Goal: Task Accomplishment & Management: Use online tool/utility

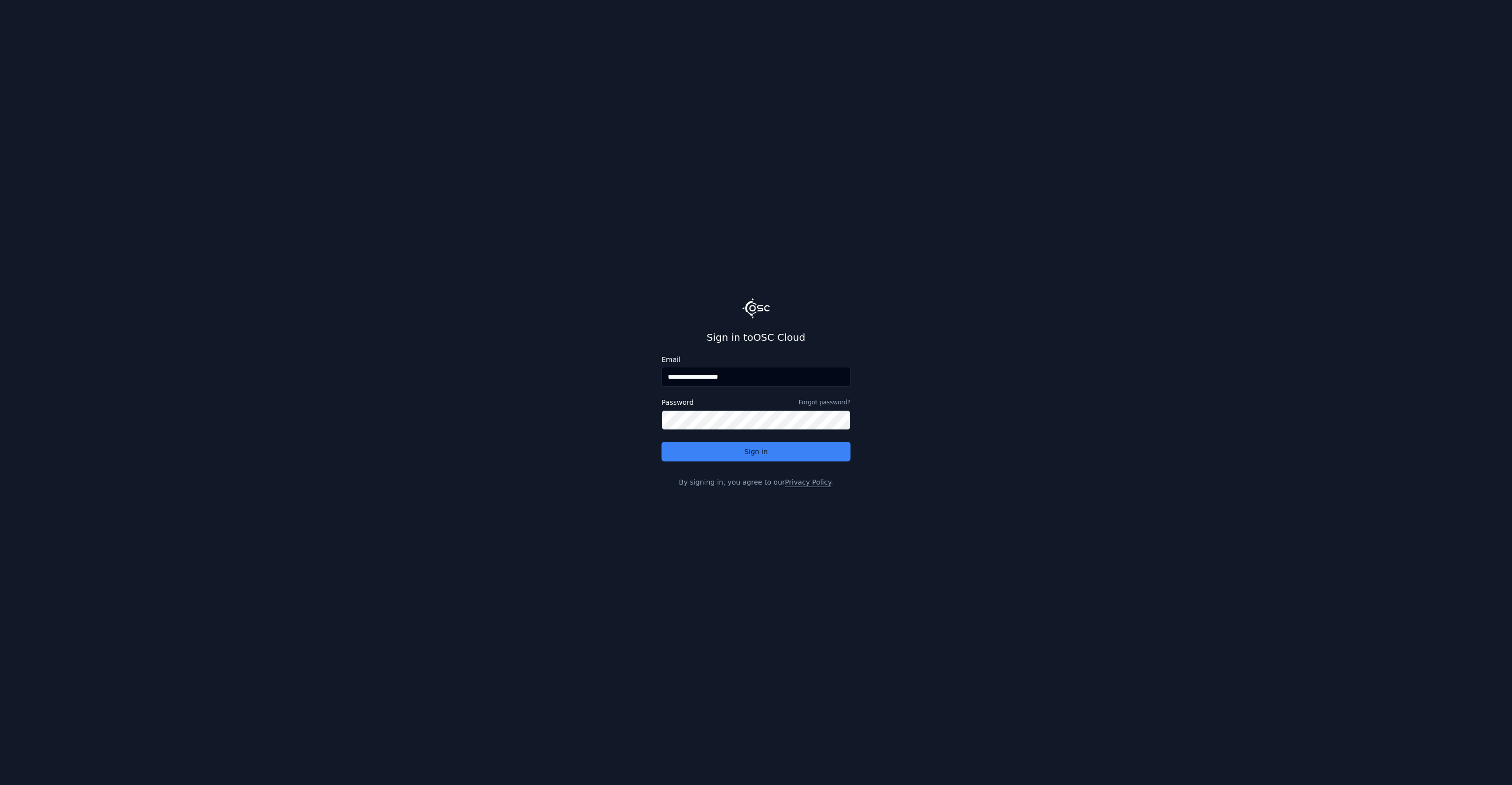
drag, startPoint x: 694, startPoint y: 378, endPoint x: 789, endPoint y: 380, distance: 95.0
click at [789, 380] on input "**********" at bounding box center [756, 377] width 189 height 20
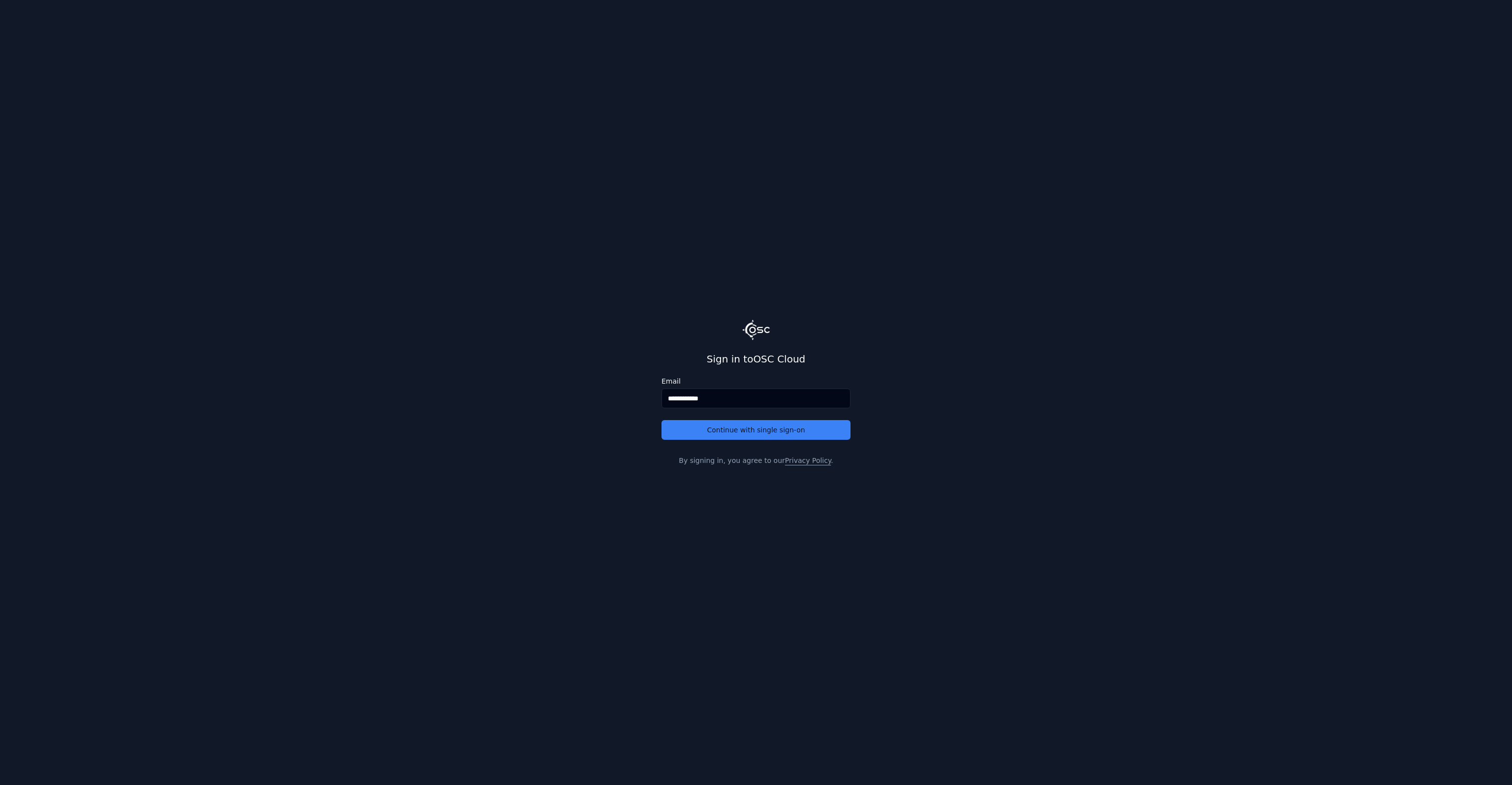
type input "**********"
click at [662, 420] on button "Continue with single sign-on" at bounding box center [756, 430] width 189 height 20
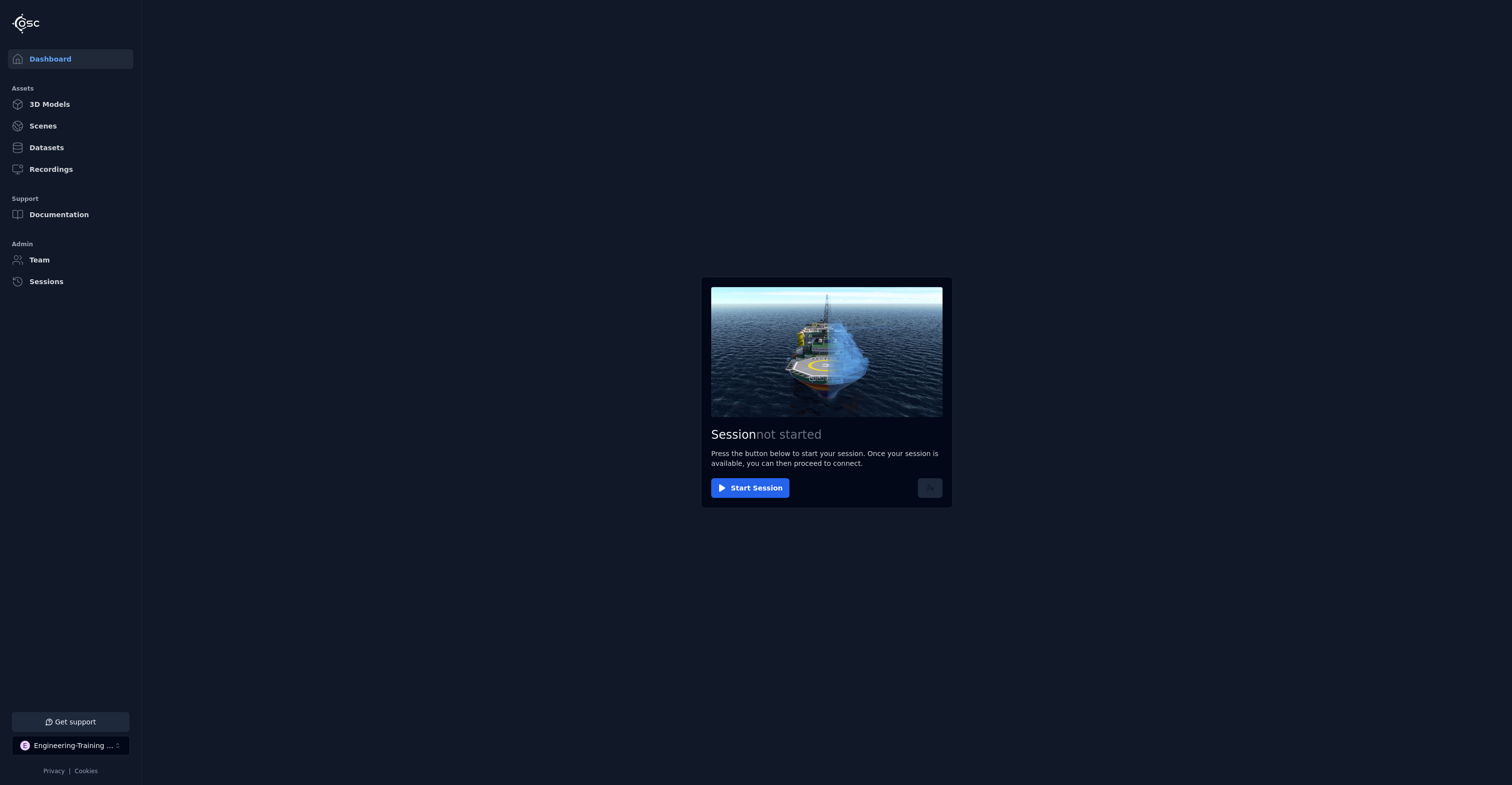
click at [928, 489] on icon at bounding box center [930, 487] width 8 height 8
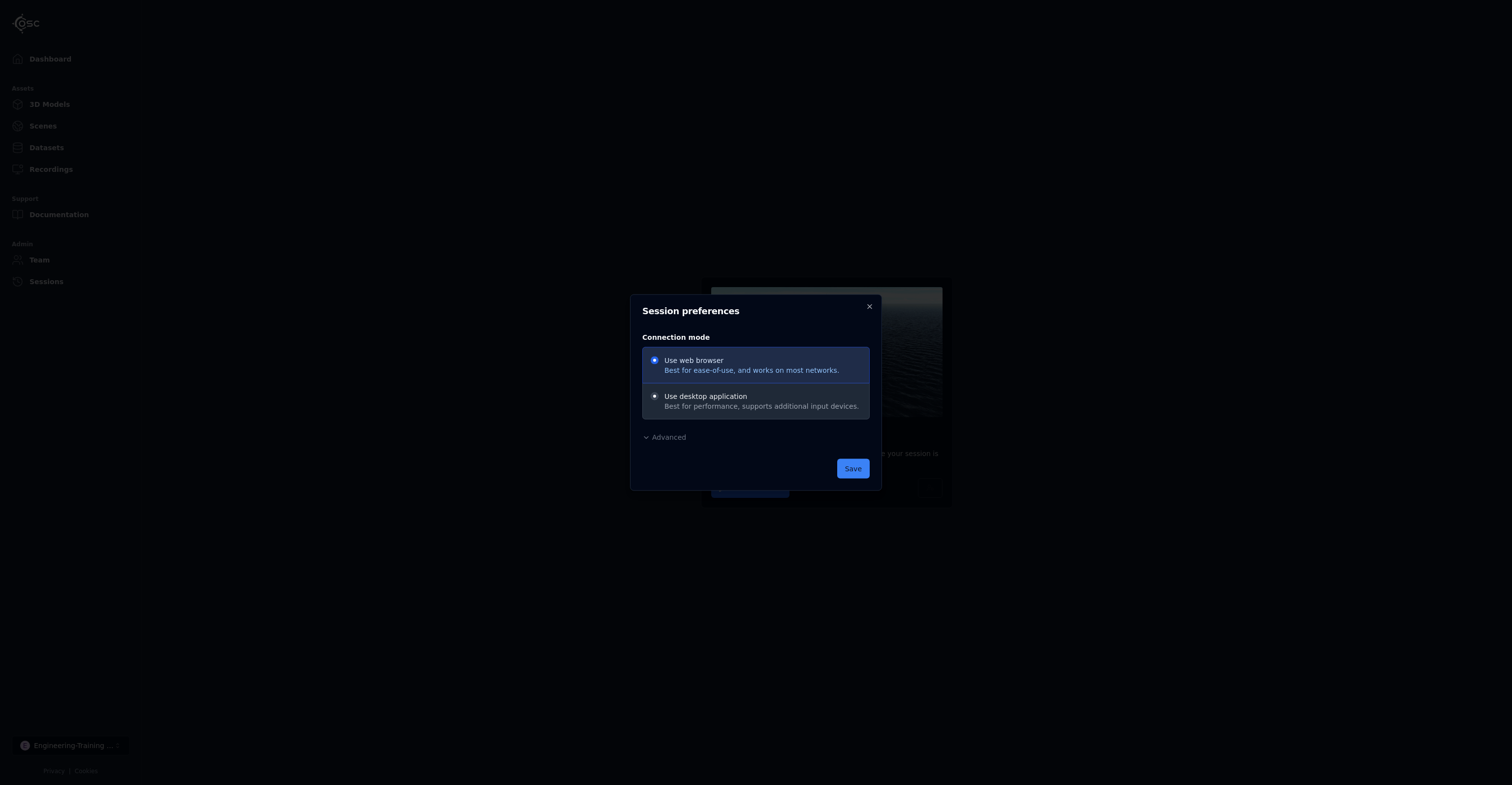
click at [666, 440] on span "Advanced" at bounding box center [669, 437] width 34 height 8
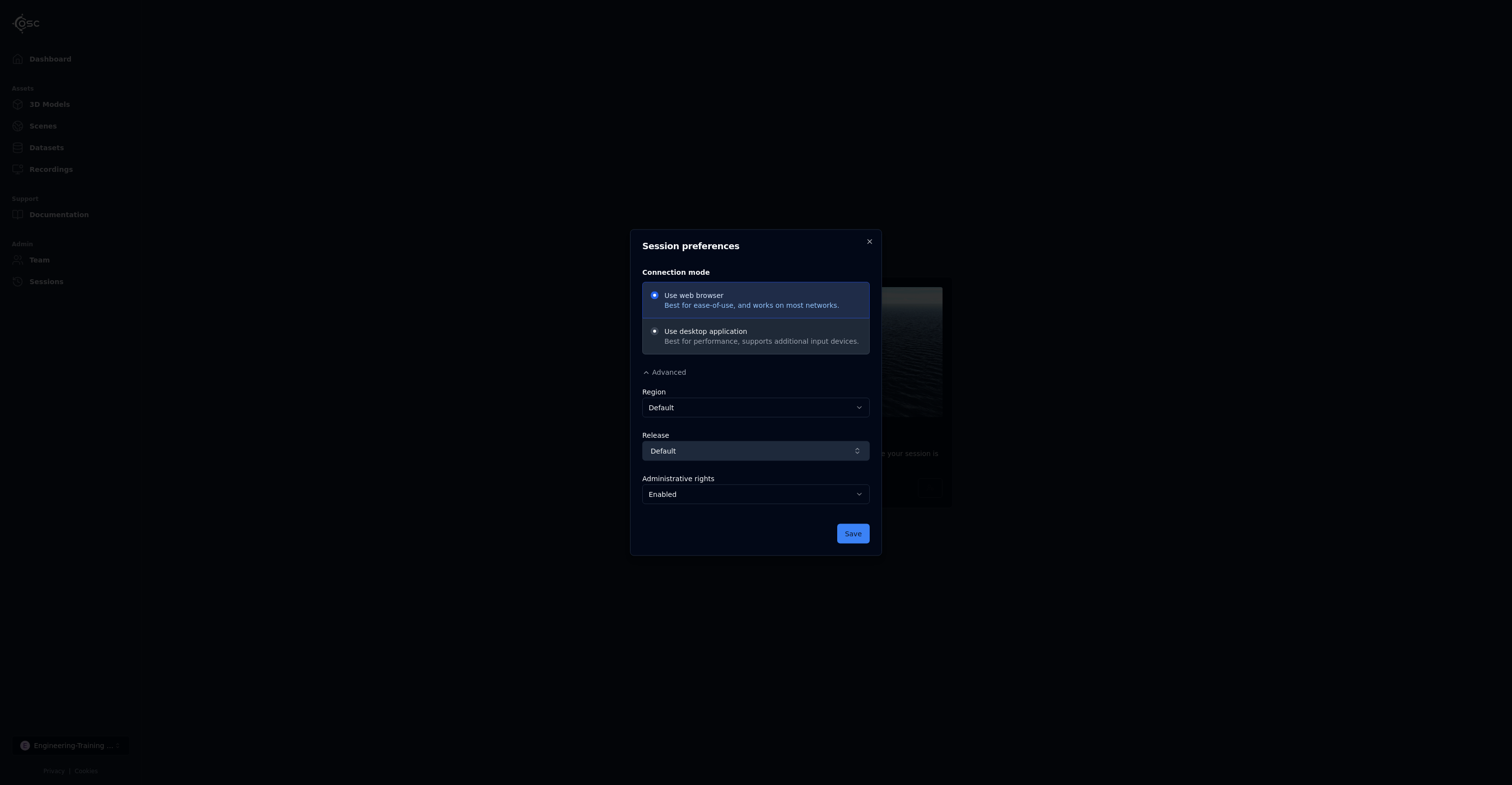
click at [748, 446] on span "Default" at bounding box center [750, 451] width 199 height 10
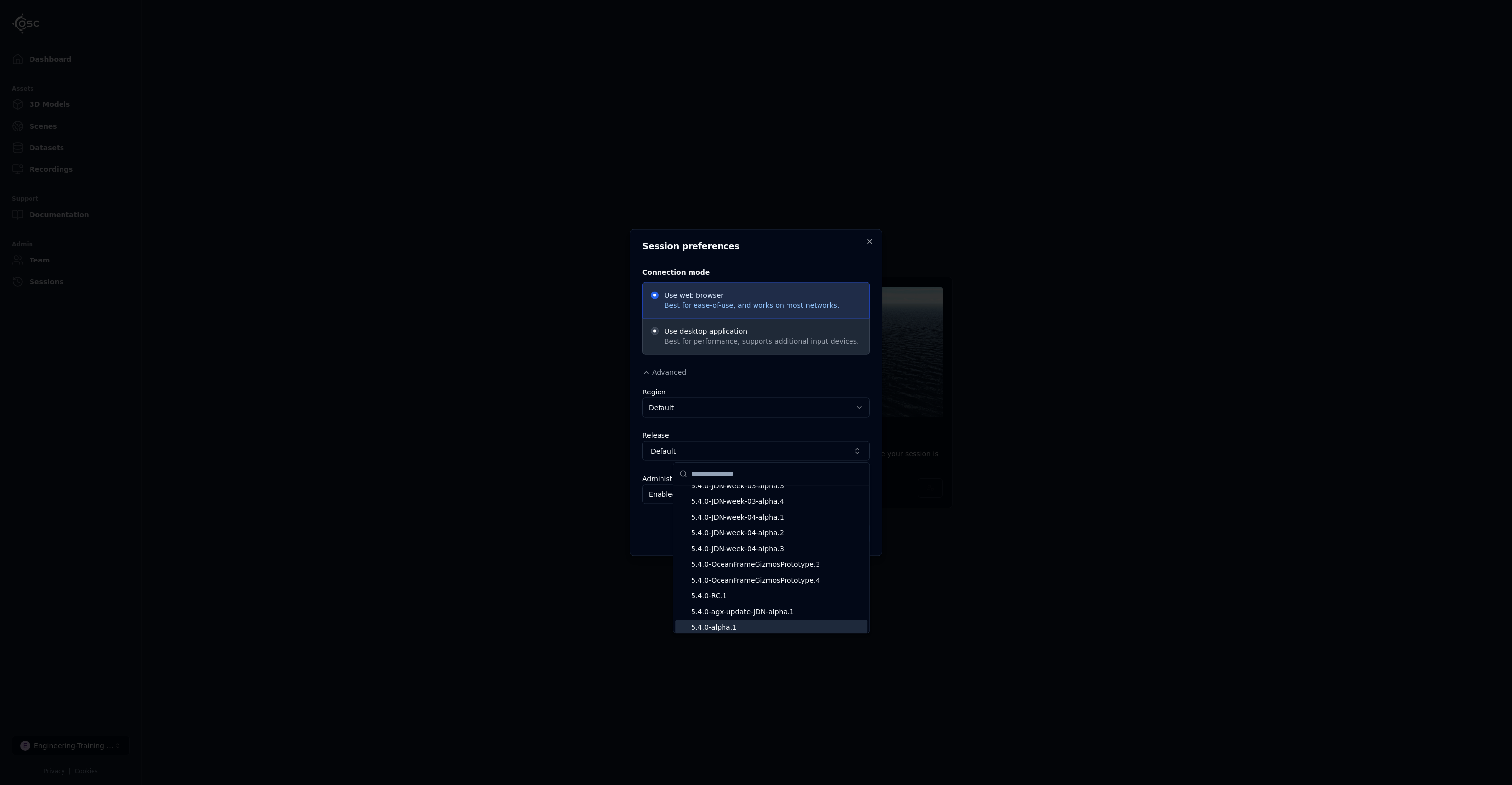
scroll to position [7330, 0]
click at [391, 80] on div at bounding box center [756, 392] width 1512 height 785
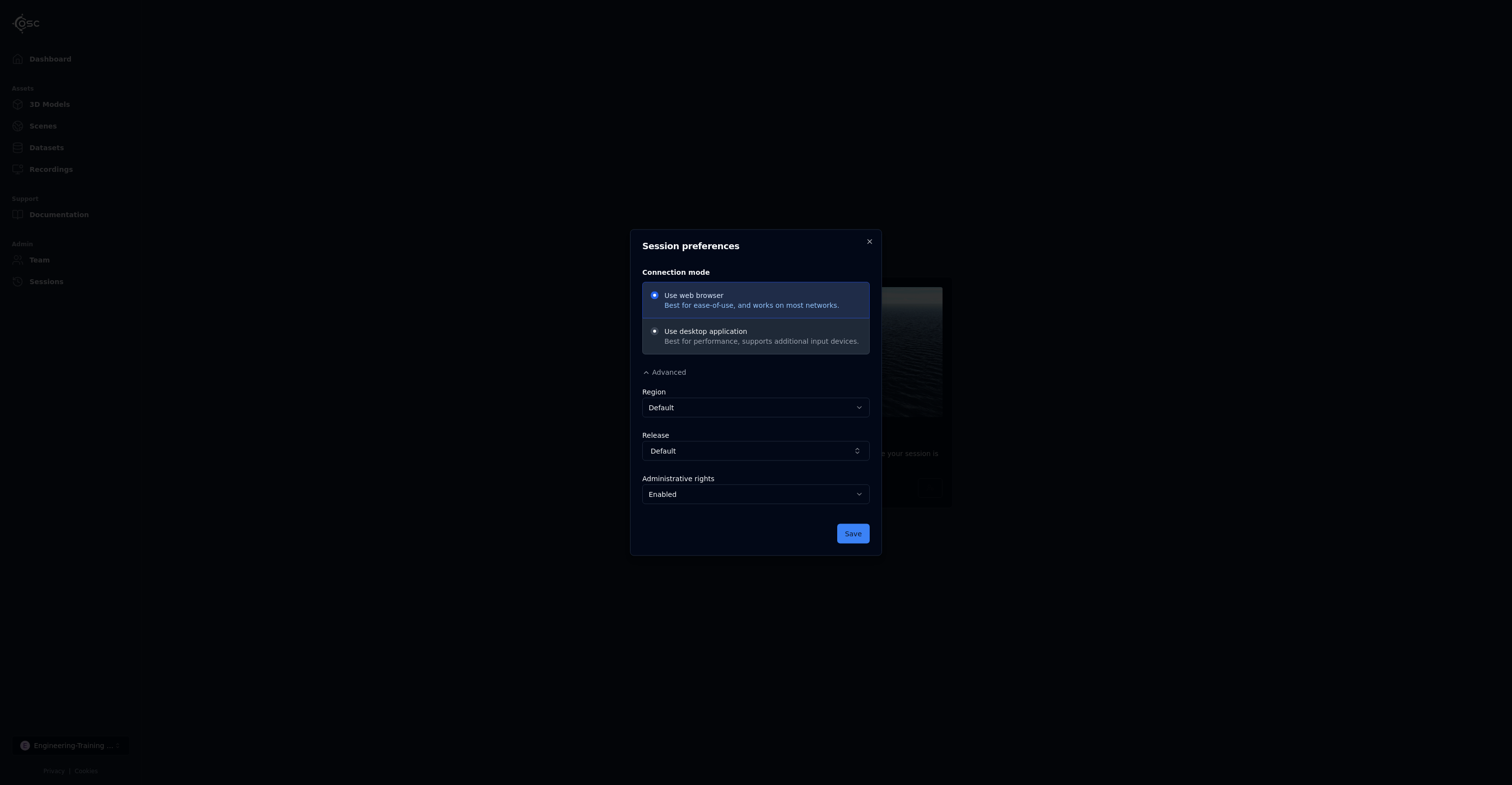
click at [878, 242] on div "Session preferences Connection mode Use web browser Best for ease-of-use, and w…" at bounding box center [755, 393] width 252 height 326
click at [872, 244] on icon "button" at bounding box center [869, 241] width 8 height 8
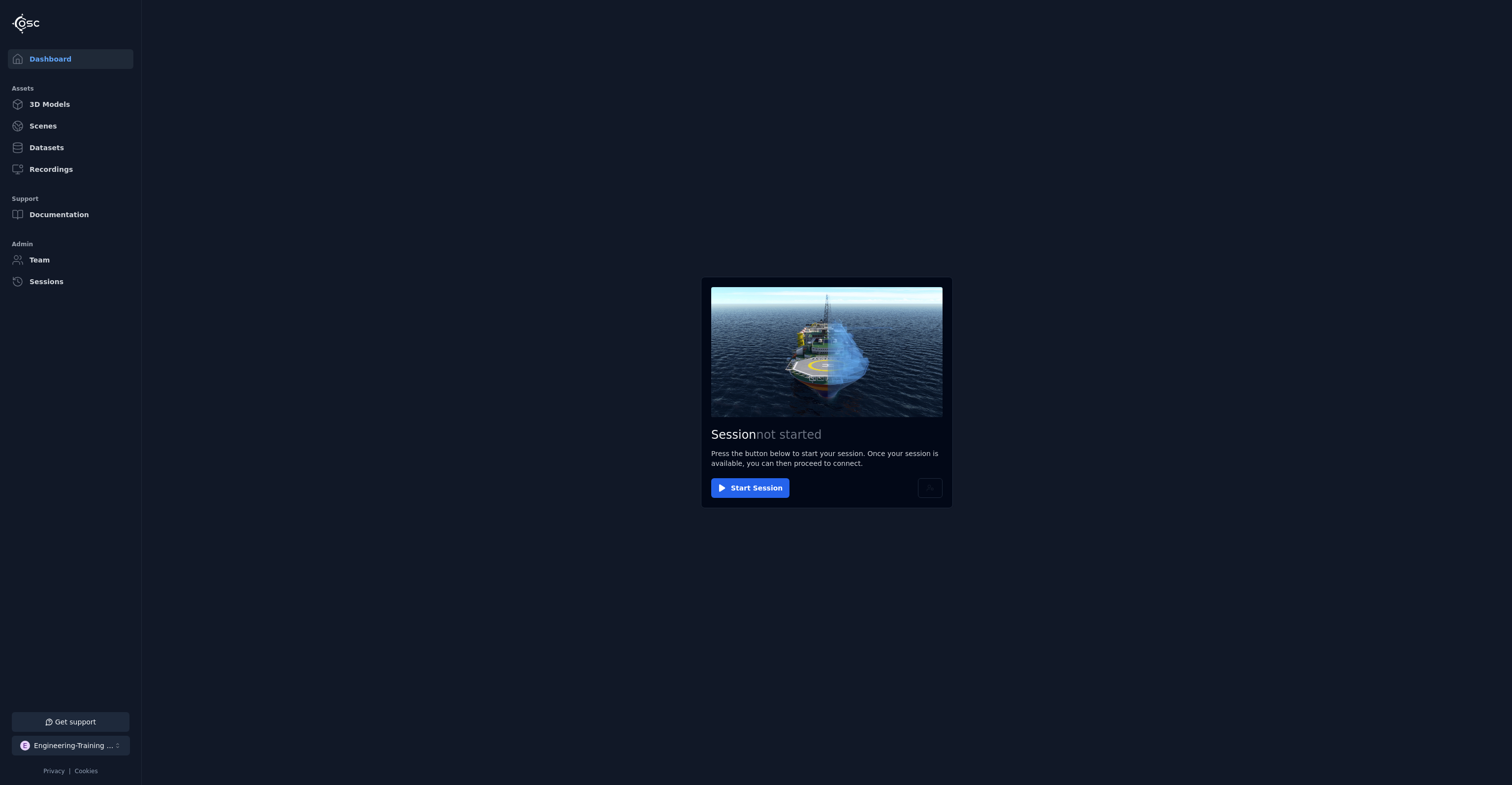
click at [100, 750] on div "Engineering-Training (SSO Staging)" at bounding box center [74, 745] width 80 height 10
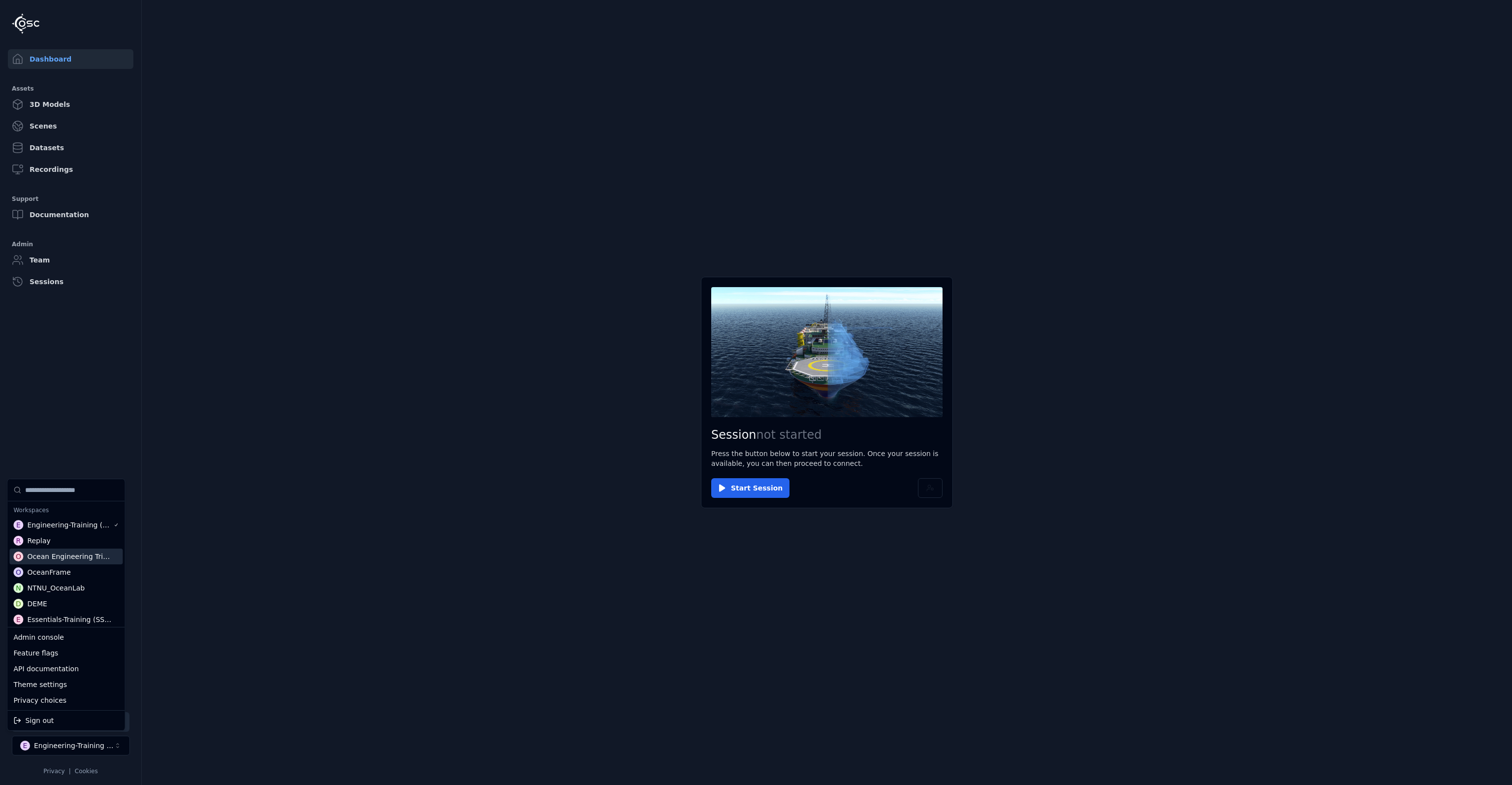
click at [837, 373] on html "Support Dashboard Assets 3D Models Scenes Datasets Recordings Support Documenta…" at bounding box center [756, 392] width 1512 height 785
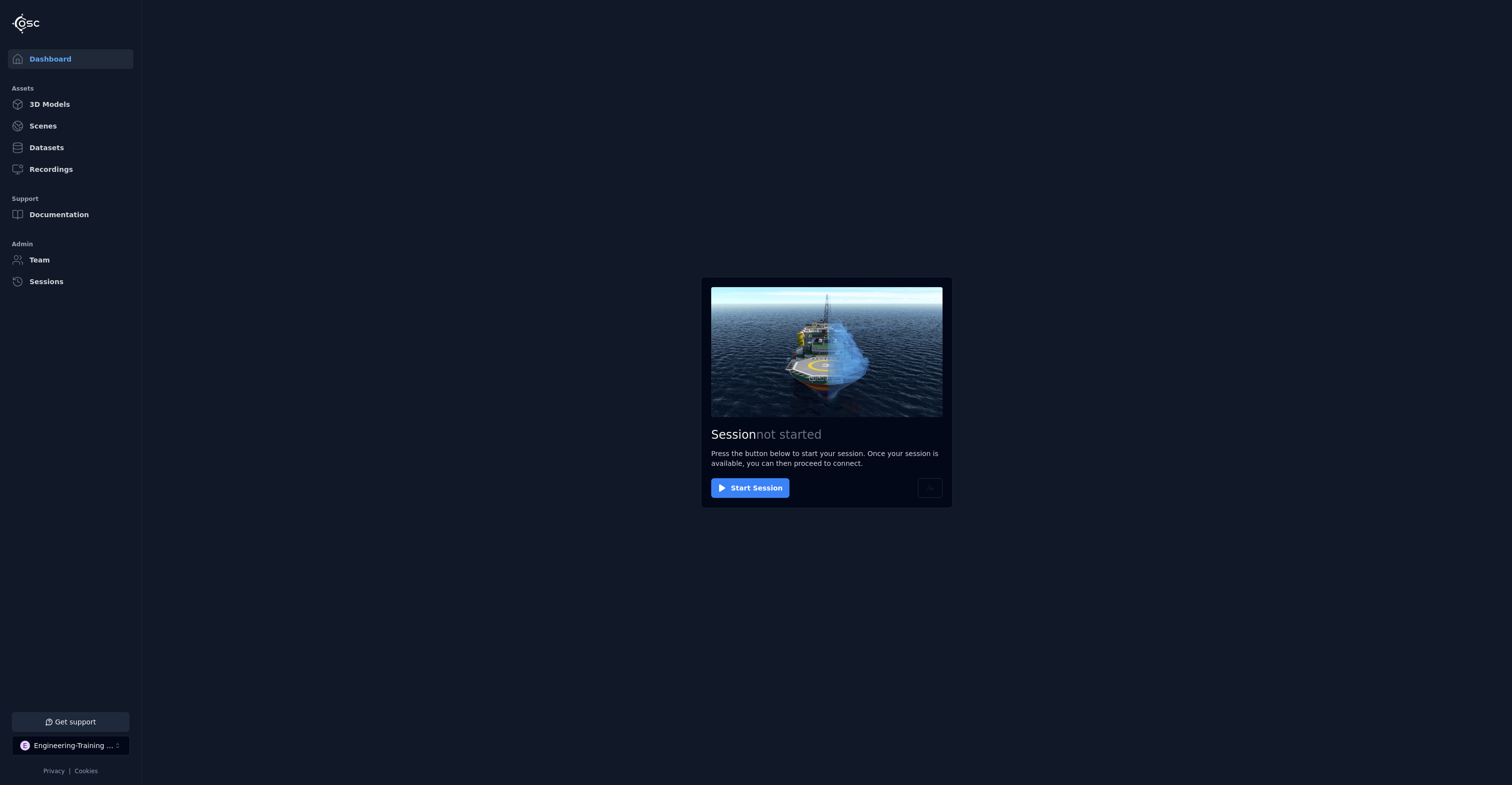
click at [746, 494] on button "Start Session" at bounding box center [750, 488] width 78 height 20
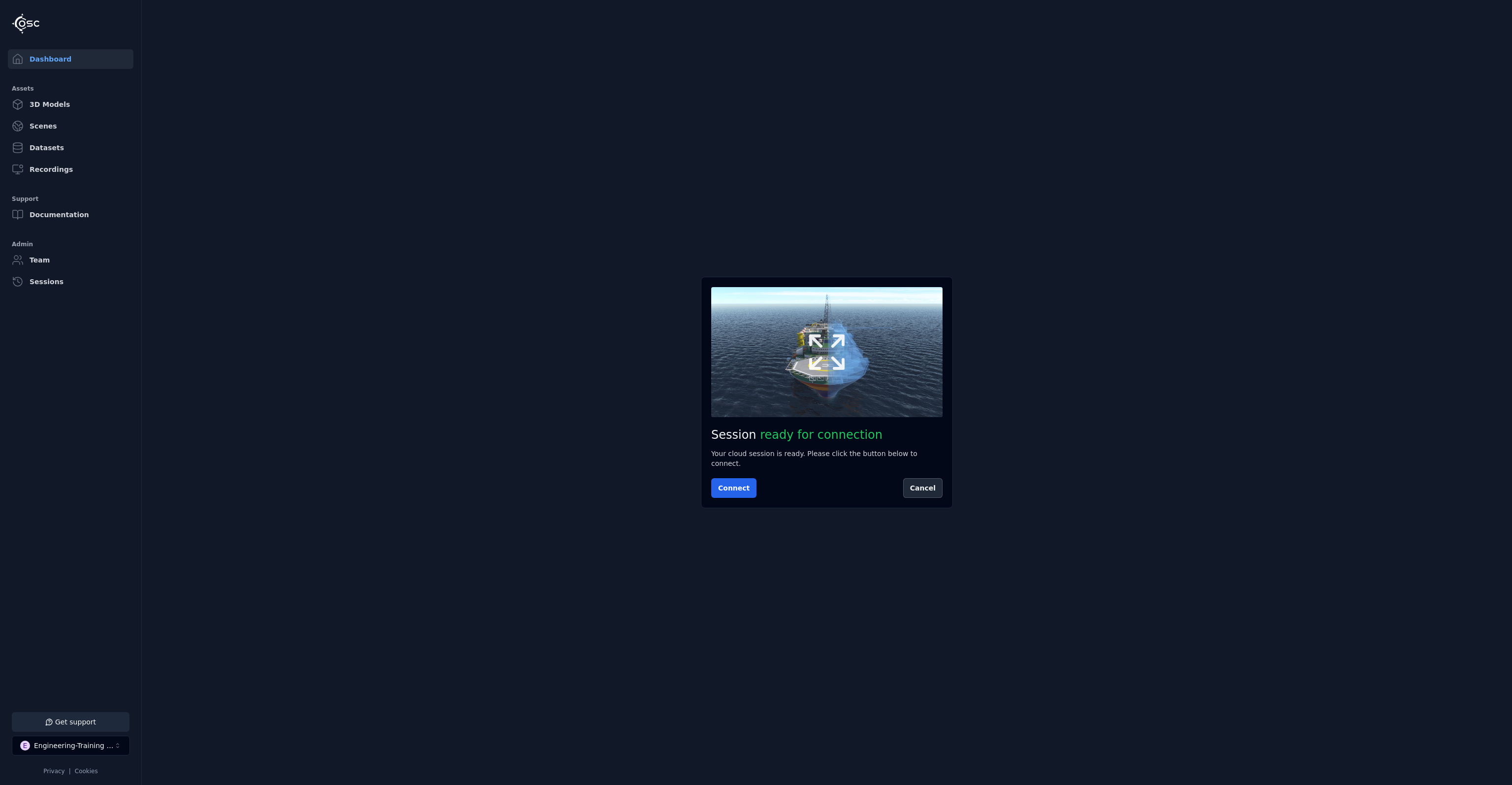
click at [804, 373] on icon at bounding box center [826, 352] width 47 height 47
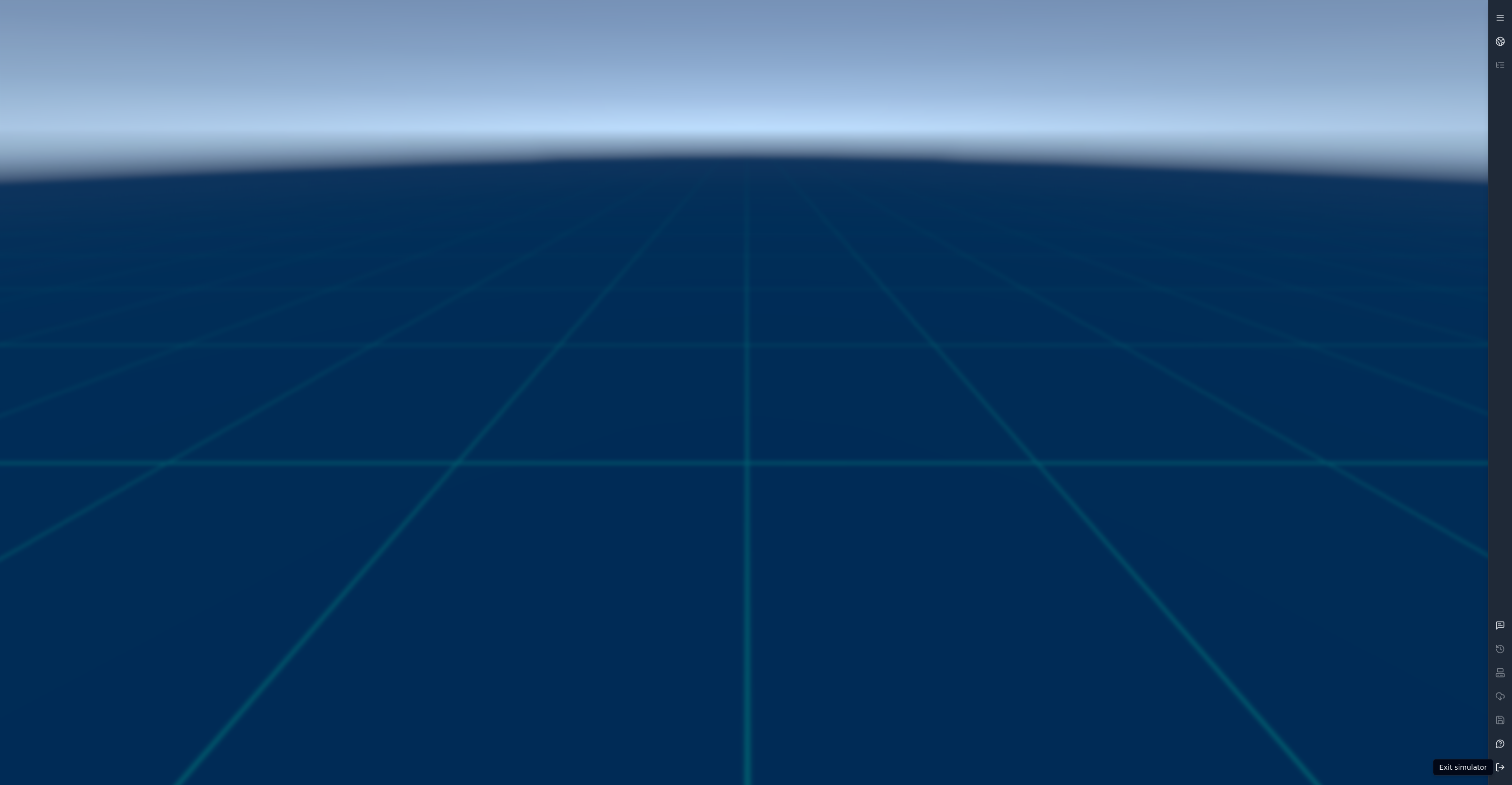
click at [1500, 763] on icon at bounding box center [1500, 767] width 10 height 10
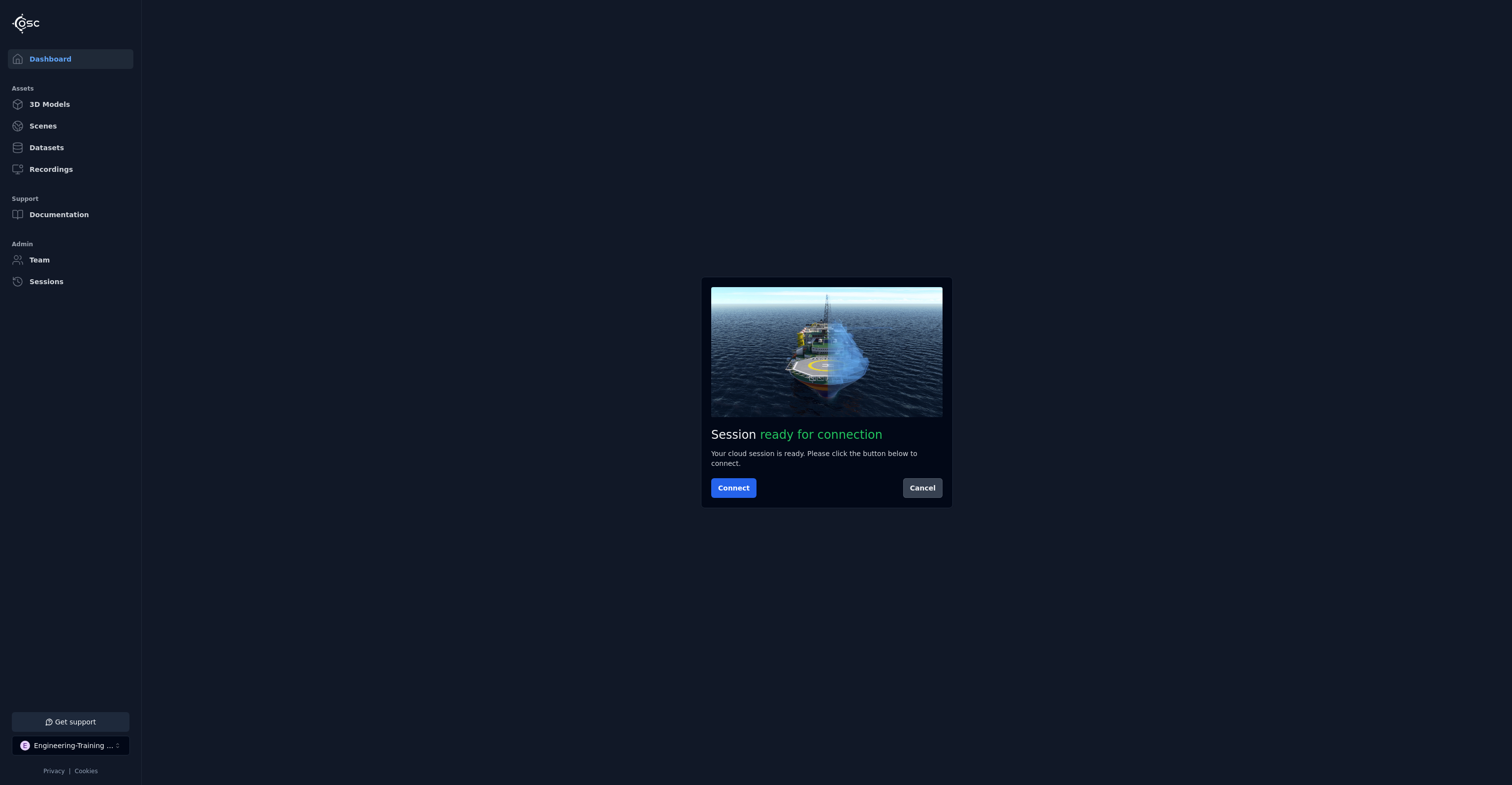
click at [934, 484] on button "Cancel" at bounding box center [923, 488] width 39 height 20
click at [926, 489] on button at bounding box center [930, 488] width 25 height 20
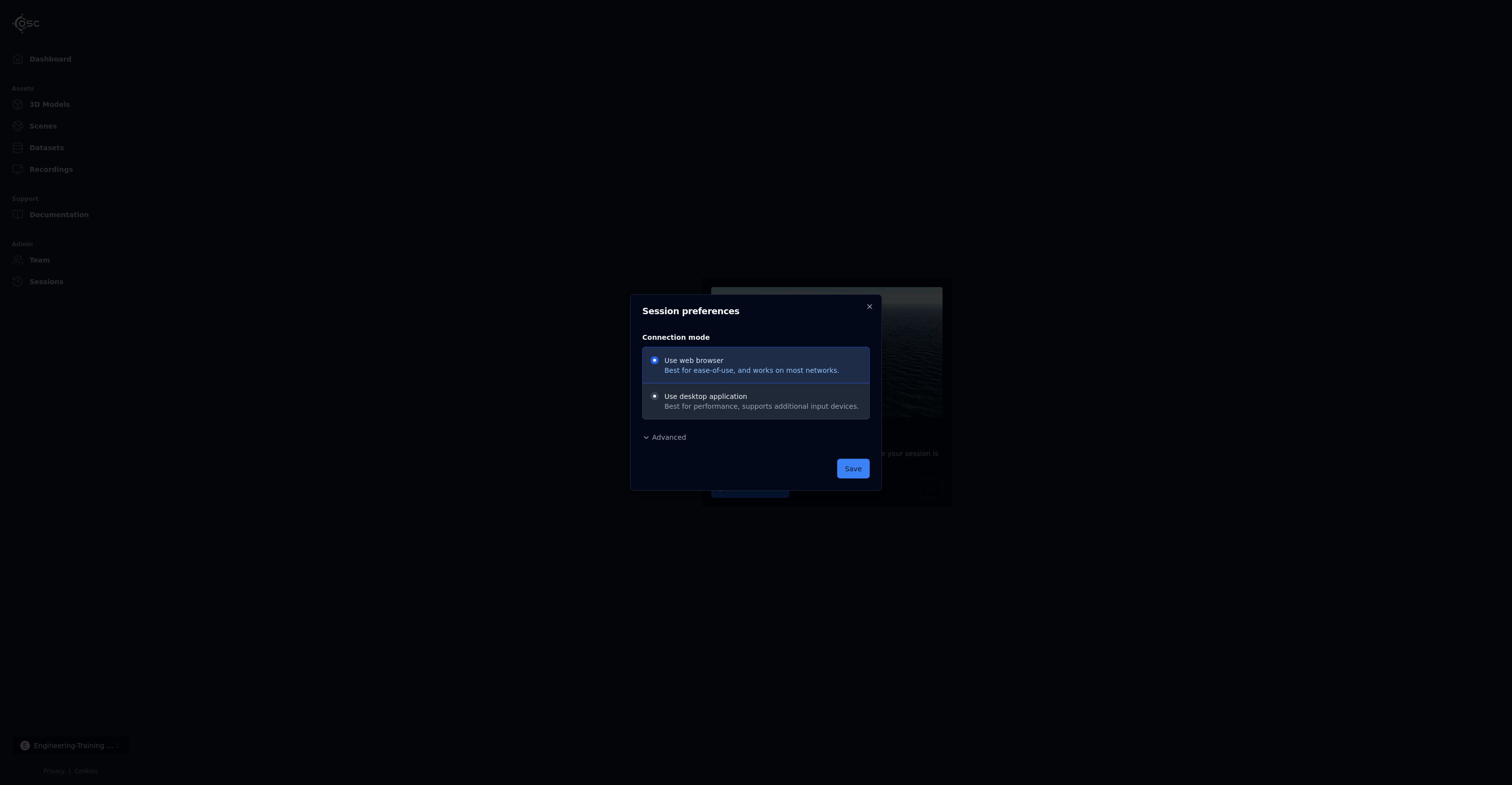
click at [689, 436] on div "Advanced Region Default ******* ********* ****** Release Default Administrative…" at bounding box center [755, 437] width 227 height 12
click at [676, 436] on span "Advanced" at bounding box center [669, 437] width 34 height 8
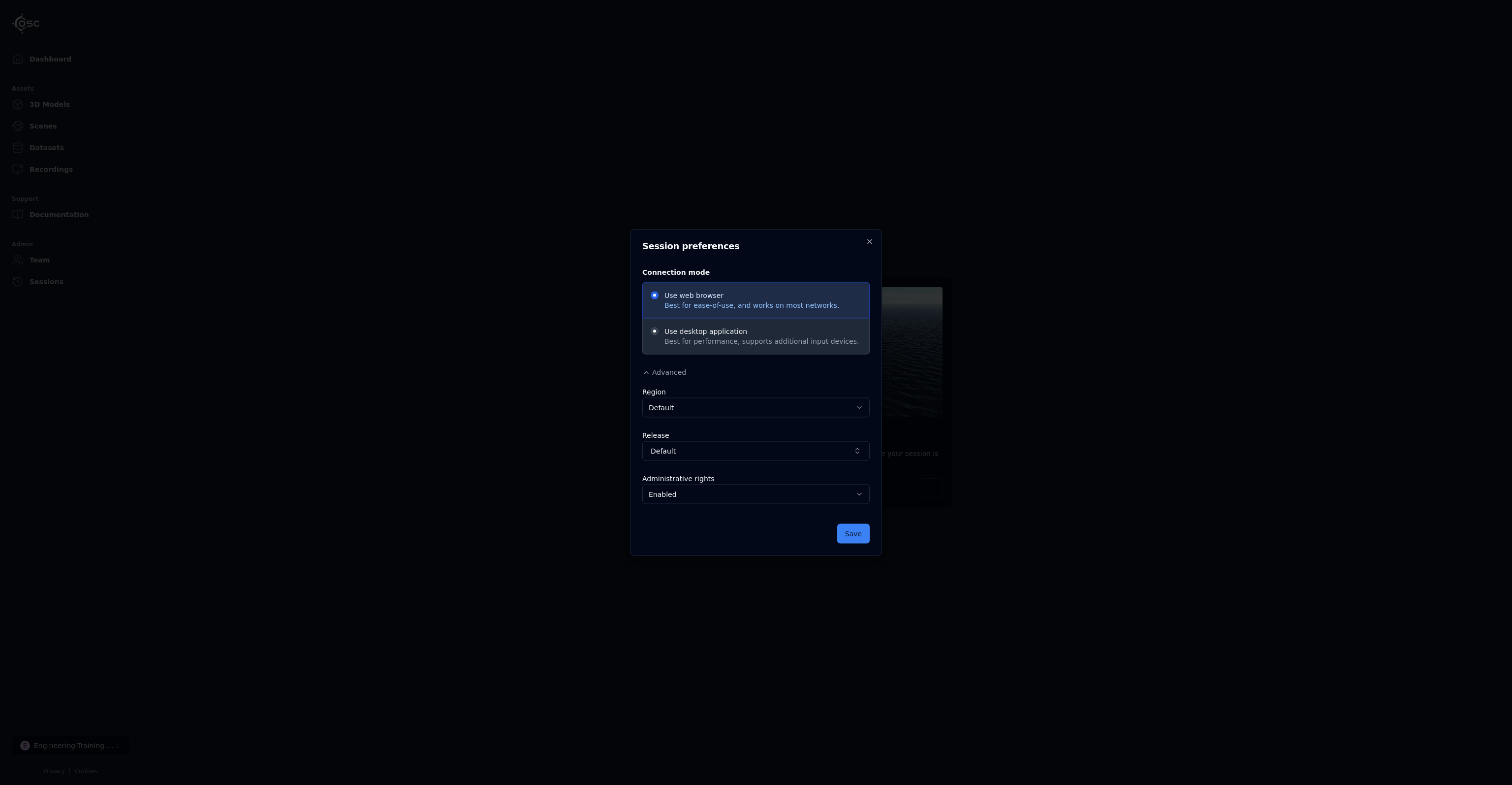
click at [730, 493] on body "Dashboard Assets 3D Models Scenes Datasets Recordings Support Documentation Adm…" at bounding box center [756, 392] width 1512 height 785
click at [868, 242] on icon "button" at bounding box center [869, 241] width 8 height 8
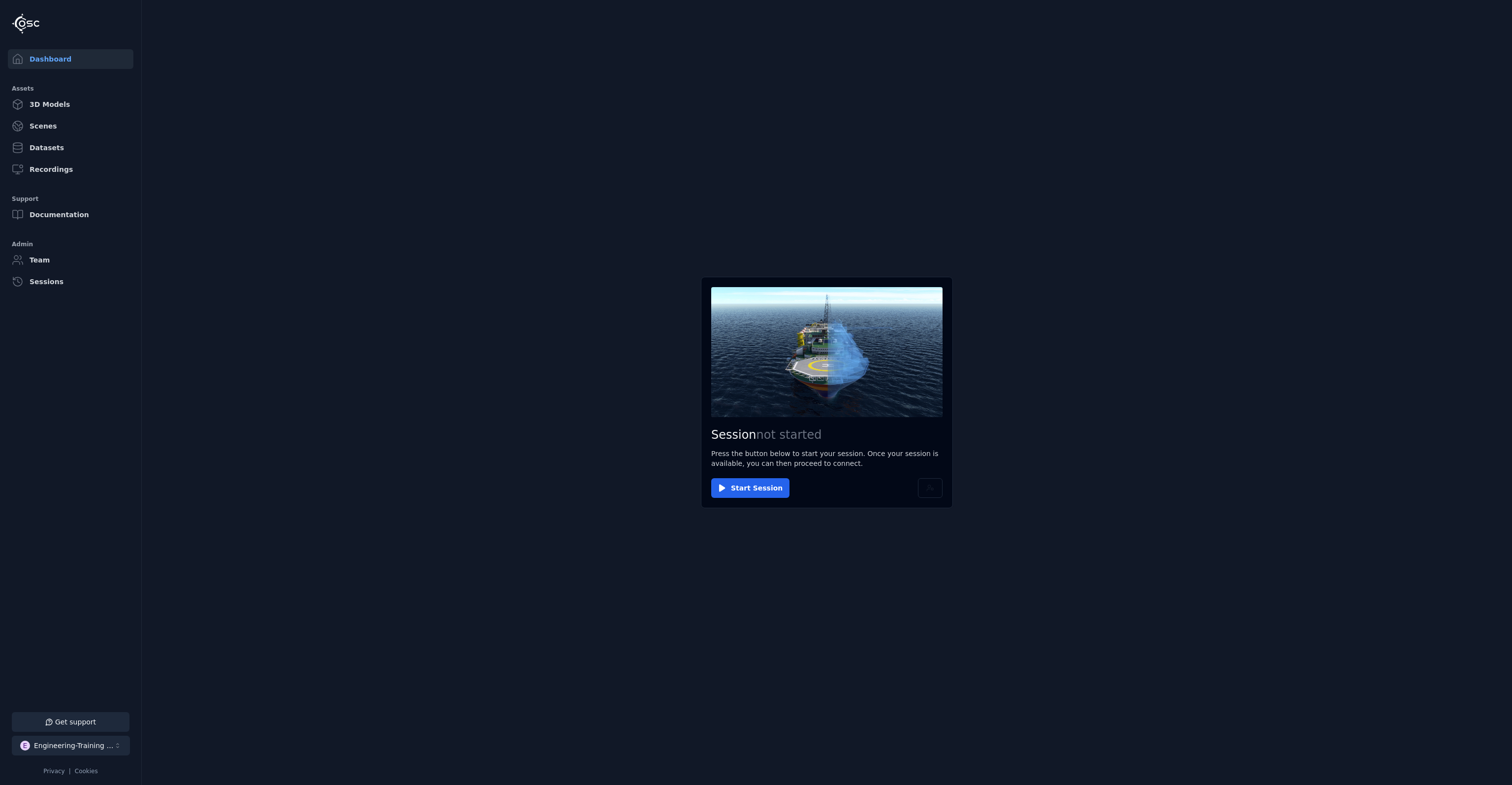
click at [102, 744] on div "Engineering-Training (SSO Staging)" at bounding box center [74, 745] width 80 height 10
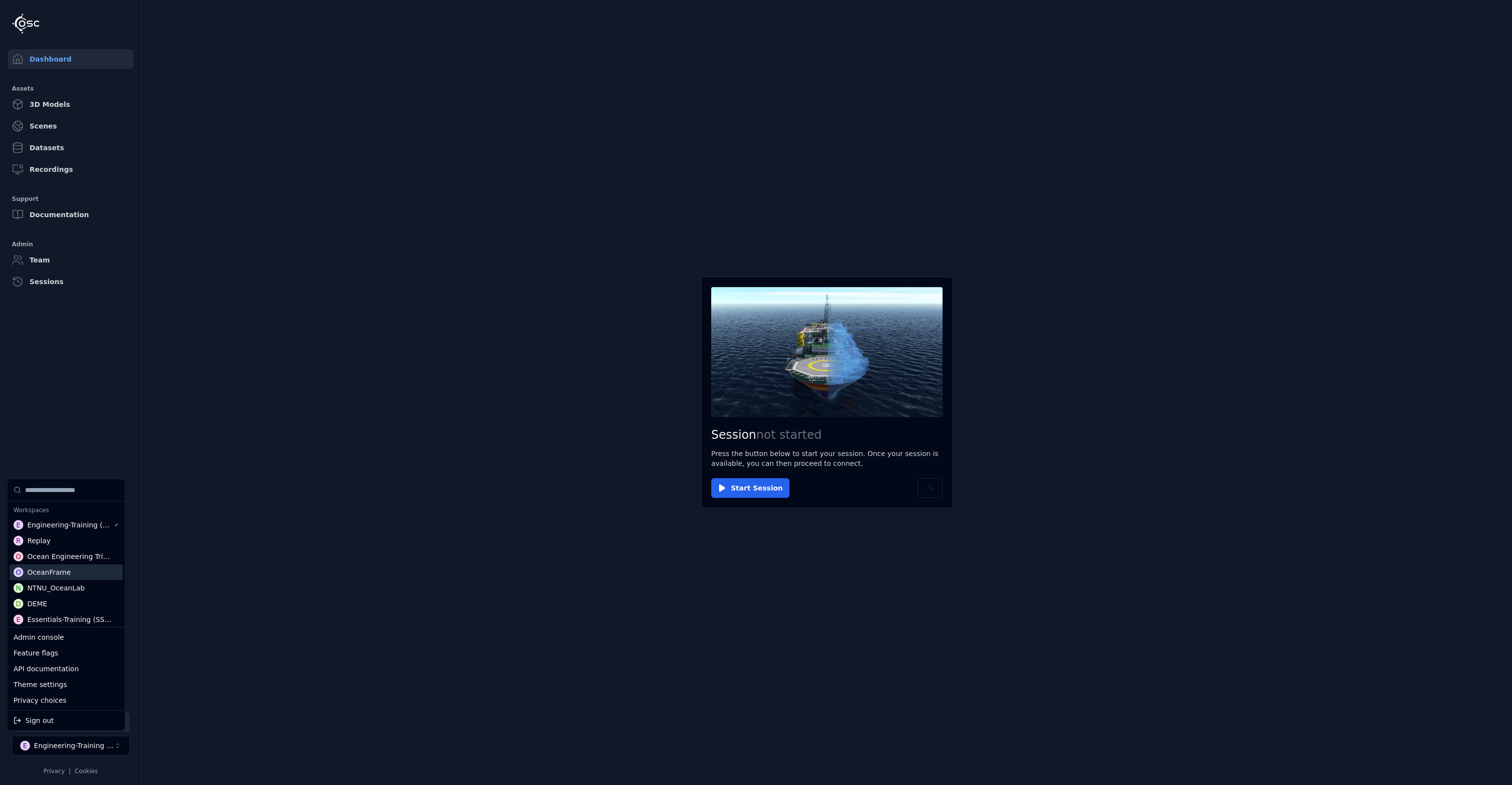
click at [82, 568] on div "O OceanFrame" at bounding box center [66, 572] width 113 height 16
click at [425, 565] on html "Support Dashboard Assets 3D Models Scenes Datasets Recordings Support Documenta…" at bounding box center [756, 392] width 1512 height 785
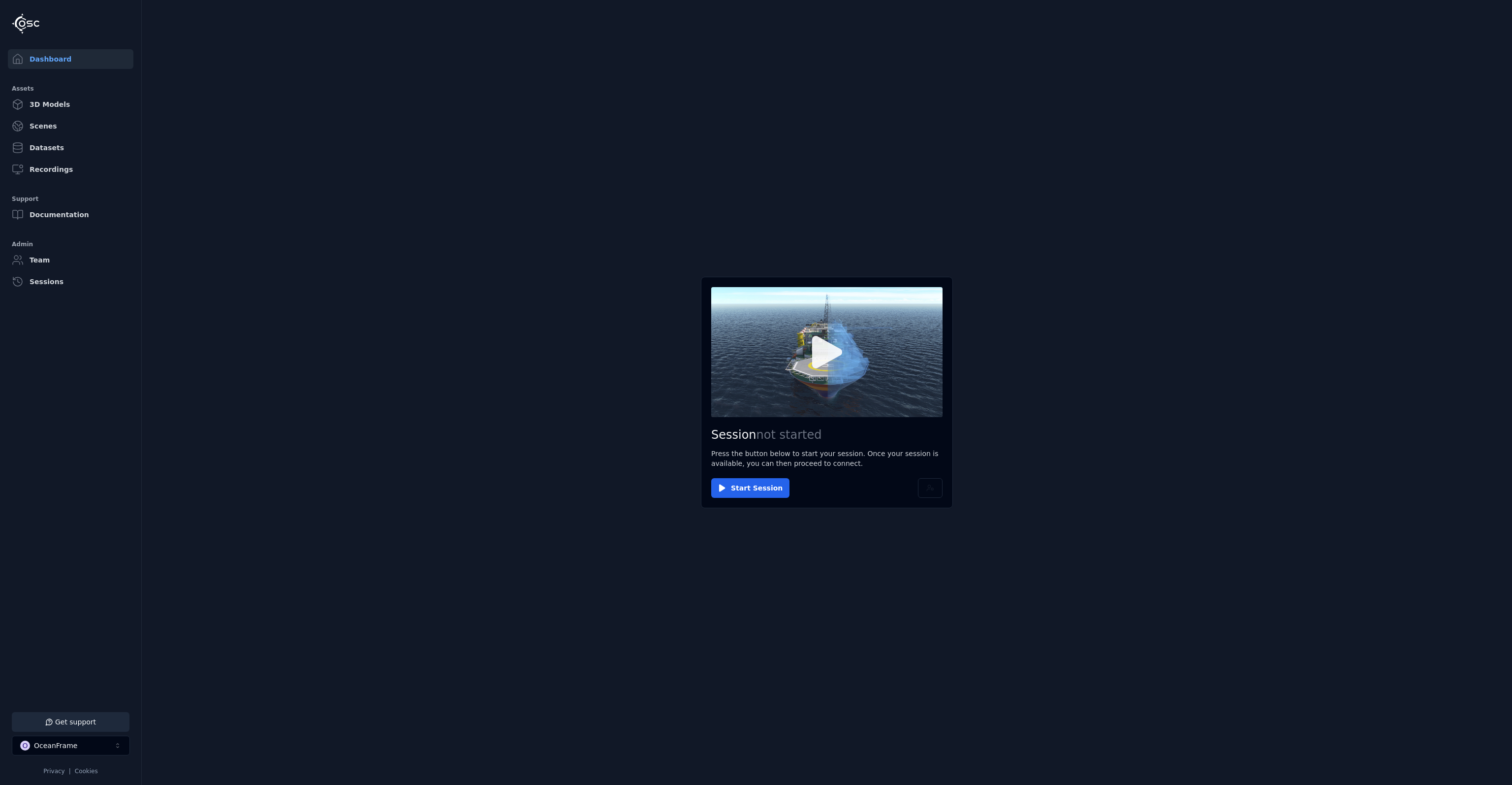
click at [811, 368] on icon at bounding box center [826, 352] width 47 height 47
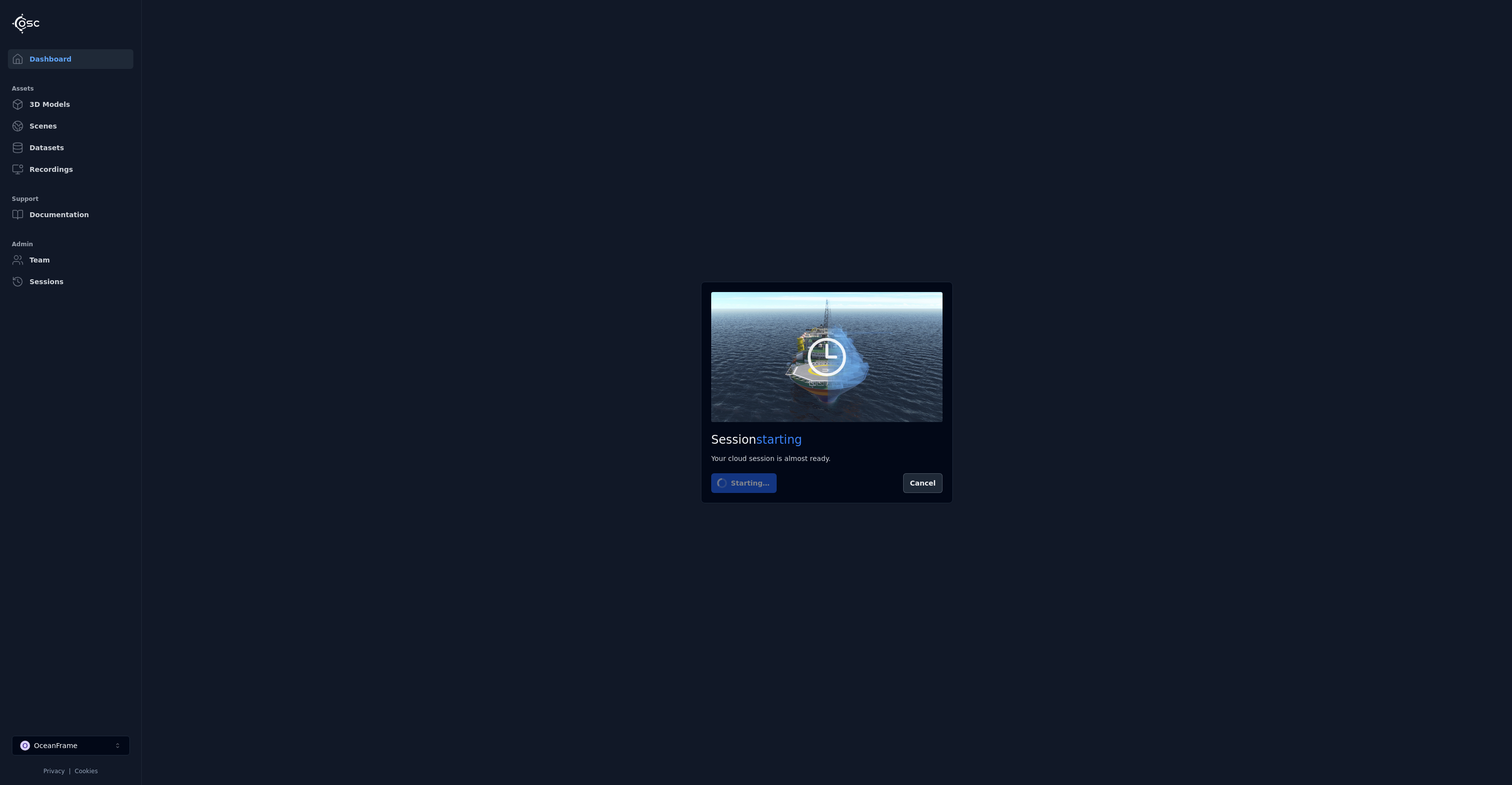
click at [815, 472] on div "Session starting Your cloud session is almost ready. Starting… Cancel" at bounding box center [826, 392] width 252 height 221
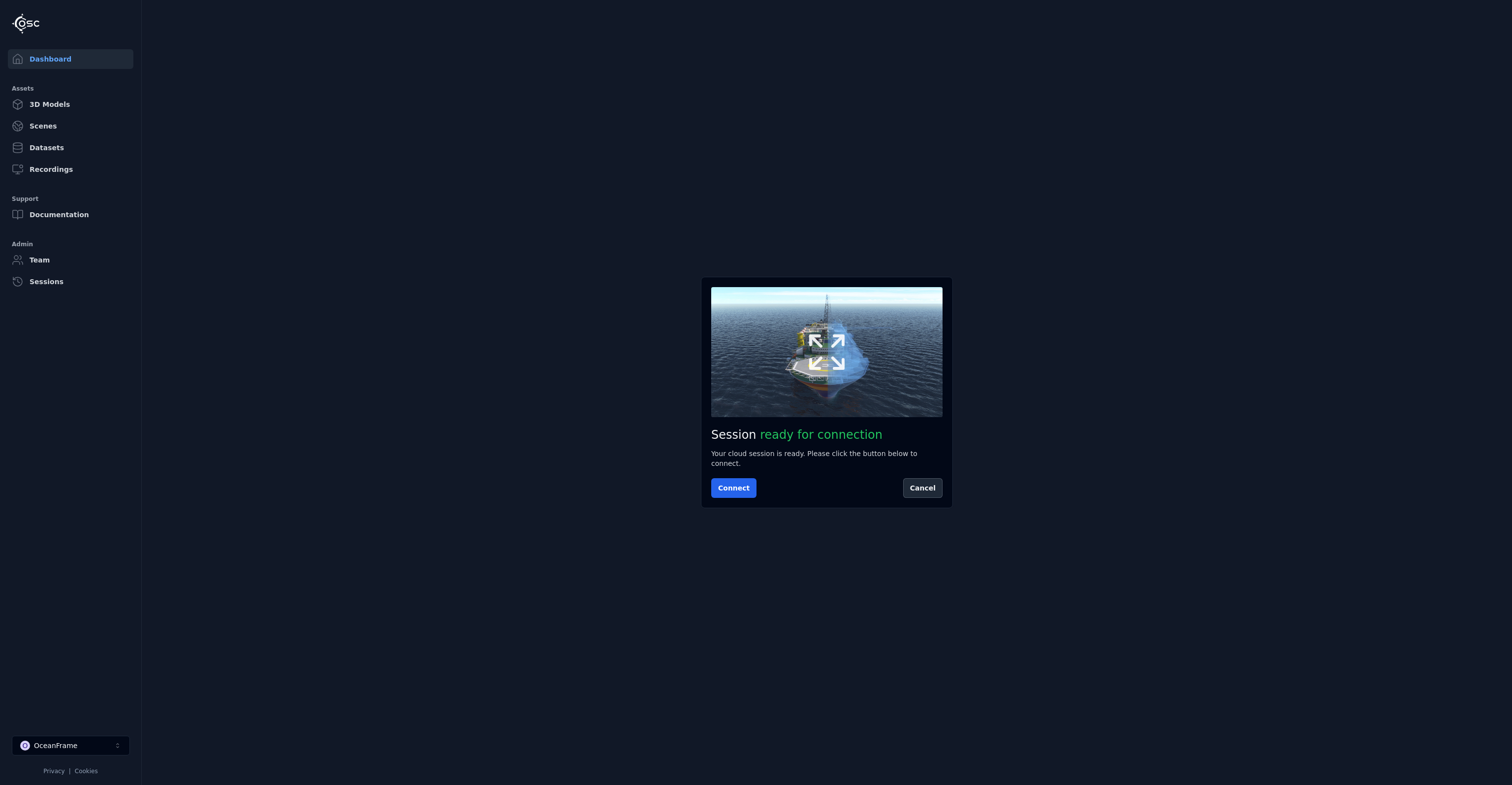
click at [835, 331] on button at bounding box center [827, 352] width 231 height 130
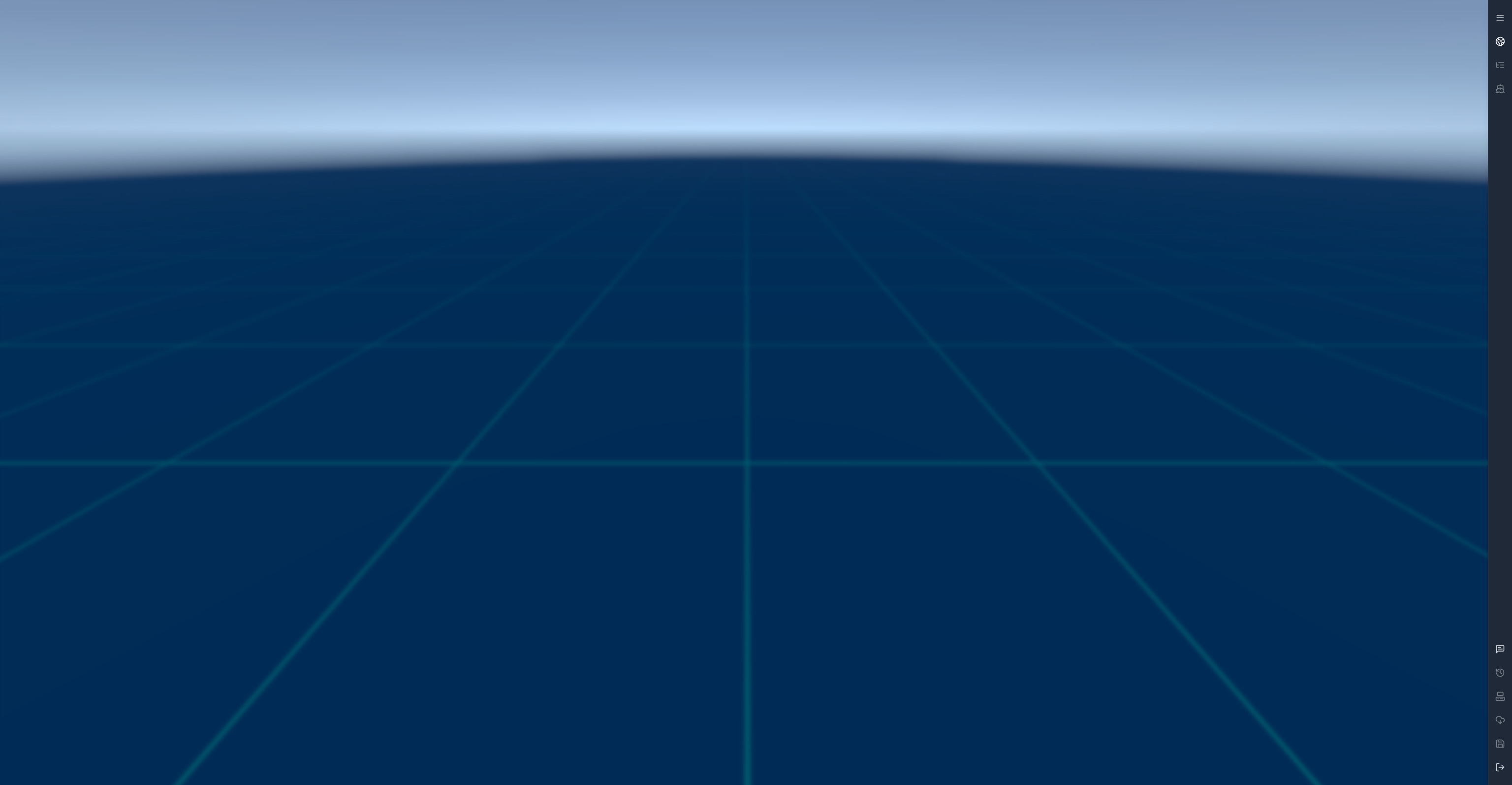
click at [1502, 46] on icon at bounding box center [1500, 41] width 10 height 10
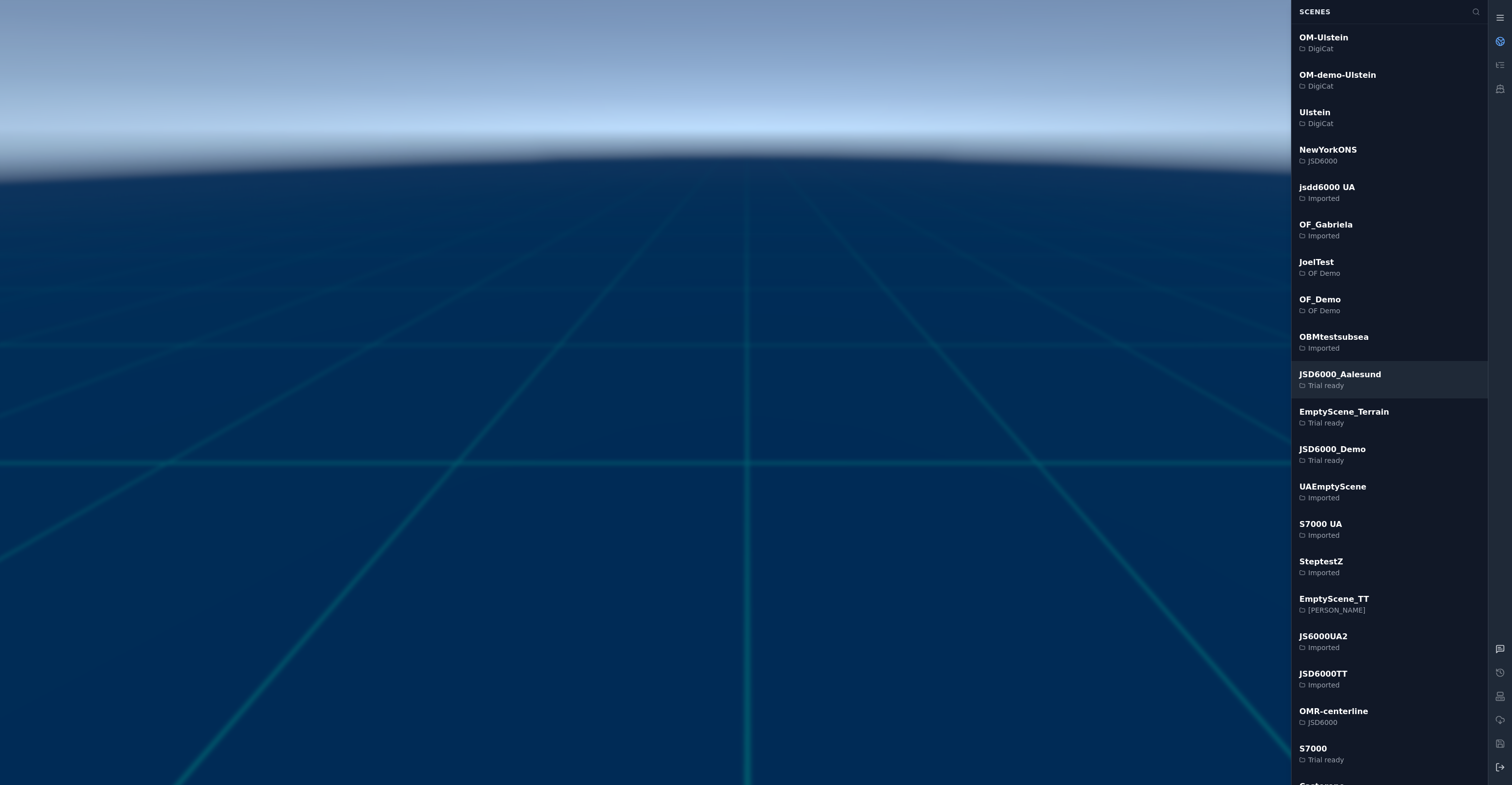
scroll to position [474, 0]
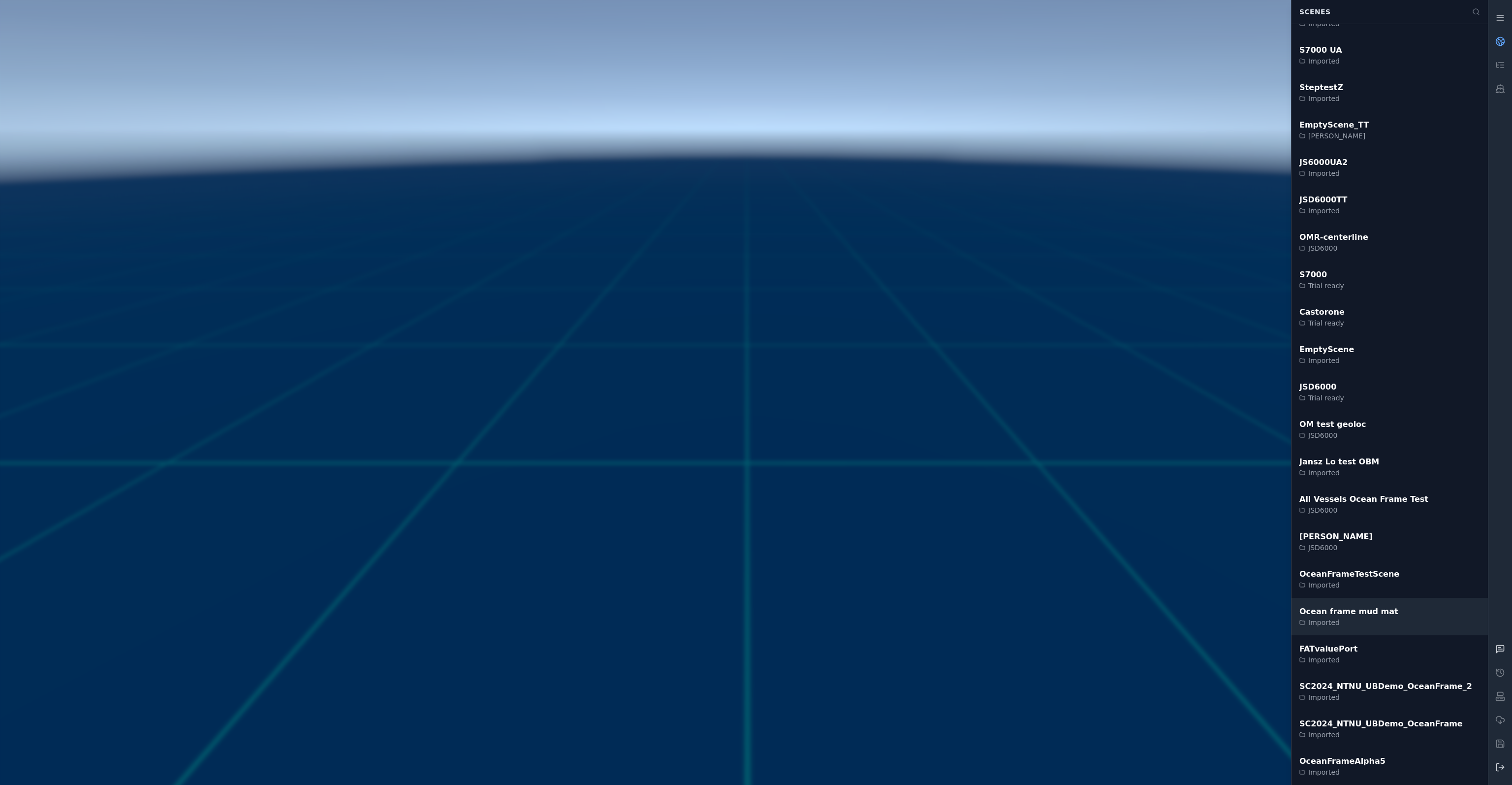
click at [1337, 607] on div "Ocean frame mud mat" at bounding box center [1349, 611] width 99 height 12
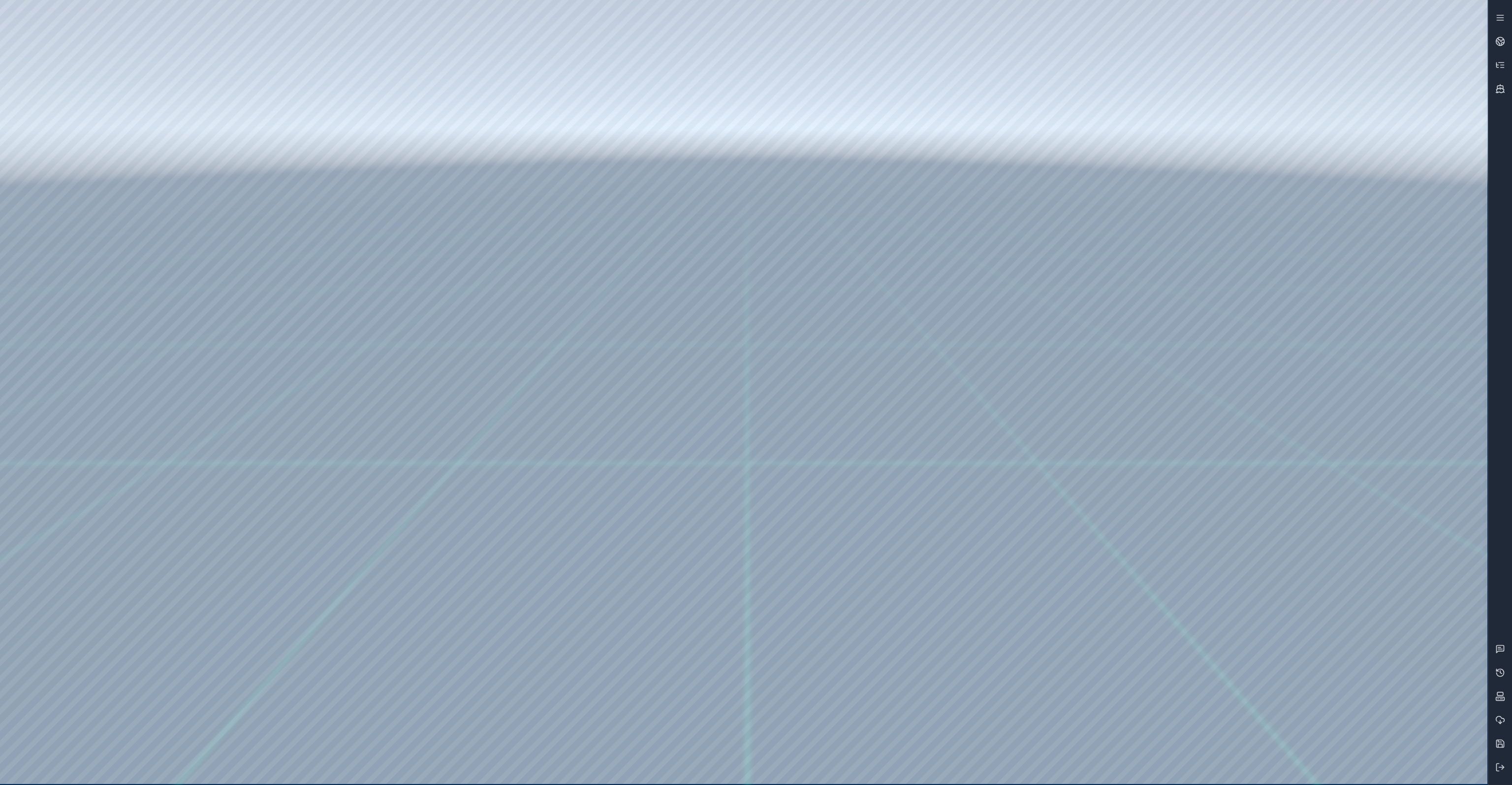
click at [832, 260] on div at bounding box center [744, 392] width 1487 height 784
drag, startPoint x: 832, startPoint y: 260, endPoint x: 643, endPoint y: 323, distance: 199.2
drag, startPoint x: 712, startPoint y: 279, endPoint x: 704, endPoint y: 255, distance: 25.3
click at [690, 372] on div at bounding box center [744, 392] width 1487 height 784
drag, startPoint x: 690, startPoint y: 123, endPoint x: 682, endPoint y: 109, distance: 16.1
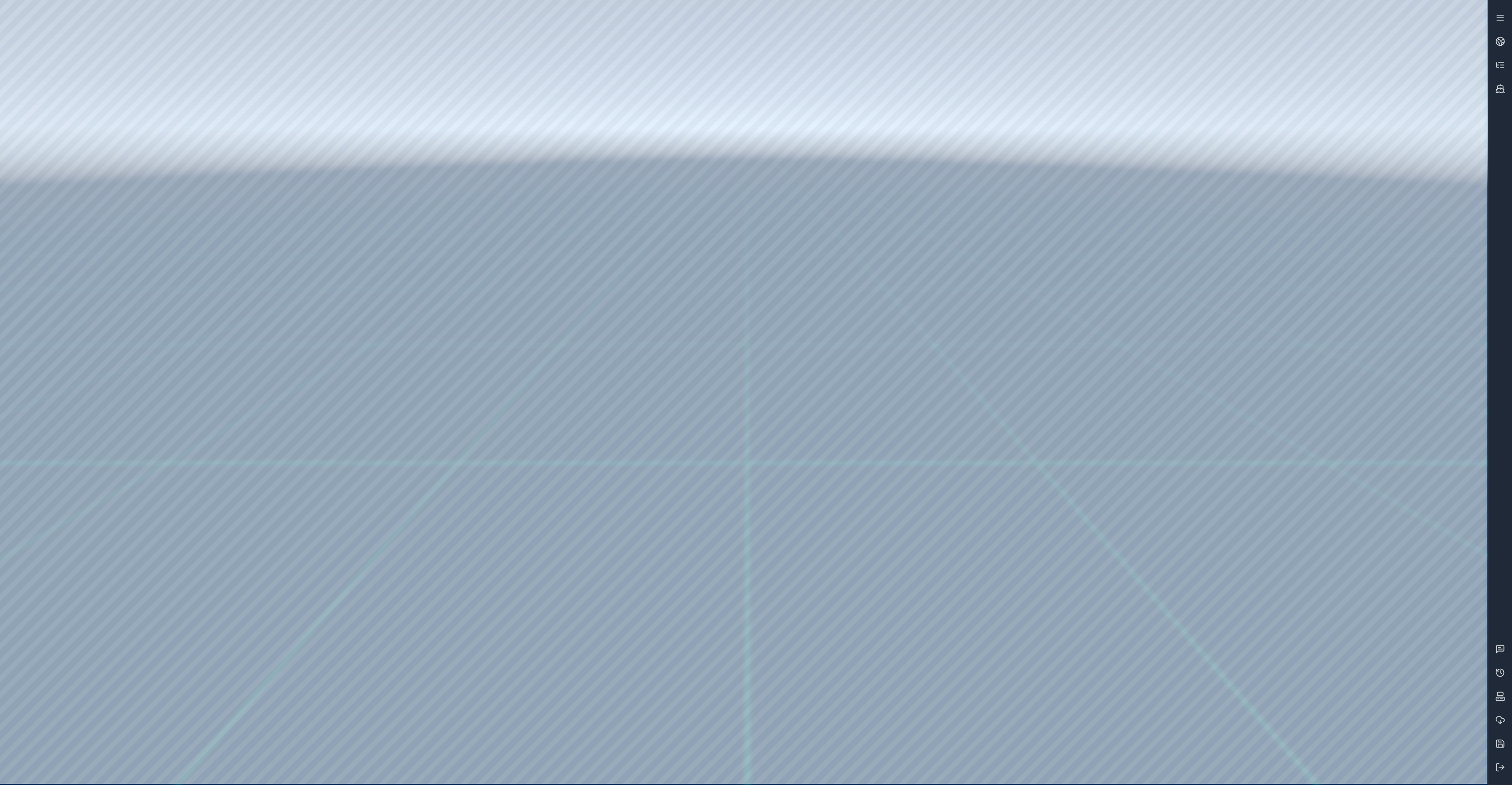
click at [682, 109] on div at bounding box center [744, 392] width 1487 height 784
click at [893, 157] on div at bounding box center [744, 392] width 1487 height 784
click at [978, 187] on div at bounding box center [744, 392] width 1487 height 784
click at [974, 213] on div at bounding box center [744, 392] width 1487 height 784
click at [1497, 37] on icon at bounding box center [1500, 41] width 10 height 10
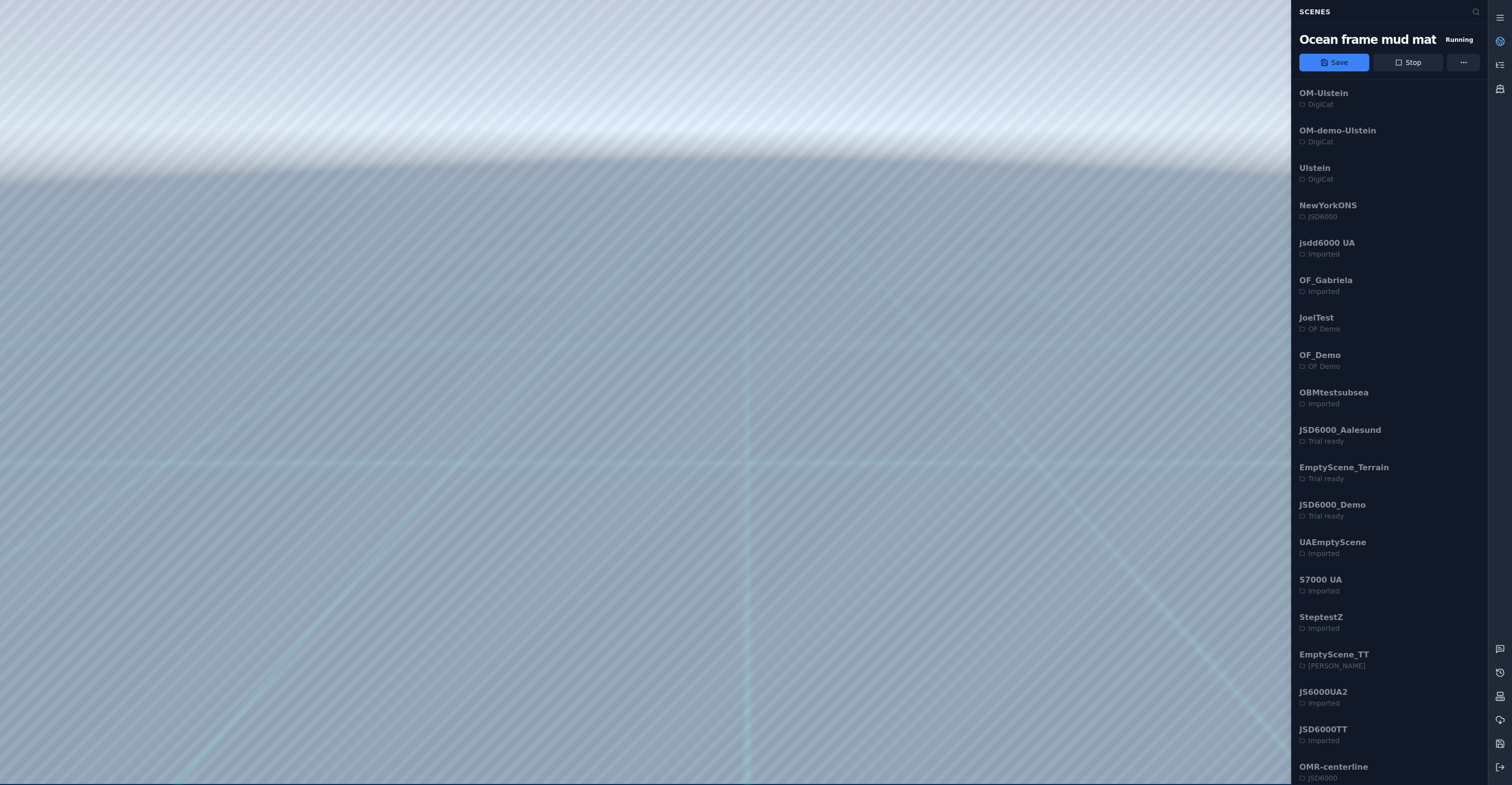
click at [1497, 37] on icon at bounding box center [1500, 41] width 10 height 10
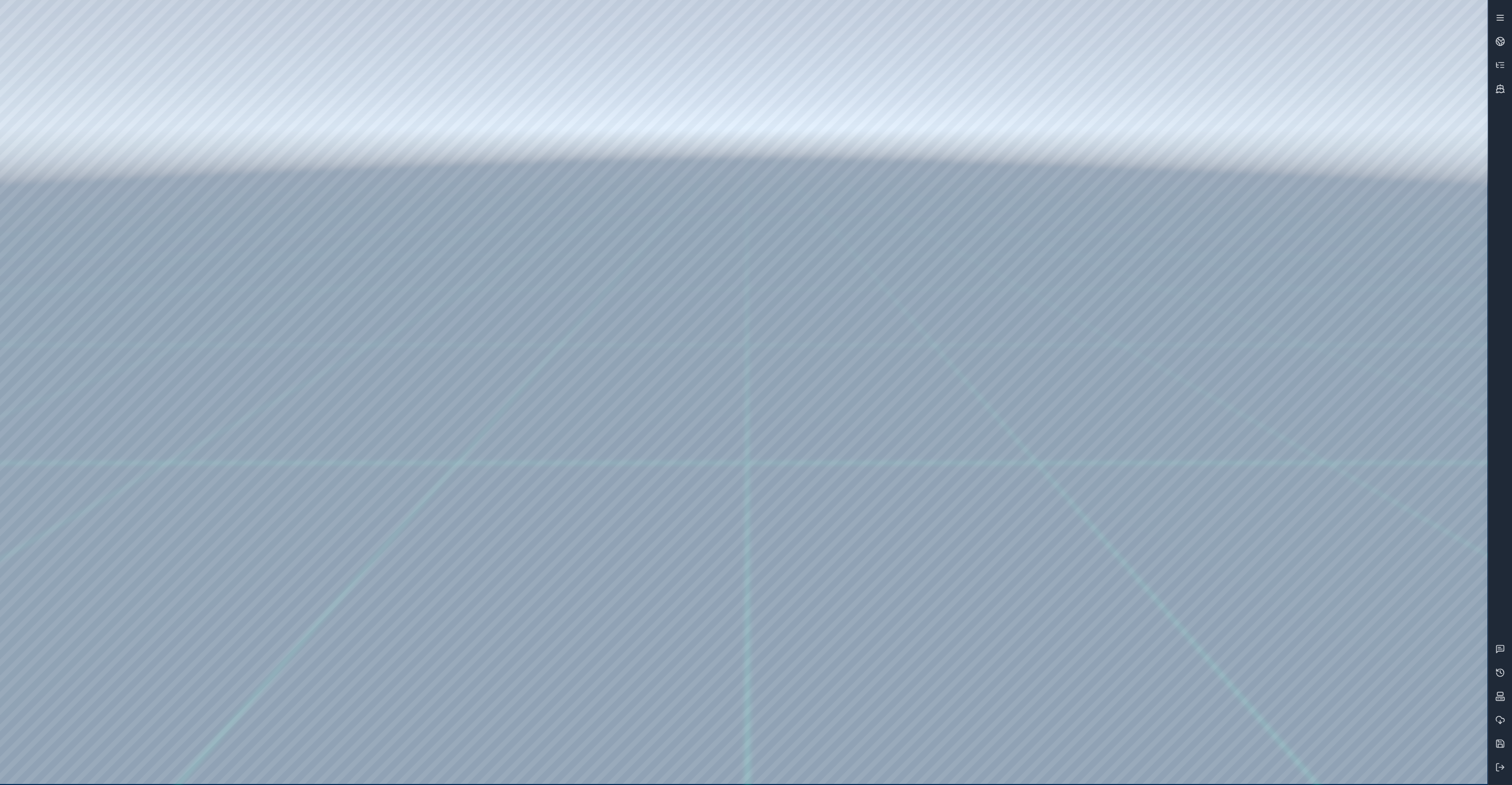
click at [1504, 21] on icon at bounding box center [1500, 18] width 10 height 10
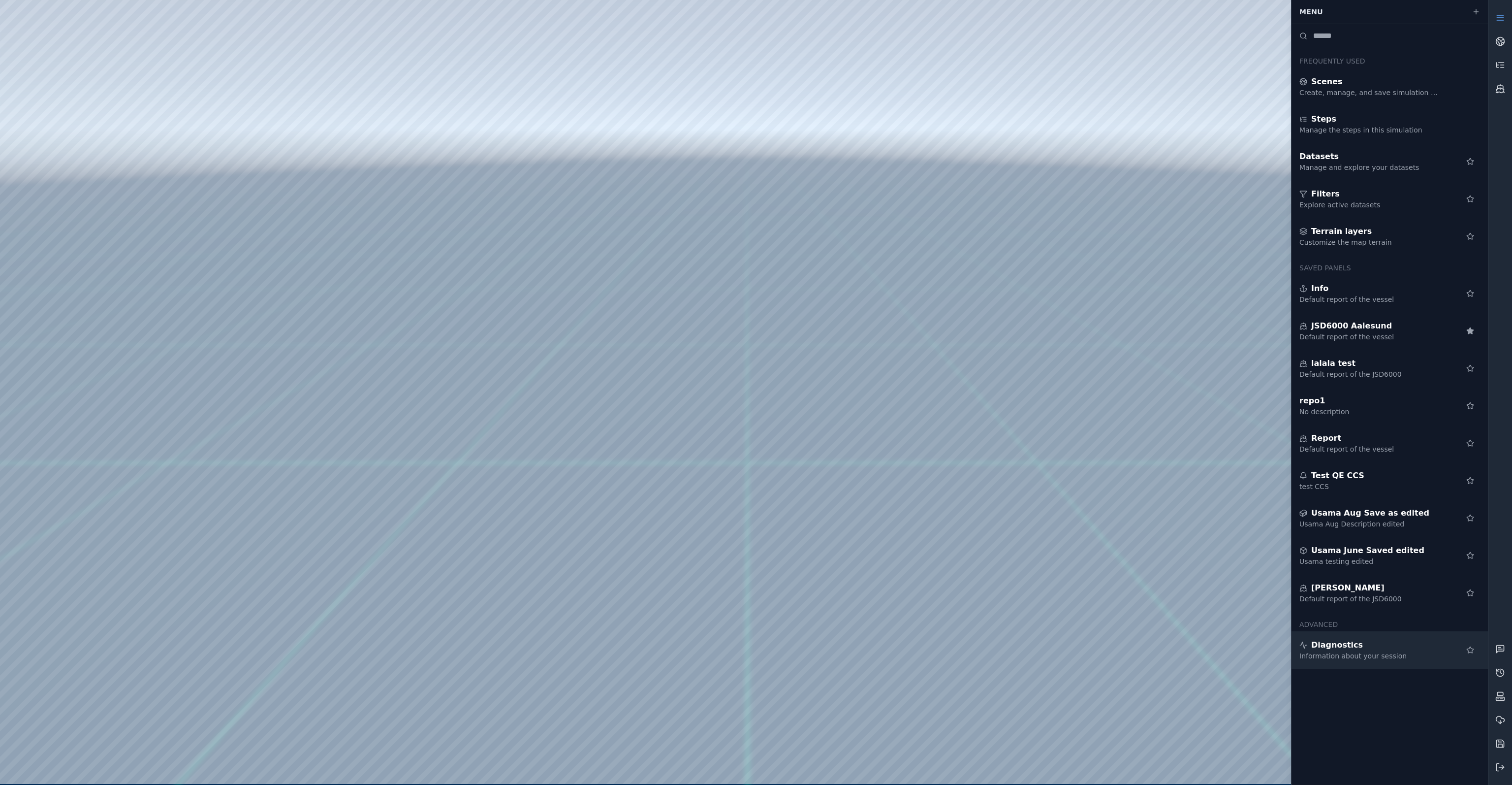
click at [1349, 652] on div "Information about your session" at bounding box center [1371, 656] width 142 height 10
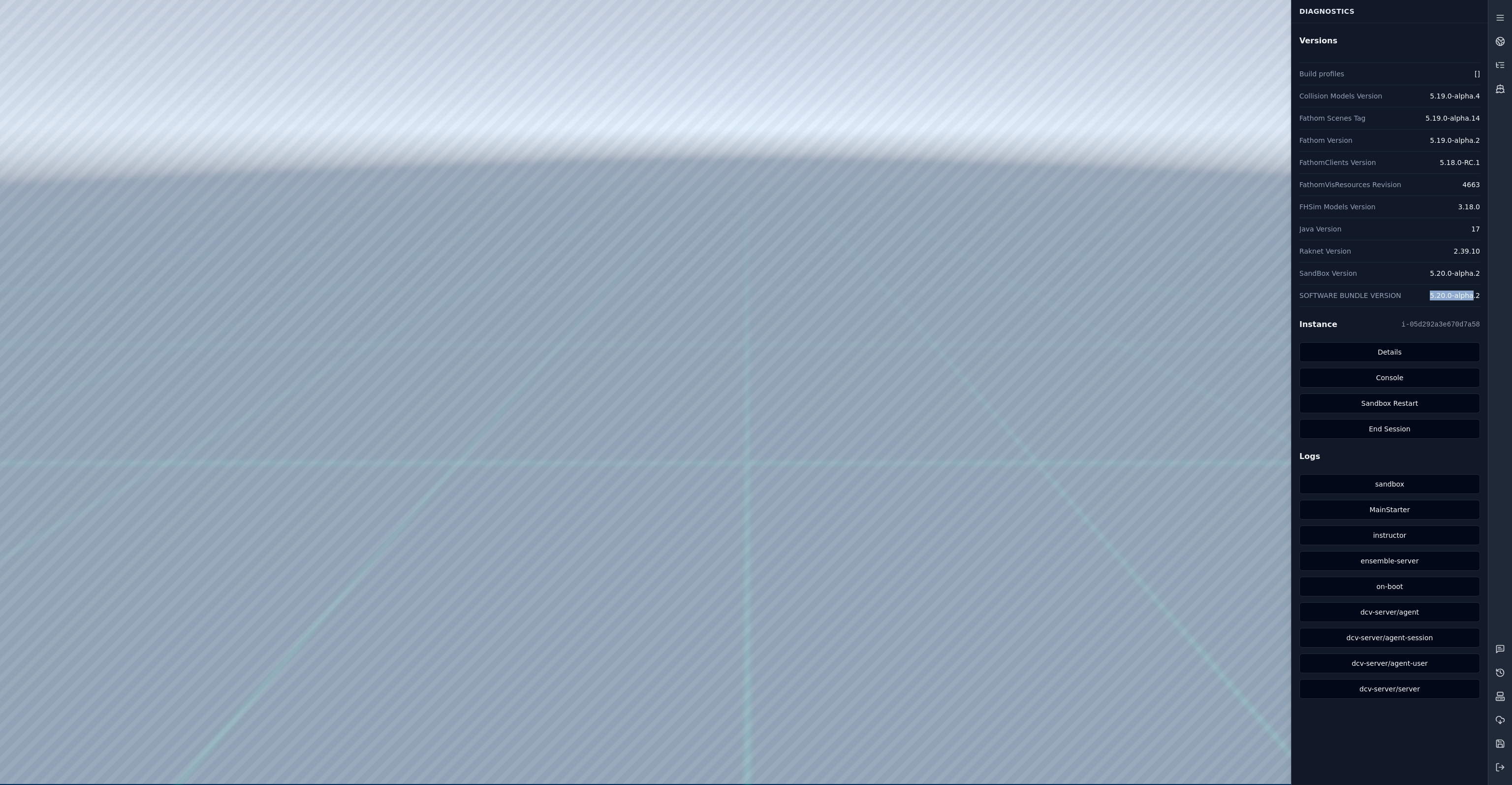
drag, startPoint x: 1431, startPoint y: 295, endPoint x: 1476, endPoint y: 294, distance: 45.0
click at [1476, 294] on div "SOFTWARE BUNDLE VERSION 5.20.0-alpha.2" at bounding box center [1390, 295] width 181 height 22
click at [1477, 294] on dd "5.20.0-alpha.2" at bounding box center [1455, 295] width 50 height 10
click at [1500, 769] on icon at bounding box center [1500, 767] width 10 height 10
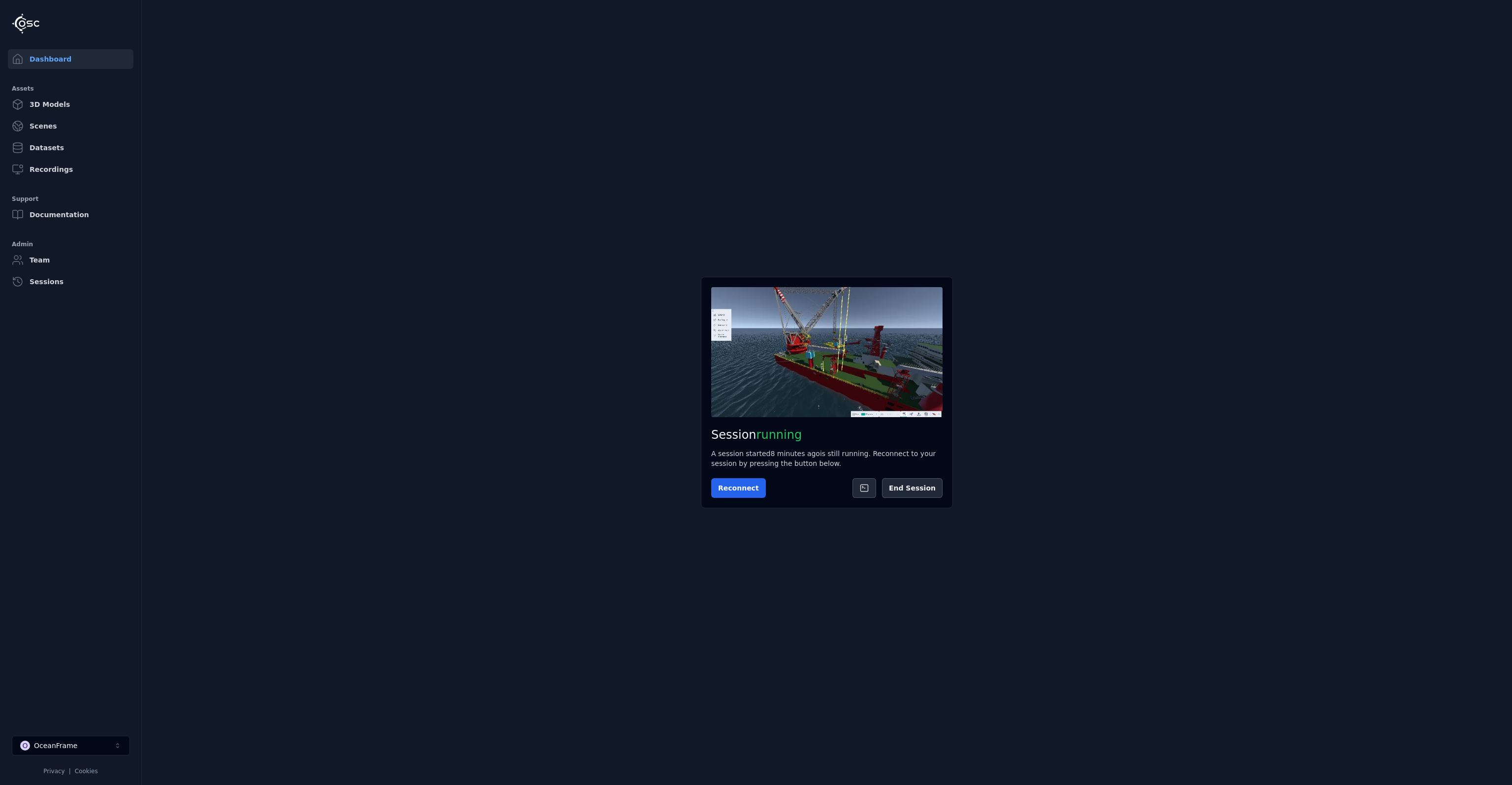
drag, startPoint x: 907, startPoint y: 491, endPoint x: 811, endPoint y: 501, distance: 96.5
click at [812, 501] on div "Session running A session started 8 minutes ago is still running. Reconnect to …" at bounding box center [826, 392] width 252 height 231
click at [751, 489] on button "Reconnect" at bounding box center [738, 488] width 55 height 20
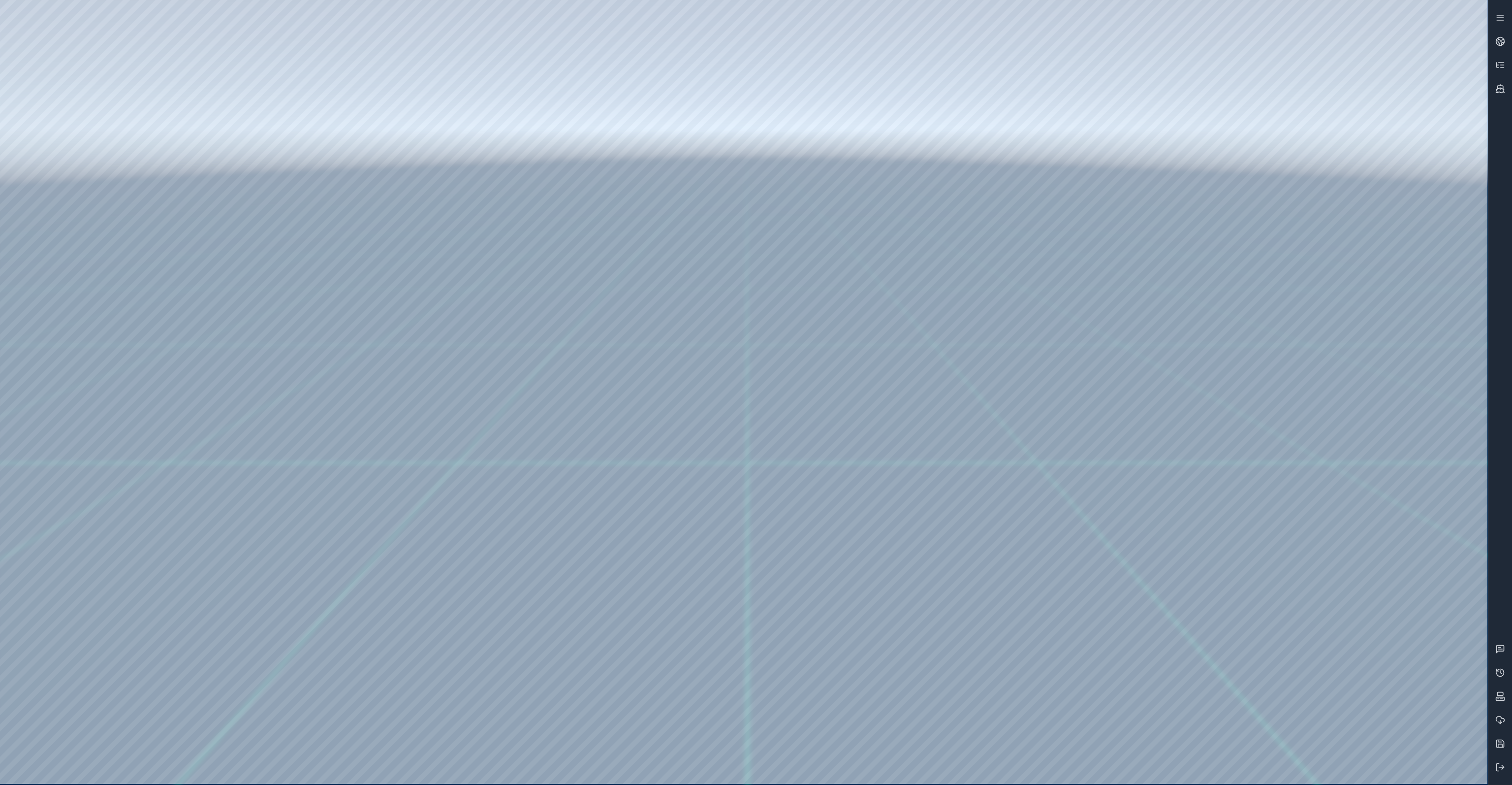
drag, startPoint x: 949, startPoint y: 351, endPoint x: 960, endPoint y: 359, distance: 13.6
click at [55, 194] on div at bounding box center [744, 392] width 1487 height 784
click at [73, 237] on div at bounding box center [744, 392] width 1487 height 784
click at [173, 481] on div at bounding box center [744, 392] width 1487 height 784
click at [976, 763] on div at bounding box center [744, 392] width 1487 height 784
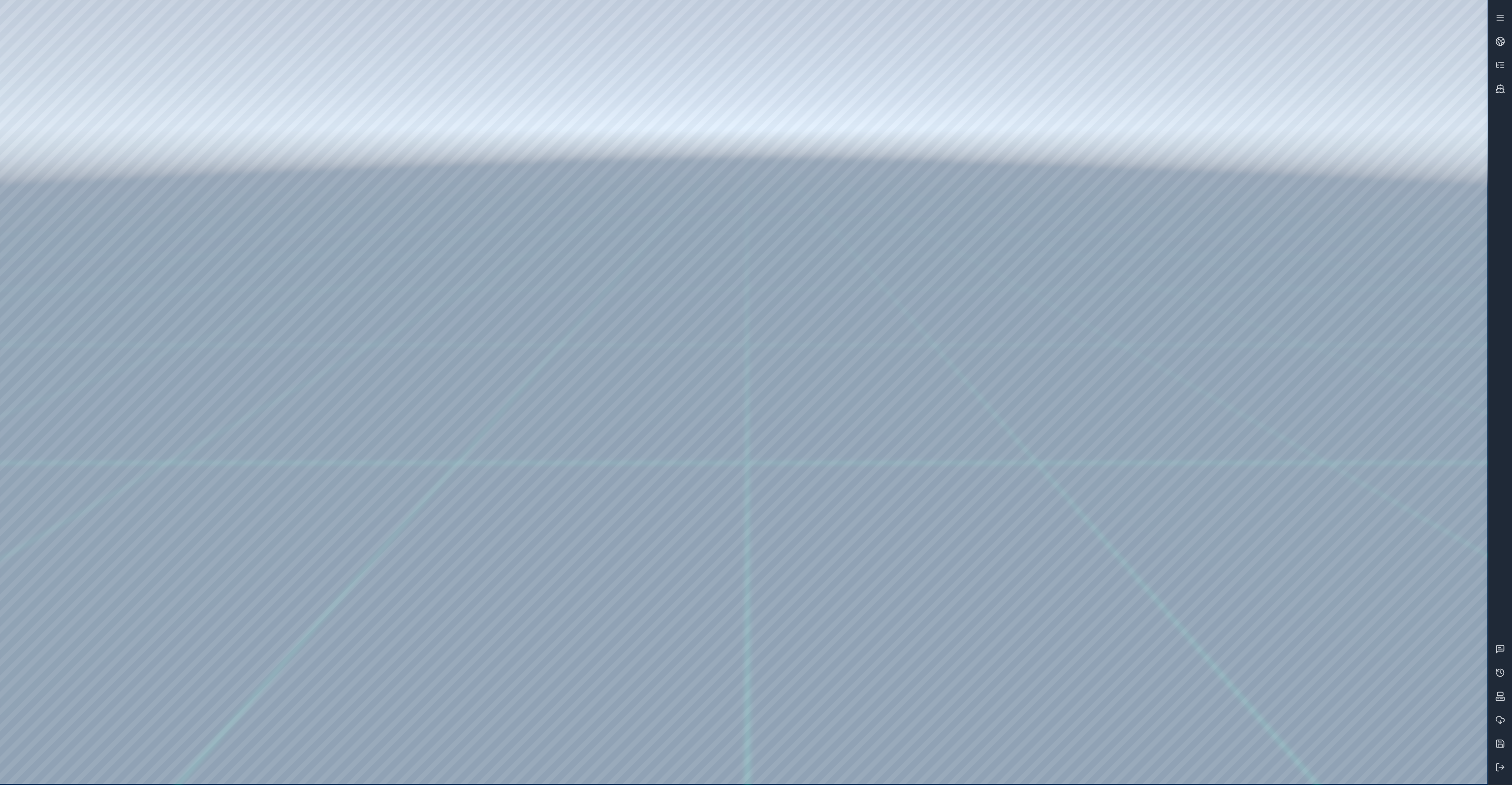
drag, startPoint x: 252, startPoint y: 119, endPoint x: 620, endPoint y: 642, distance: 639.5
click at [620, 643] on div at bounding box center [744, 392] width 1487 height 784
click at [786, 333] on div at bounding box center [744, 392] width 1487 height 784
click at [1501, 87] on icon at bounding box center [1500, 89] width 10 height 10
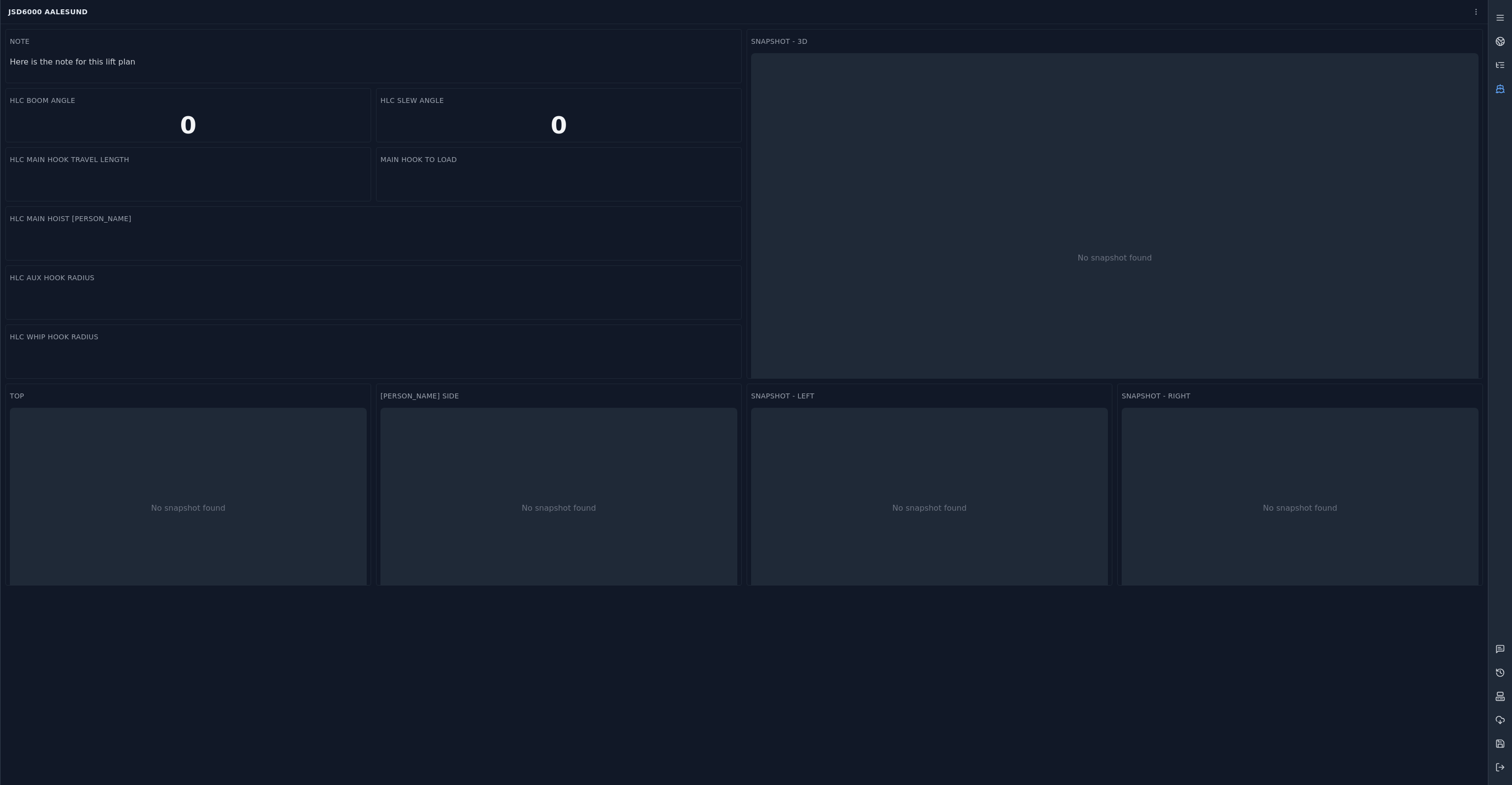
click at [1500, 89] on icon at bounding box center [1500, 88] width 0 height 2
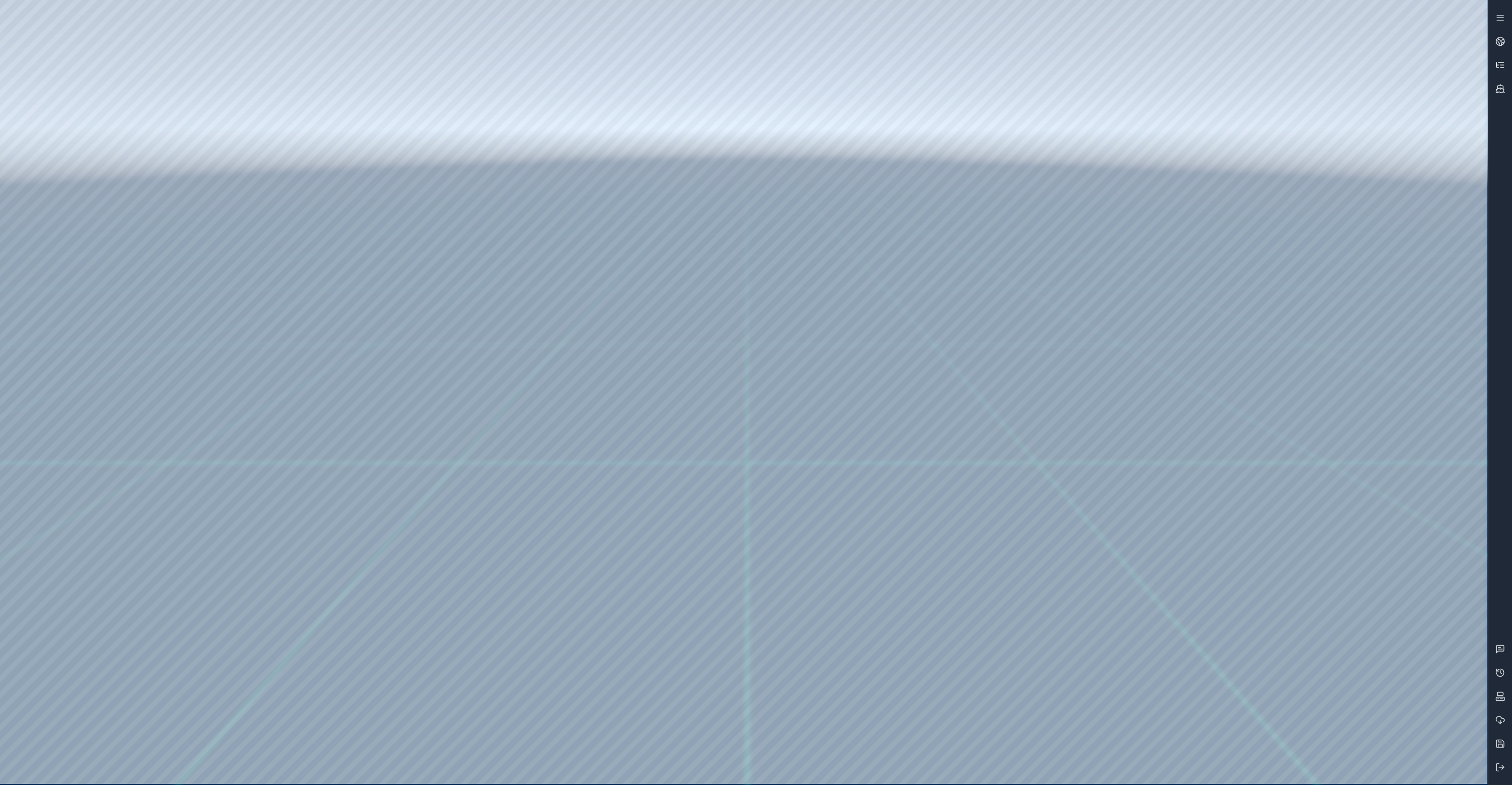
click at [1499, 69] on icon at bounding box center [1500, 65] width 10 height 10
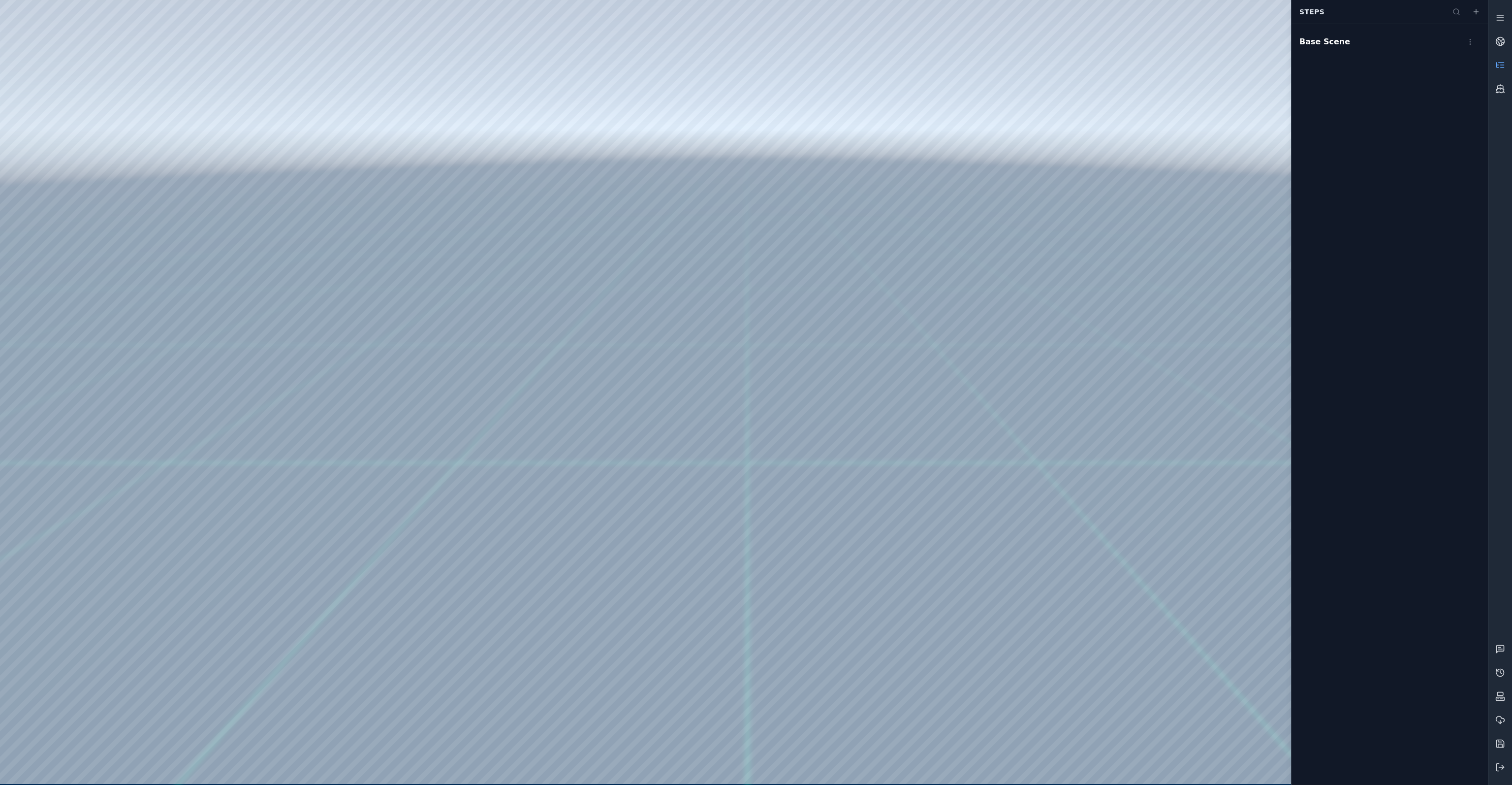
click at [1501, 63] on icon at bounding box center [1500, 65] width 10 height 10
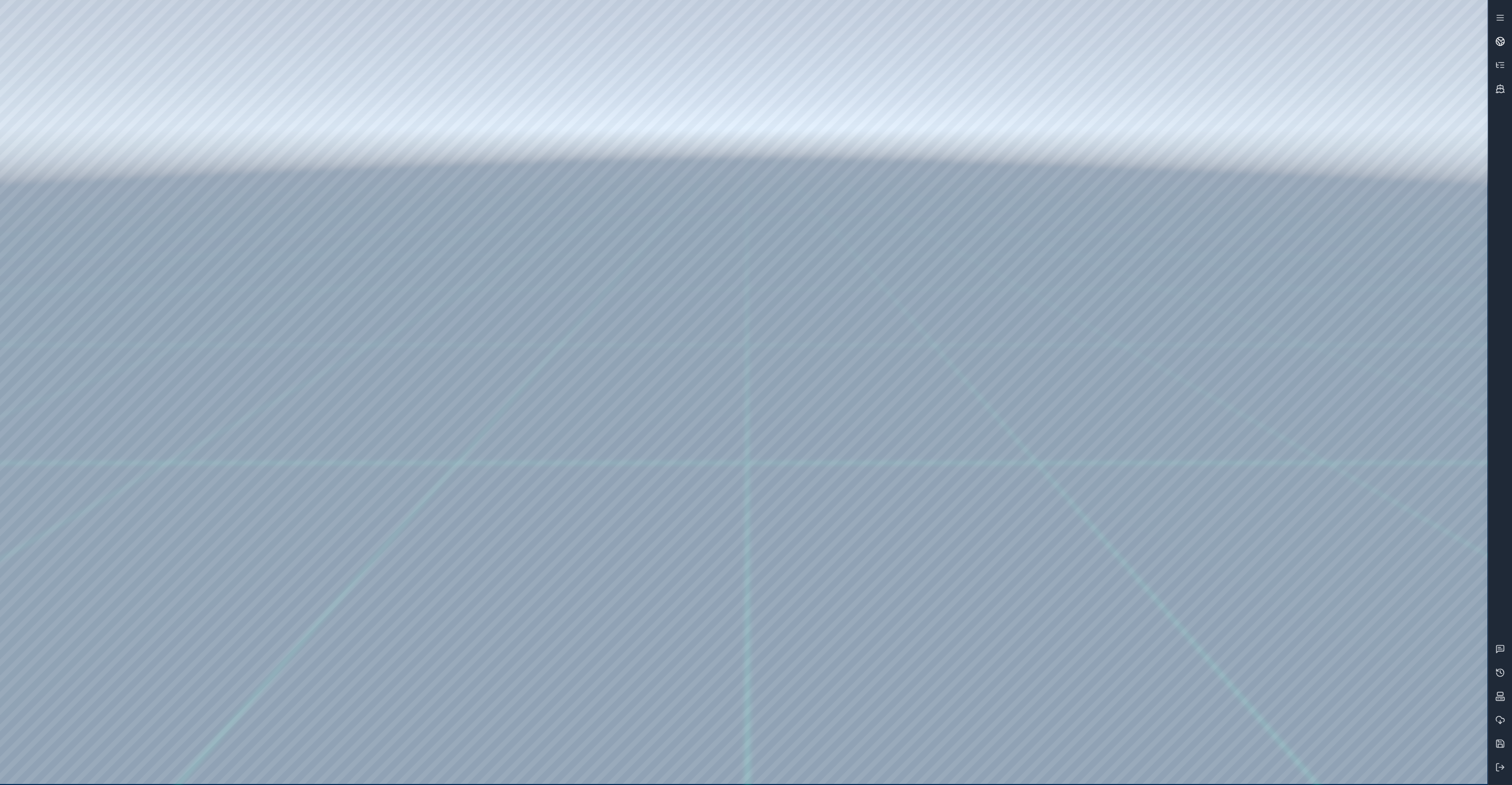
click at [1498, 46] on link at bounding box center [1500, 41] width 23 height 23
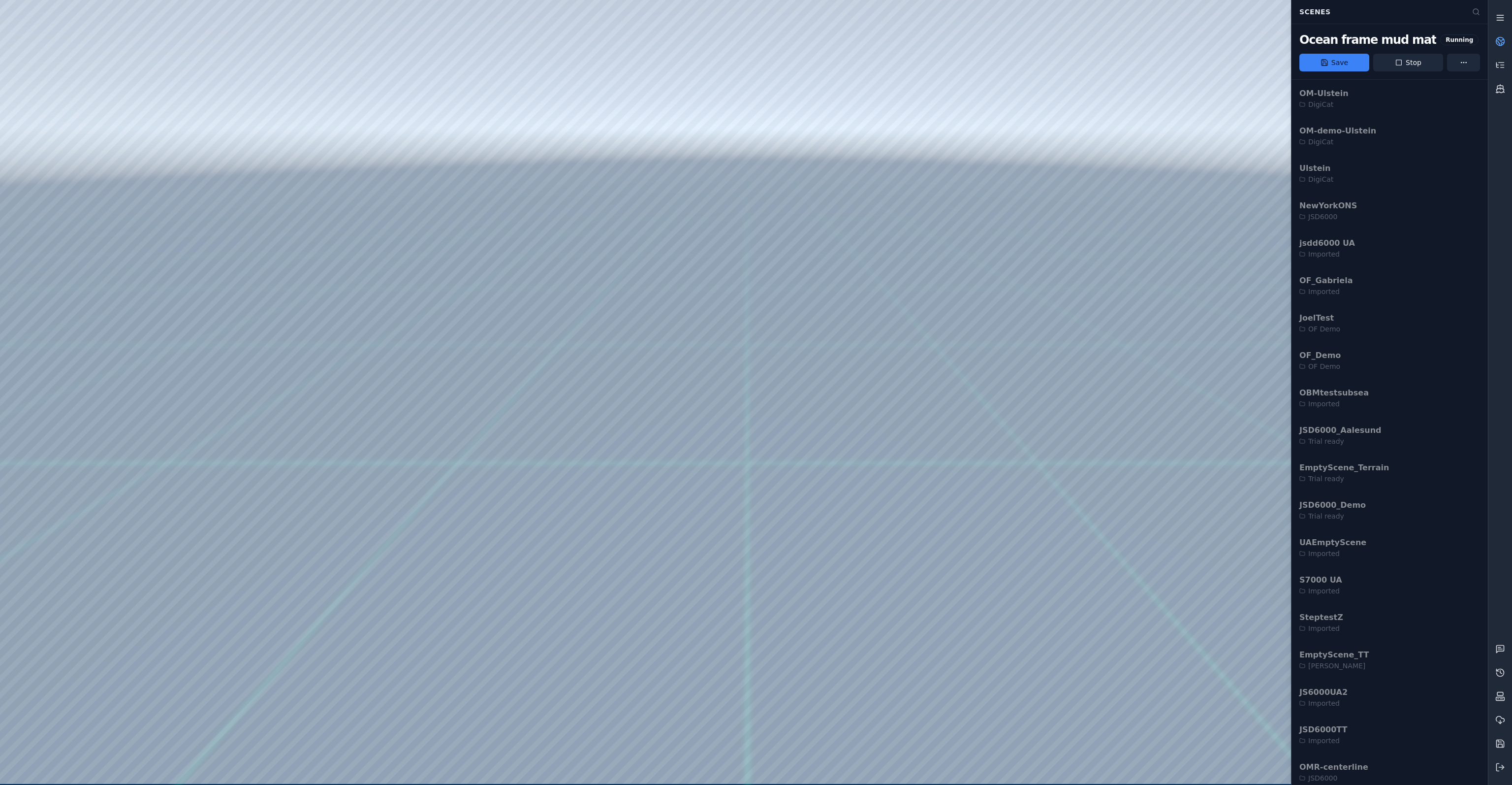
click at [1499, 19] on icon at bounding box center [1500, 18] width 10 height 10
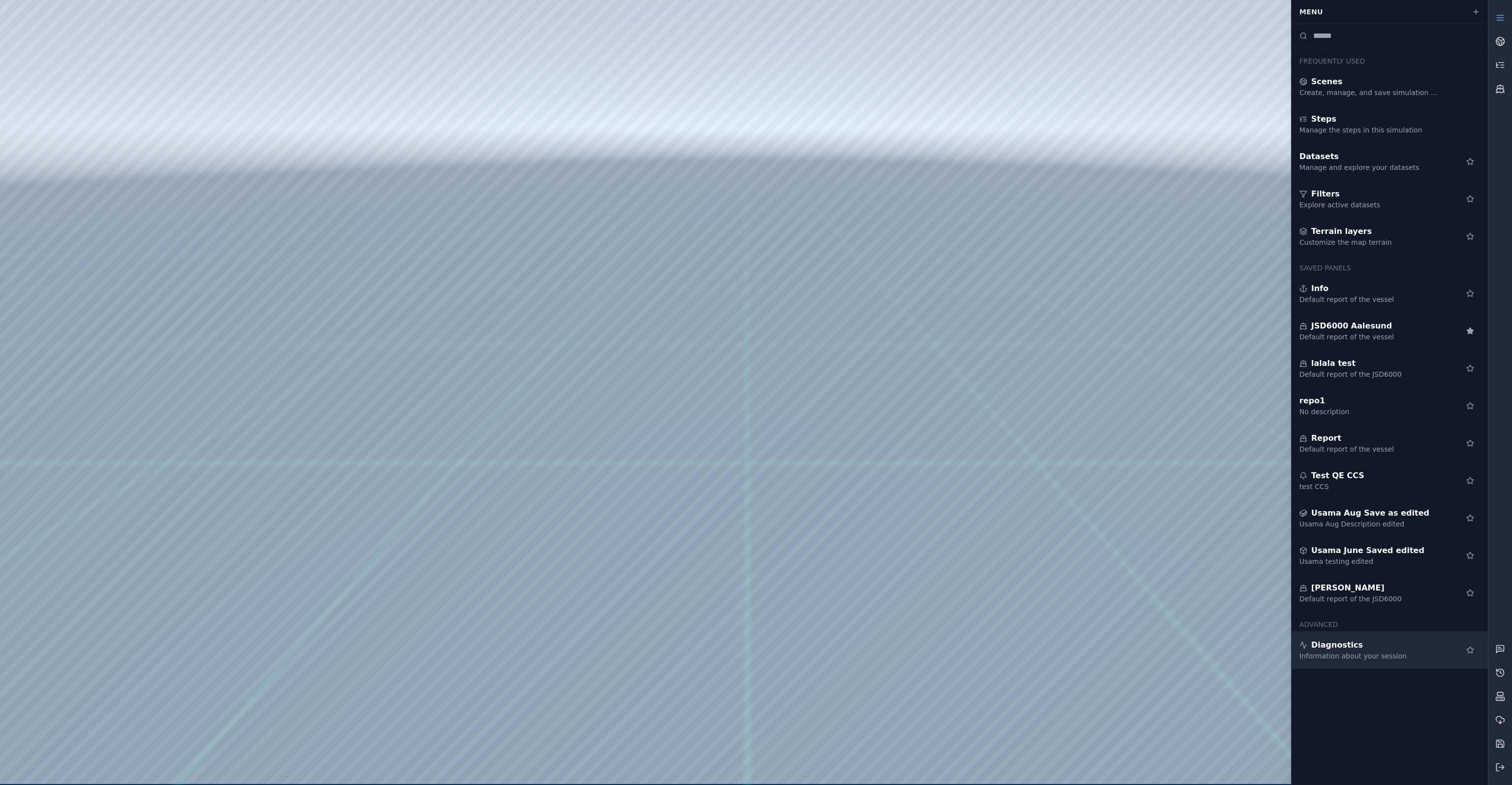
click at [1392, 649] on div "Diagnostics" at bounding box center [1371, 645] width 142 height 12
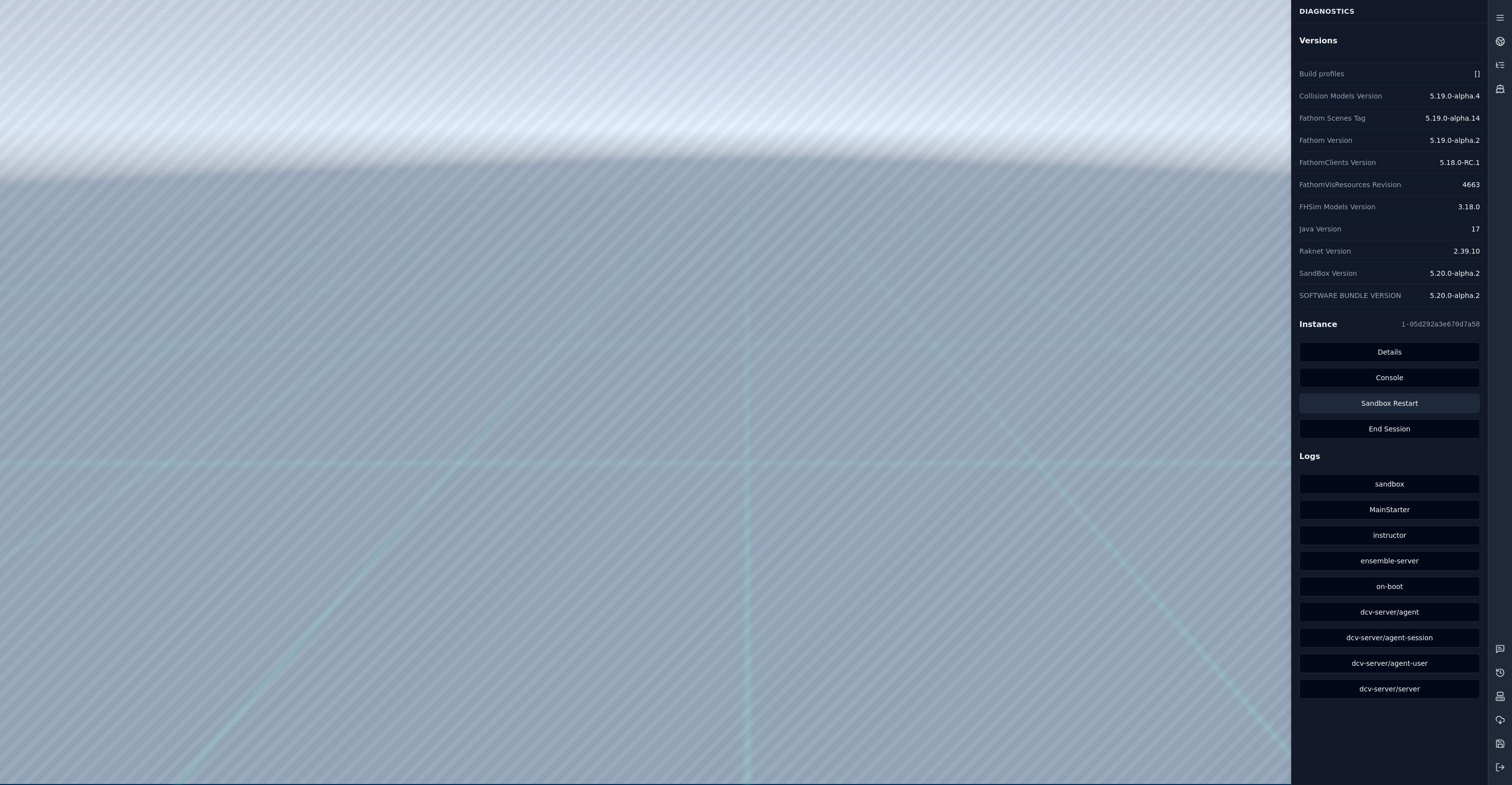
click at [1388, 402] on button "Sandbox Restart" at bounding box center [1390, 403] width 181 height 20
drag, startPoint x: 923, startPoint y: 349, endPoint x: 846, endPoint y: 375, distance: 81.3
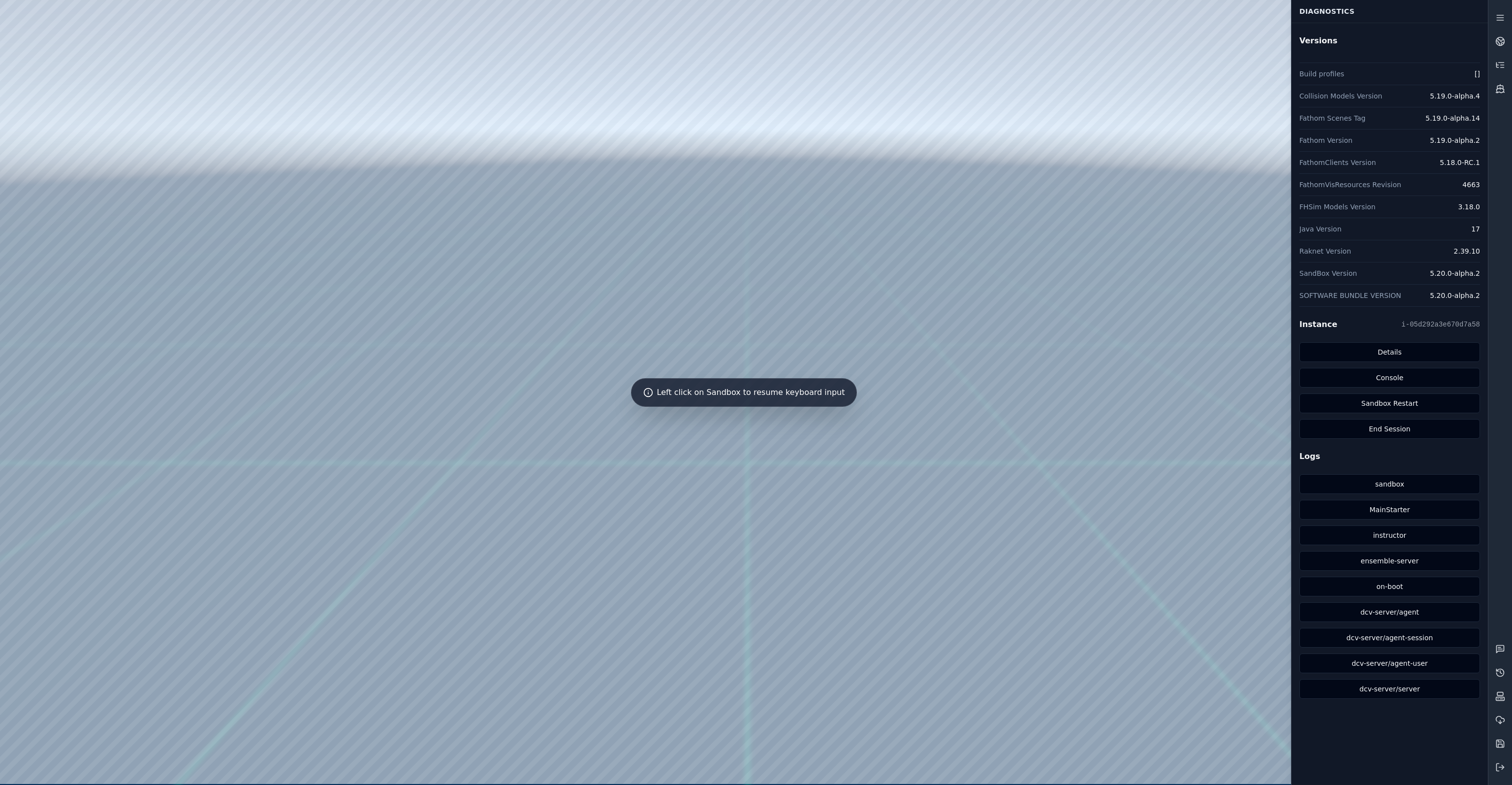
drag, startPoint x: 703, startPoint y: 439, endPoint x: 660, endPoint y: 410, distance: 51.9
click at [745, 278] on div at bounding box center [744, 392] width 1487 height 784
drag, startPoint x: 791, startPoint y: 264, endPoint x: 788, endPoint y: 270, distance: 6.7
click at [804, 251] on div at bounding box center [744, 392] width 1487 height 784
drag, startPoint x: 808, startPoint y: 251, endPoint x: 798, endPoint y: 261, distance: 14.1
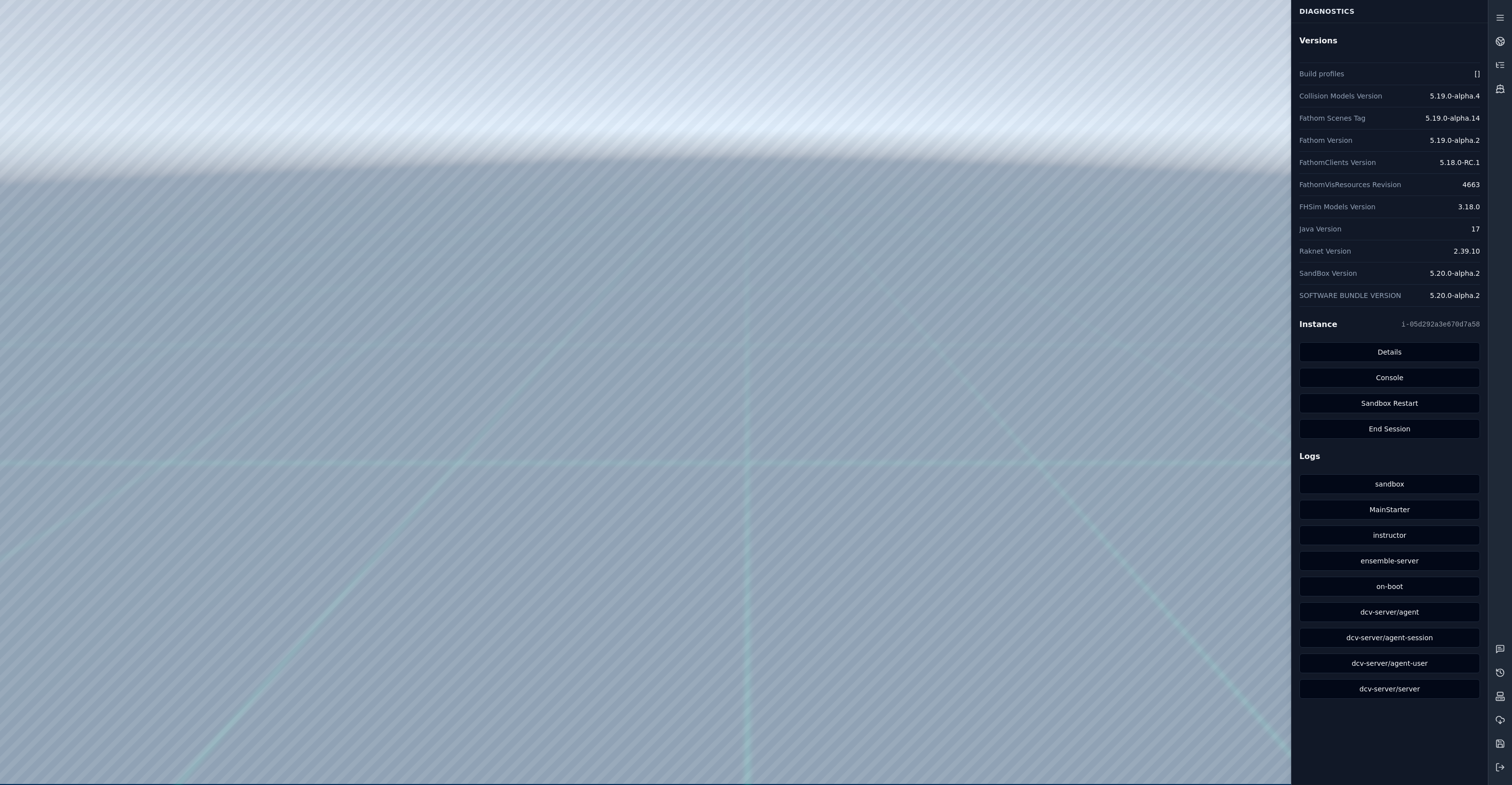
click at [75, 193] on div at bounding box center [744, 392] width 1487 height 784
click at [84, 221] on div at bounding box center [744, 392] width 1487 height 784
click at [163, 482] on div at bounding box center [744, 392] width 1487 height 784
drag, startPoint x: 240, startPoint y: 124, endPoint x: 876, endPoint y: 582, distance: 783.7
click at [876, 582] on div at bounding box center [744, 392] width 1487 height 784
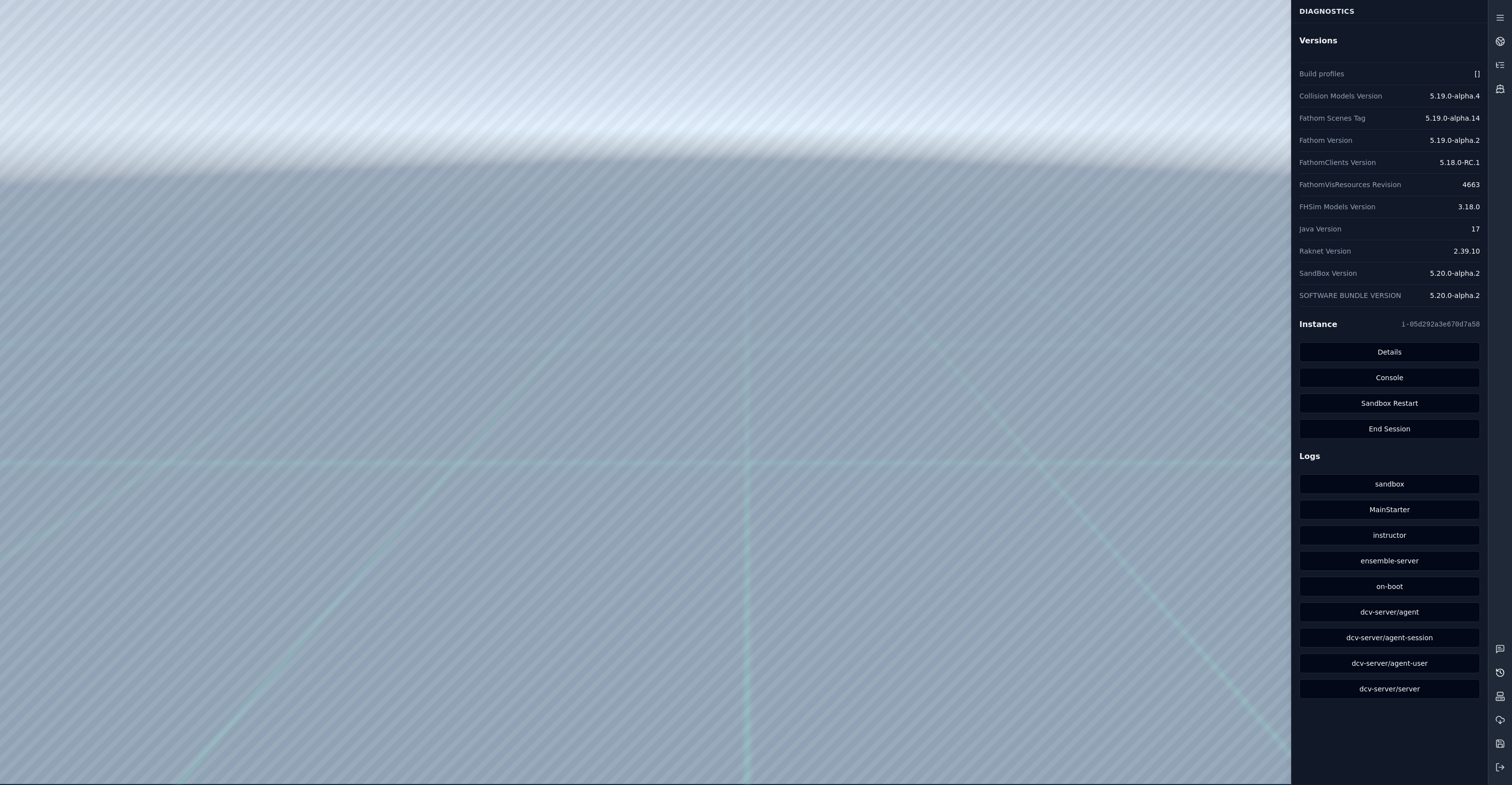
click at [1503, 676] on icon at bounding box center [1500, 672] width 10 height 10
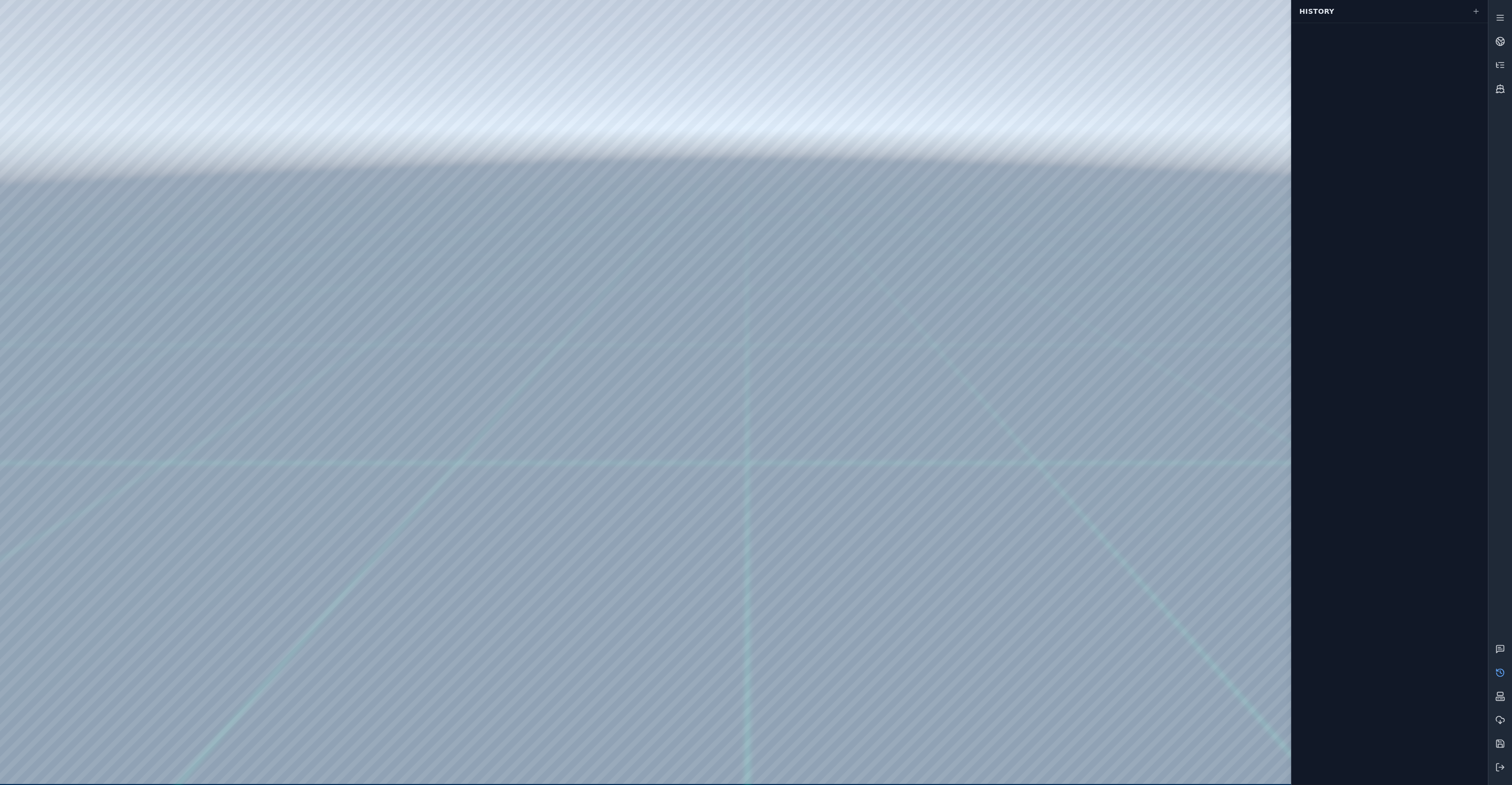
click at [1034, 764] on div at bounding box center [744, 392] width 1487 height 784
click at [1412, 48] on div at bounding box center [1389, 404] width 197 height 762
click at [899, 554] on div at bounding box center [744, 392] width 1487 height 784
click at [1400, 315] on div at bounding box center [1389, 404] width 197 height 762
click at [1503, 43] on icon at bounding box center [1503, 44] width 2 height 2
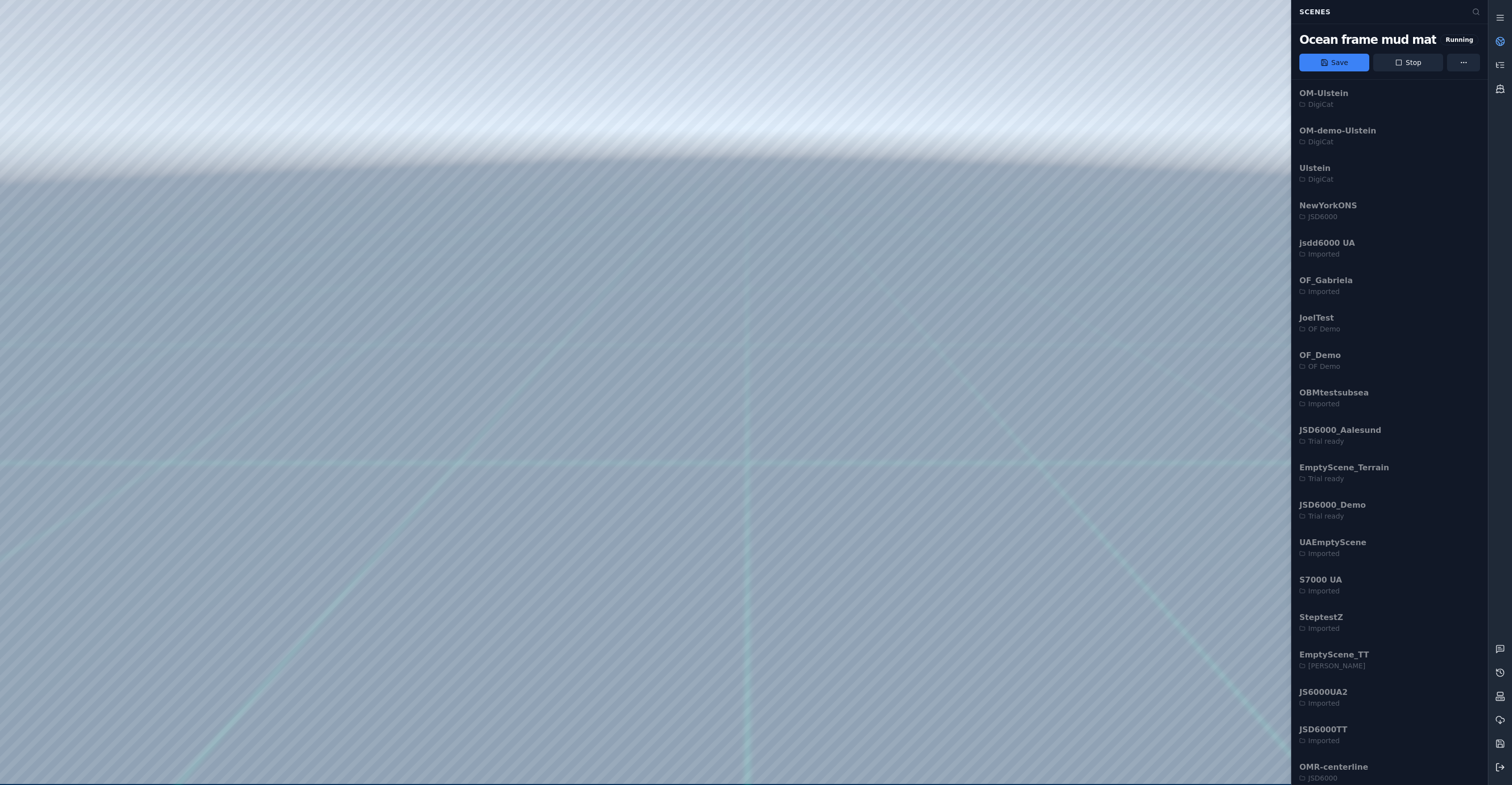
click at [1496, 769] on icon at bounding box center [1500, 767] width 10 height 10
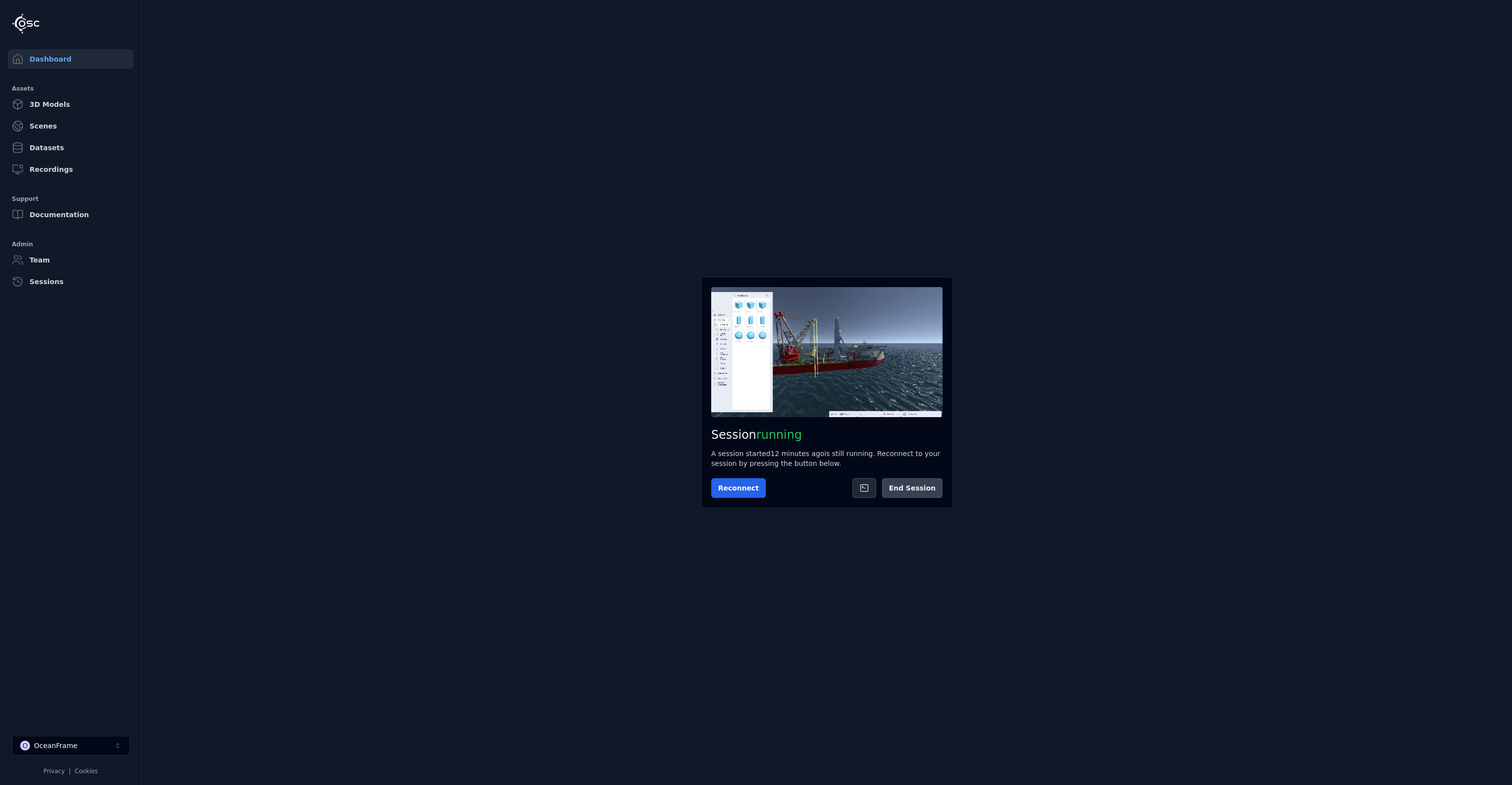
click at [911, 488] on button "End Session" at bounding box center [912, 488] width 60 height 20
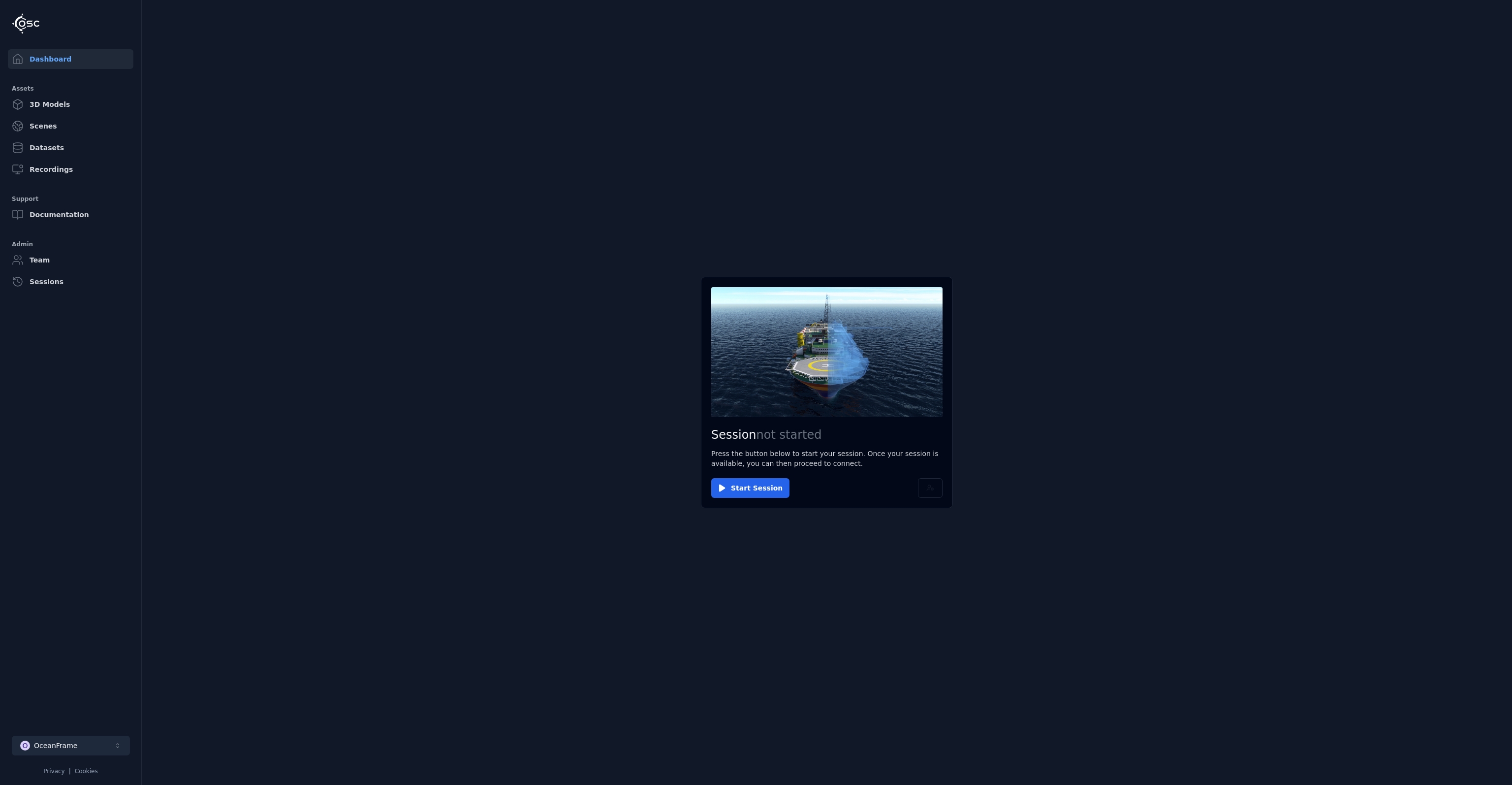
click at [72, 747] on div "OceanFrame" at bounding box center [56, 745] width 43 height 10
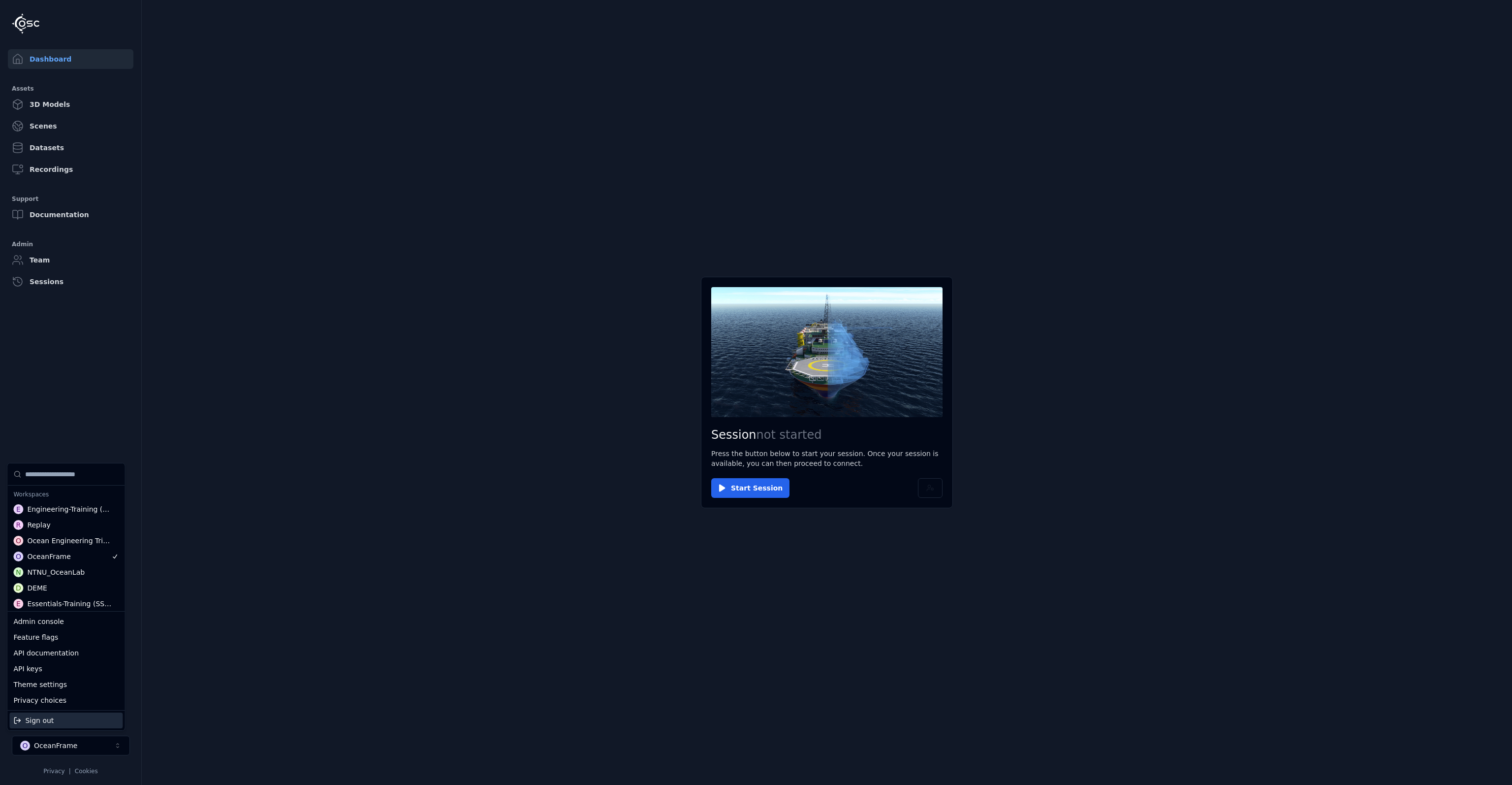
click at [923, 491] on html "Support Dashboard Assets 3D Models Scenes Datasets Recordings Support Documenta…" at bounding box center [756, 392] width 1512 height 785
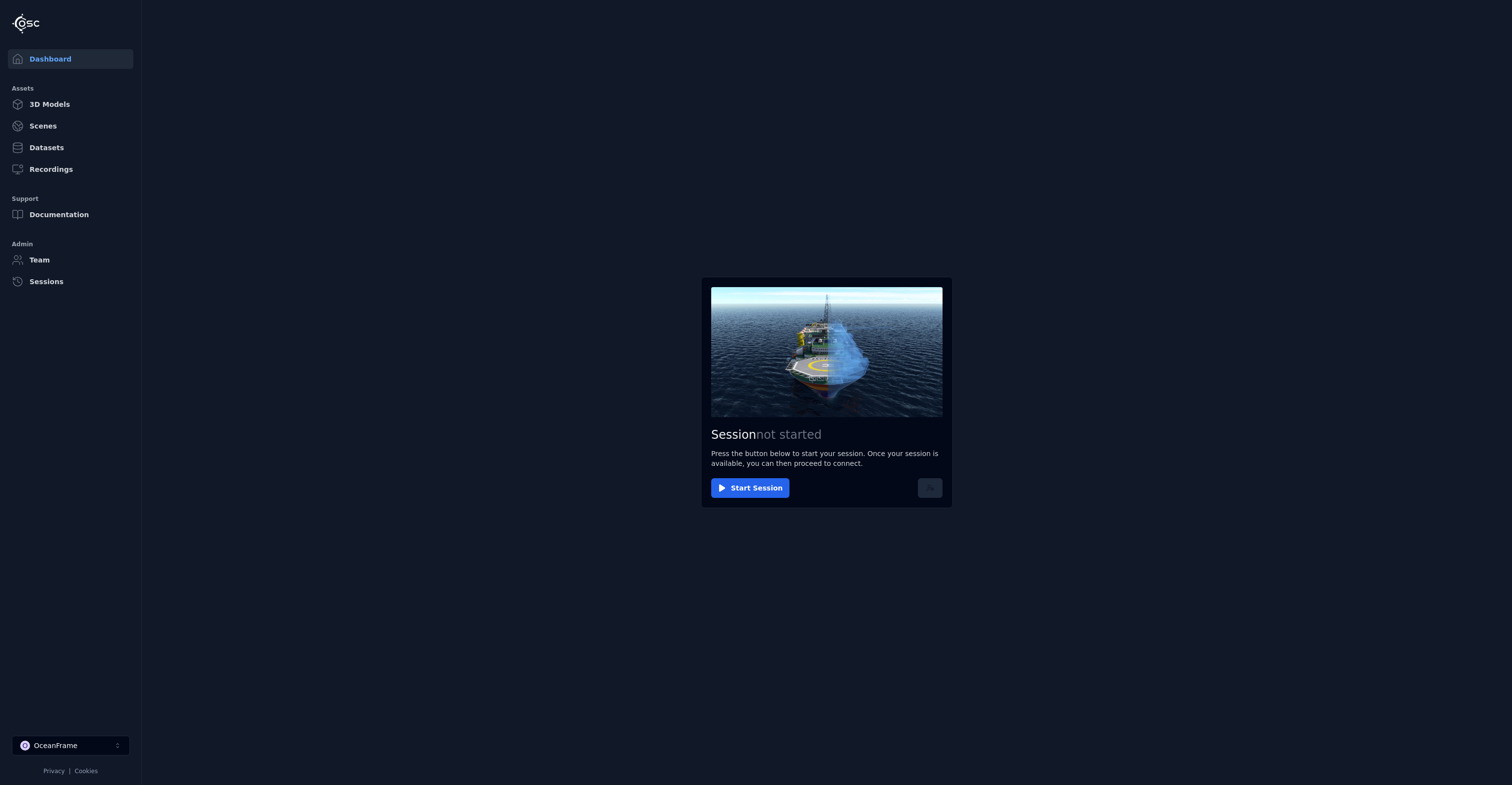
click at [932, 490] on icon at bounding box center [932, 490] width 1 height 0
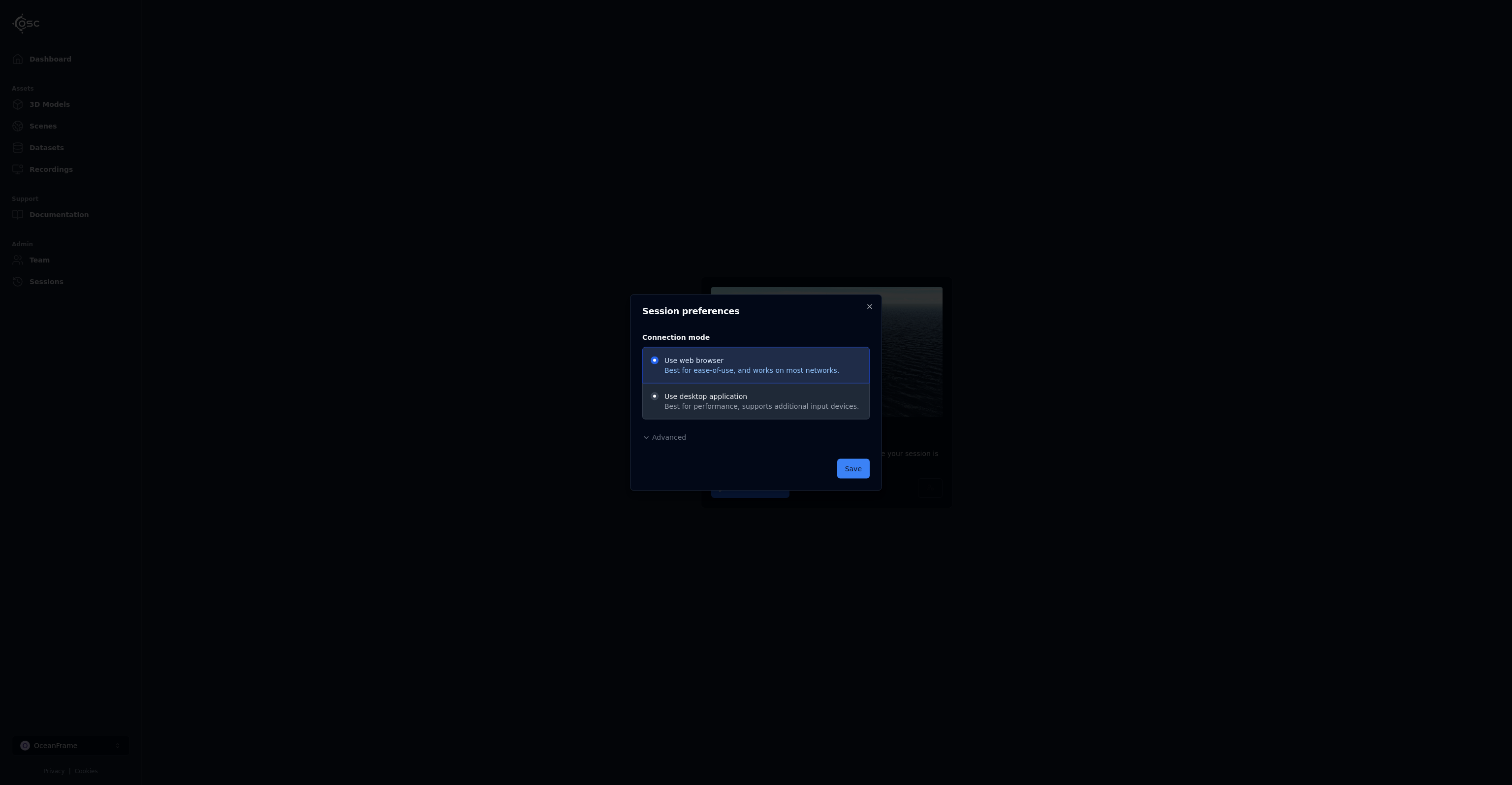
click at [672, 442] on button "Advanced" at bounding box center [664, 437] width 44 height 10
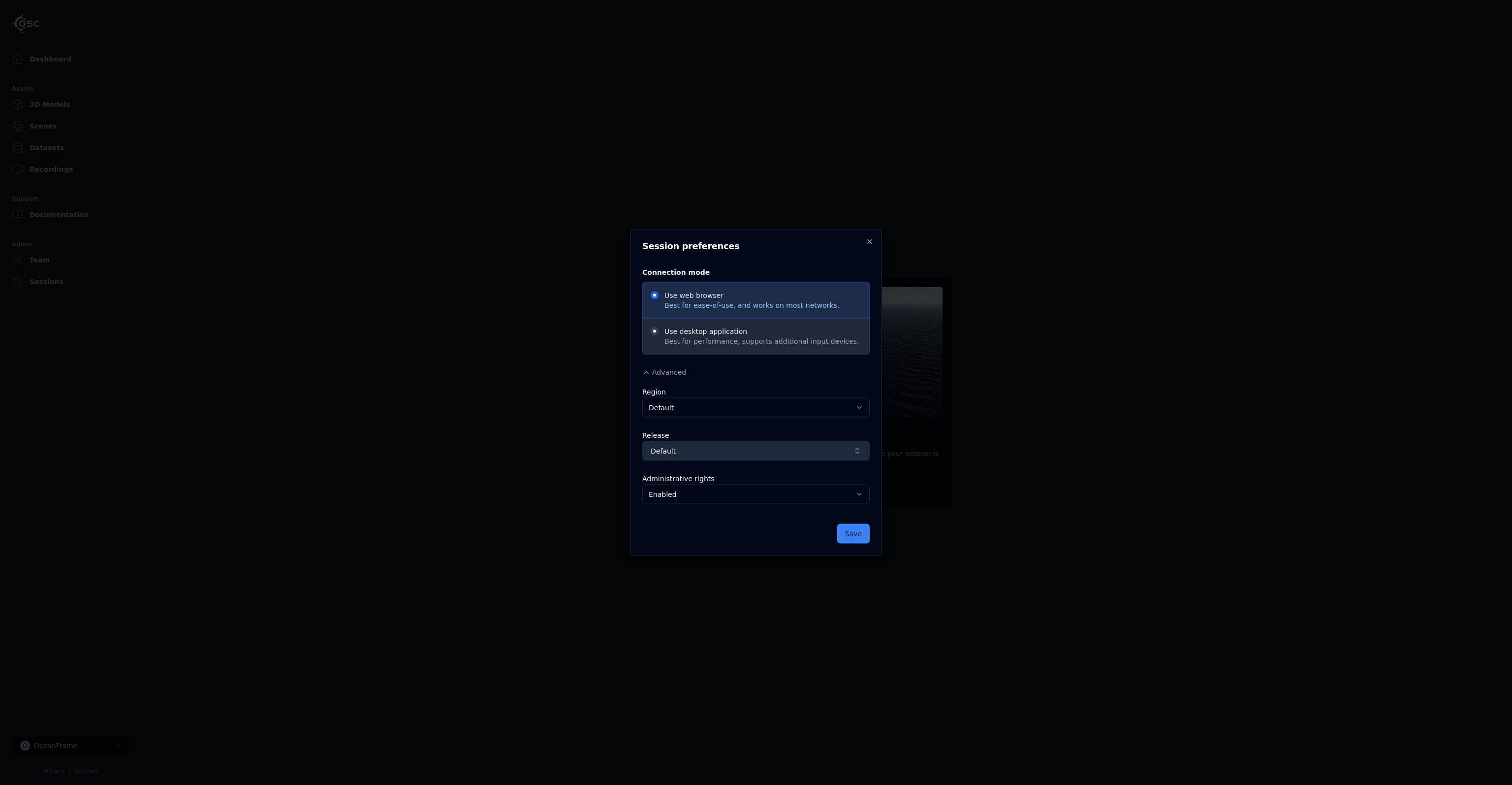
click at [741, 443] on button "Default" at bounding box center [755, 451] width 227 height 20
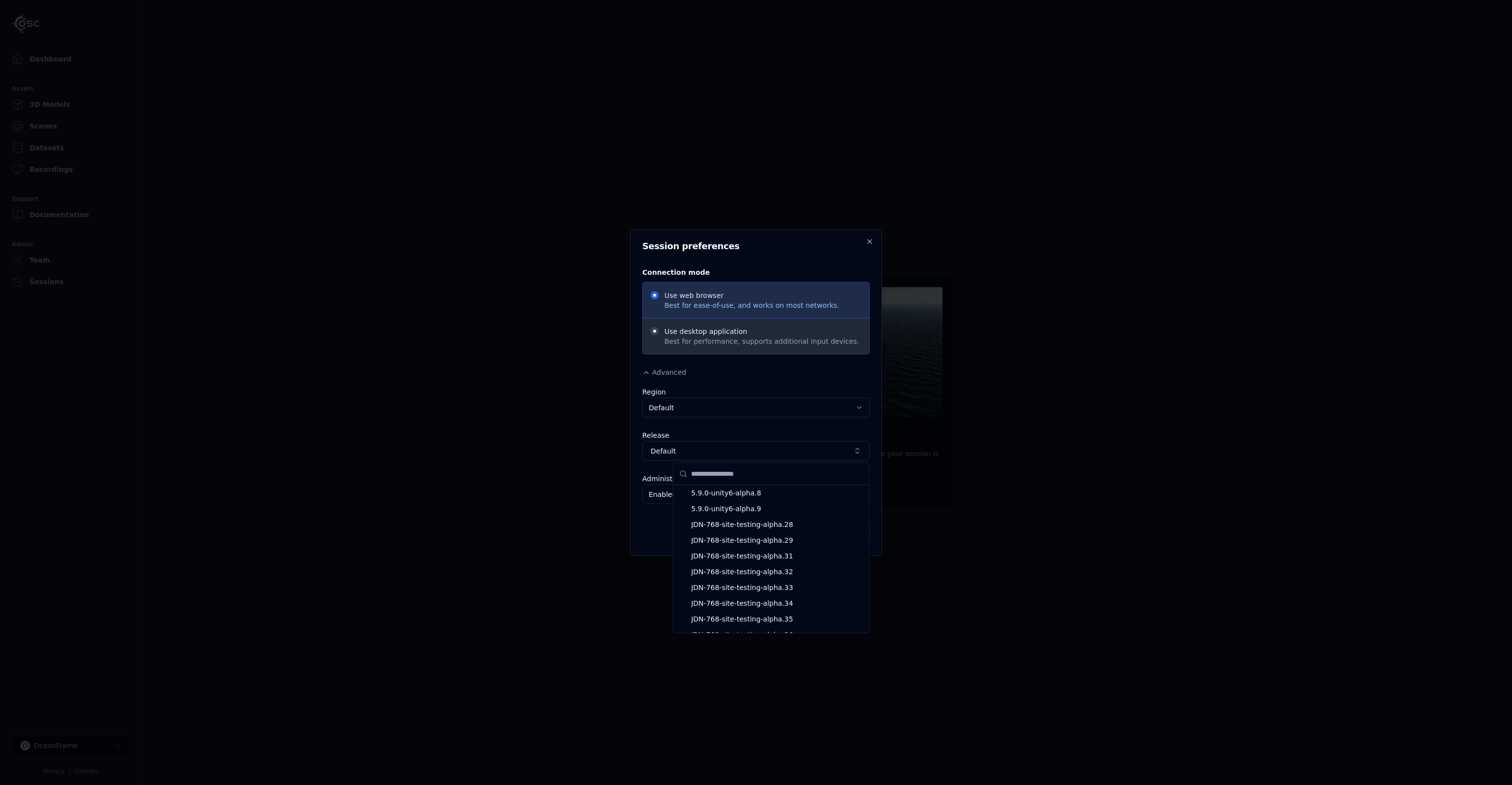
scroll to position [8463, 0]
click at [769, 456] on div at bounding box center [756, 392] width 1512 height 785
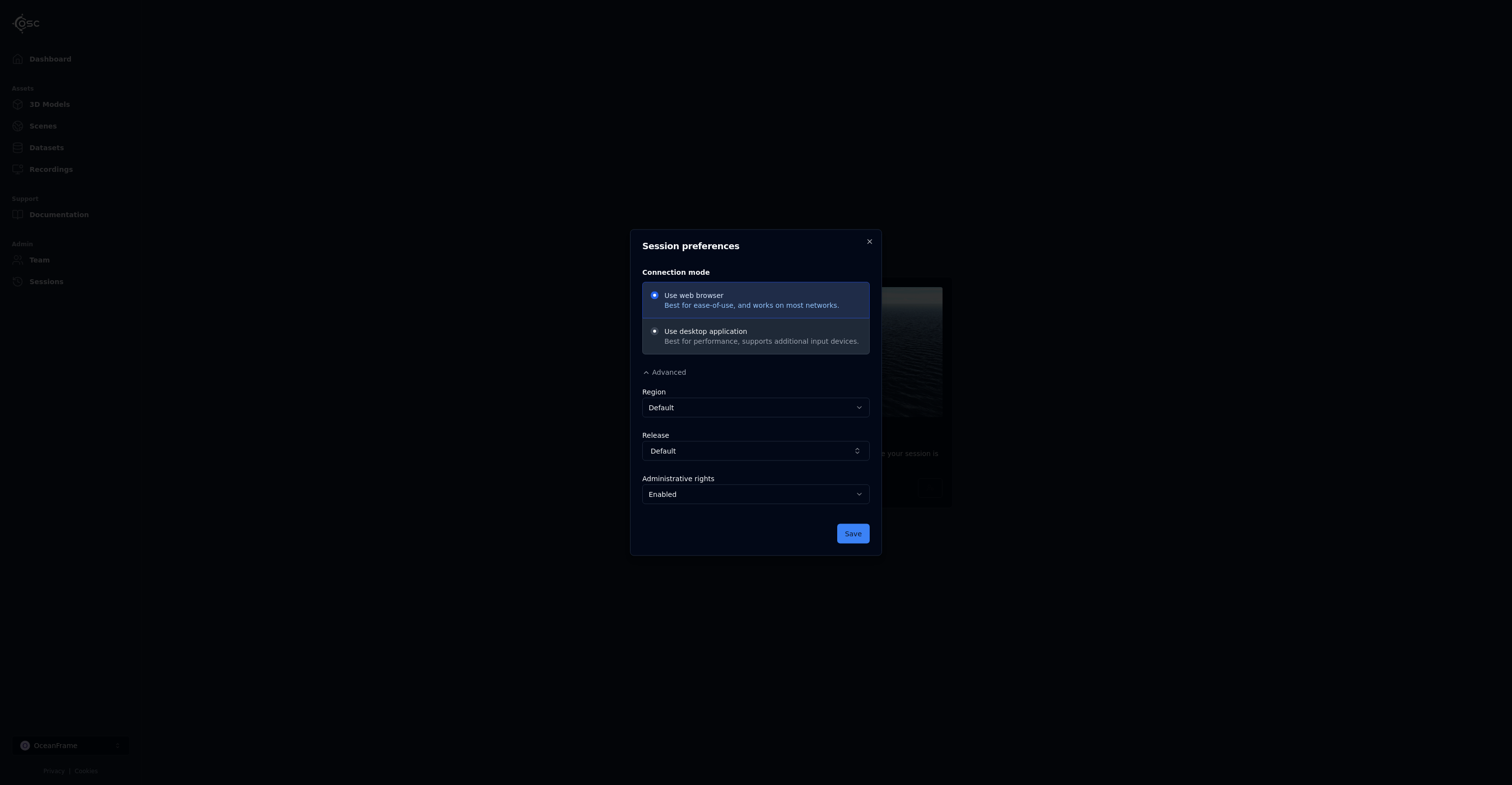
click at [865, 244] on h2 "Session preferences" at bounding box center [755, 246] width 227 height 9
click at [868, 241] on icon "button" at bounding box center [869, 241] width 8 height 8
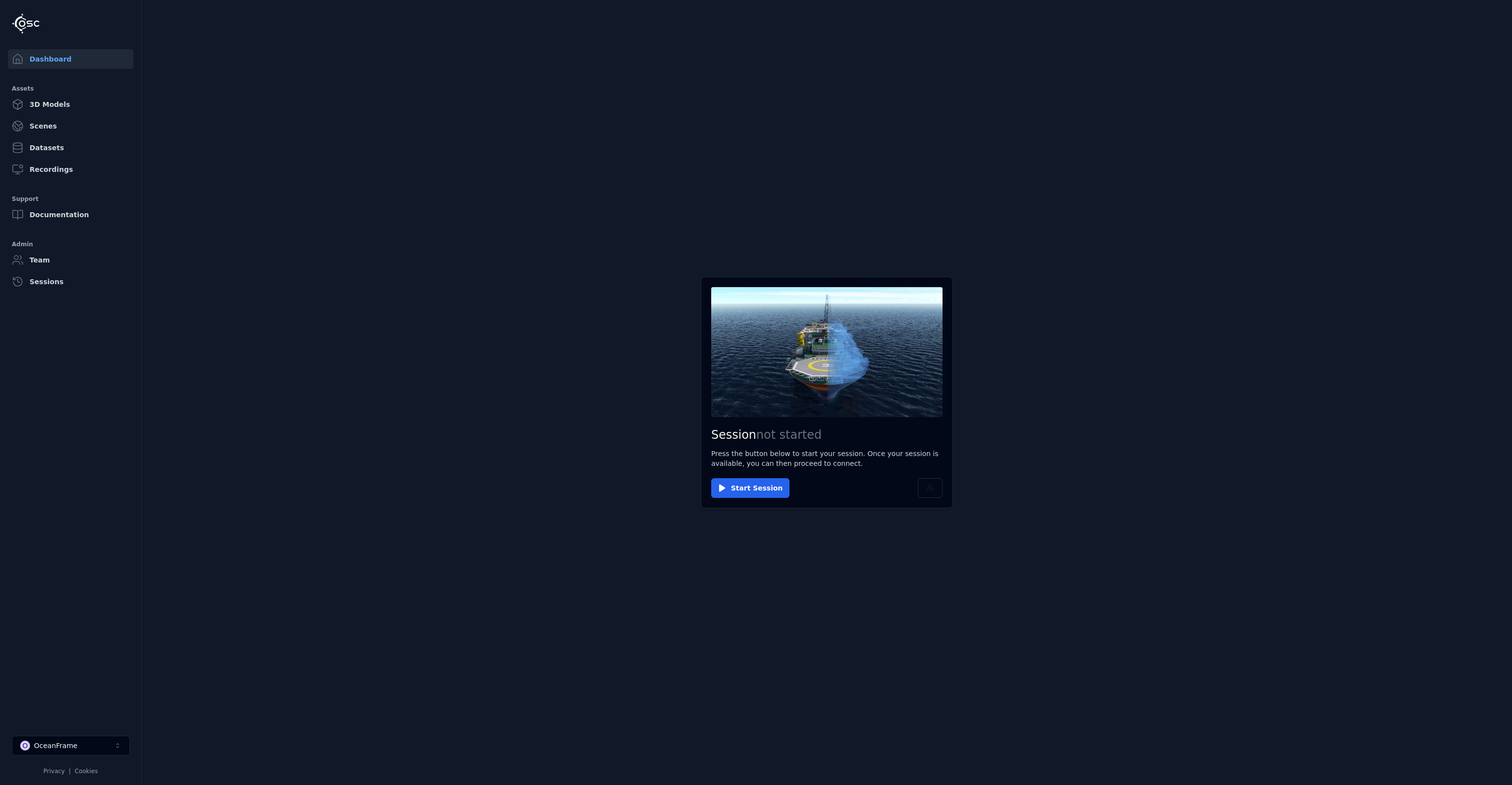
click at [69, 753] on button "O OceanFrame" at bounding box center [70, 746] width 118 height 20
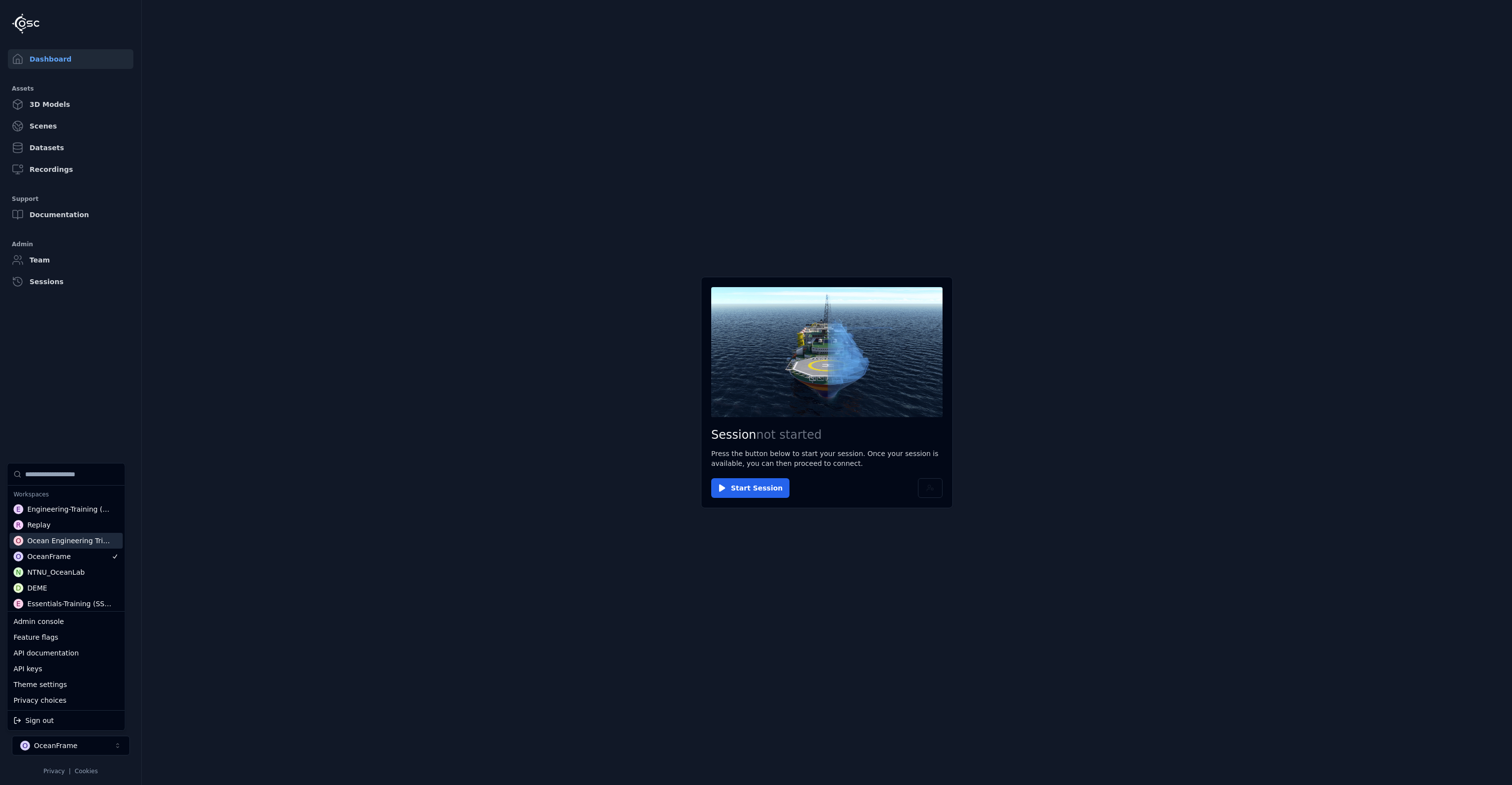
click at [75, 531] on div "R Replay" at bounding box center [66, 524] width 113 height 16
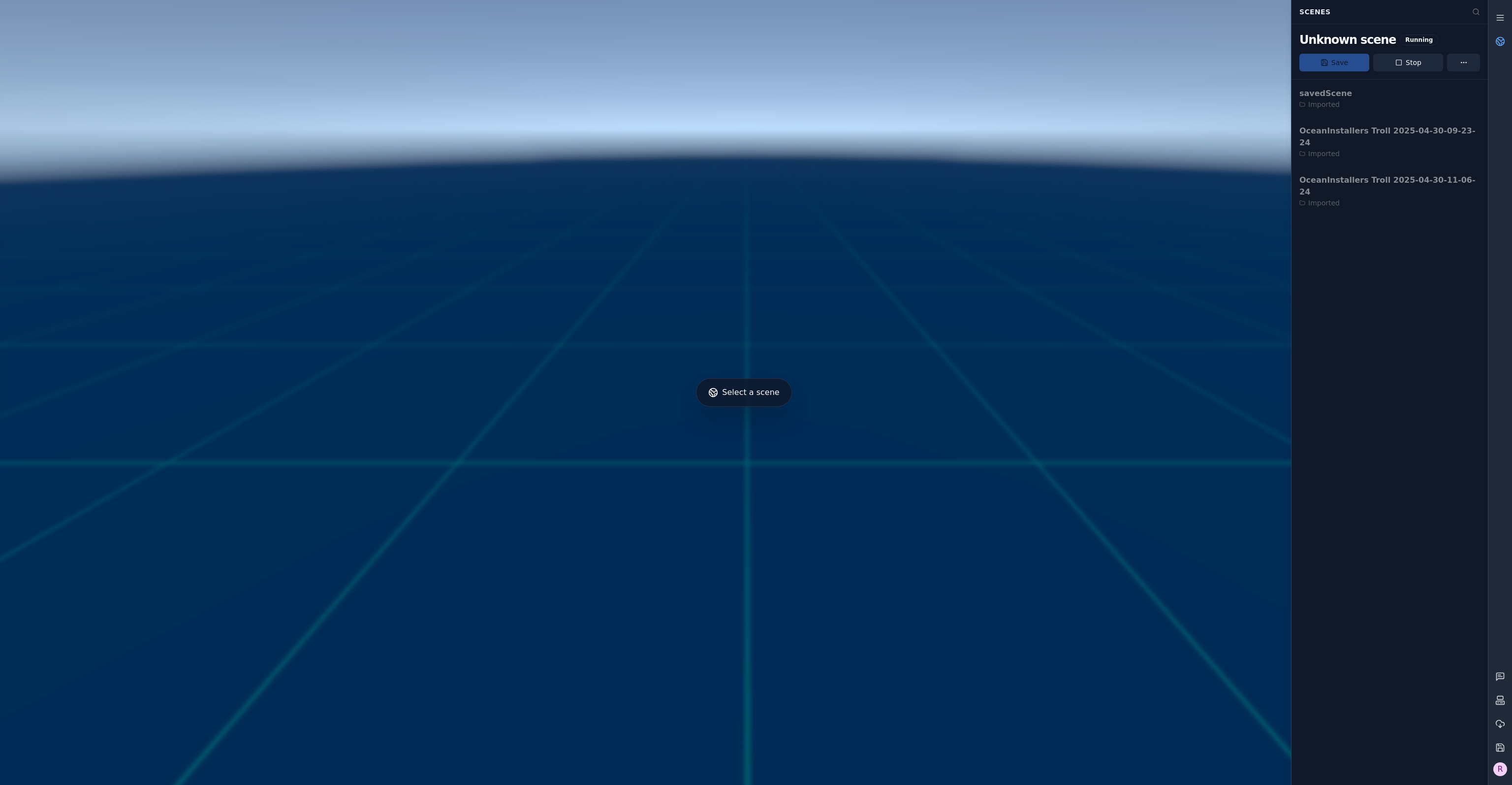
click at [1499, 39] on icon at bounding box center [1501, 40] width 6 height 4
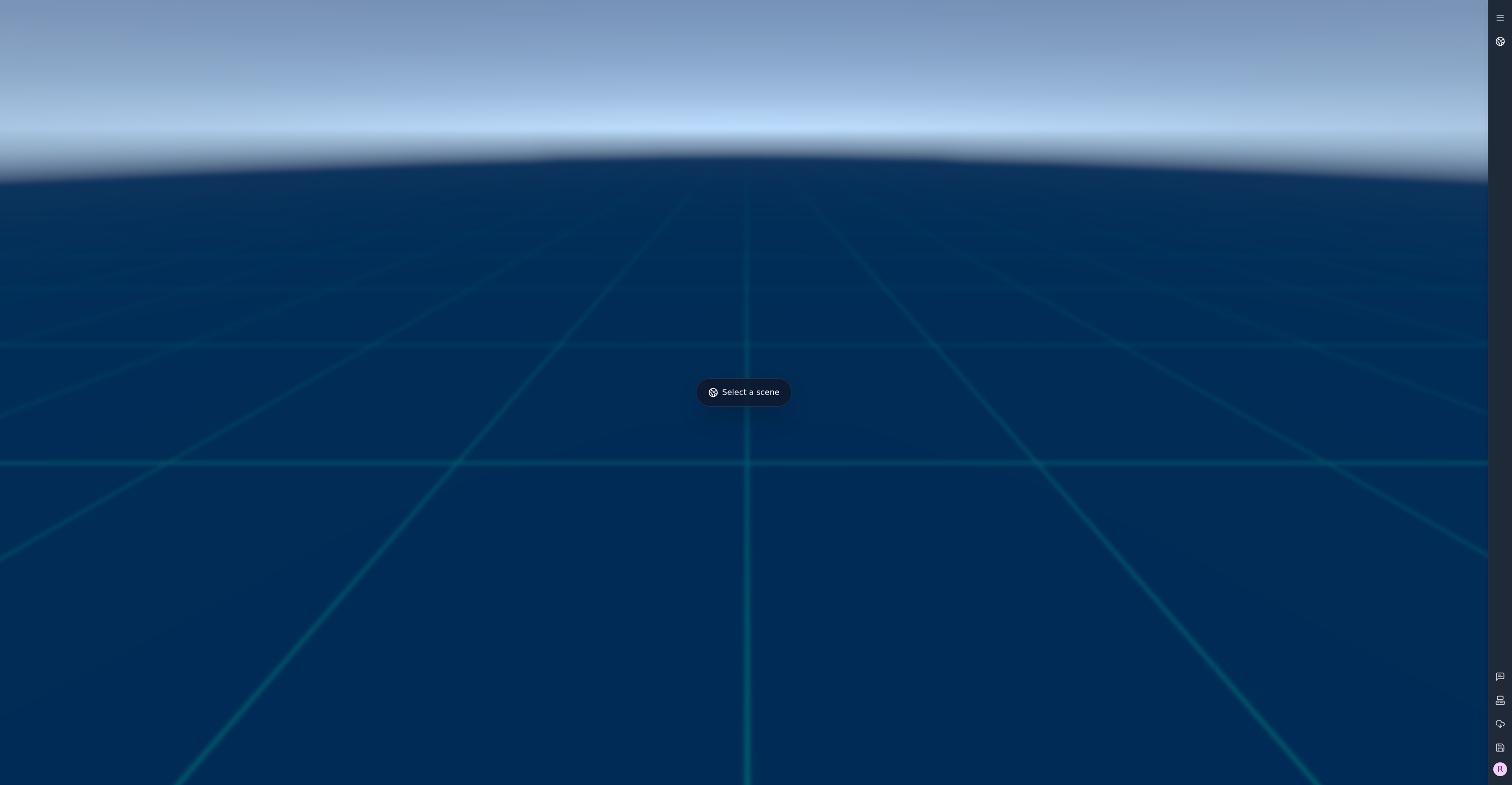
click at [1499, 39] on icon at bounding box center [1500, 41] width 10 height 10
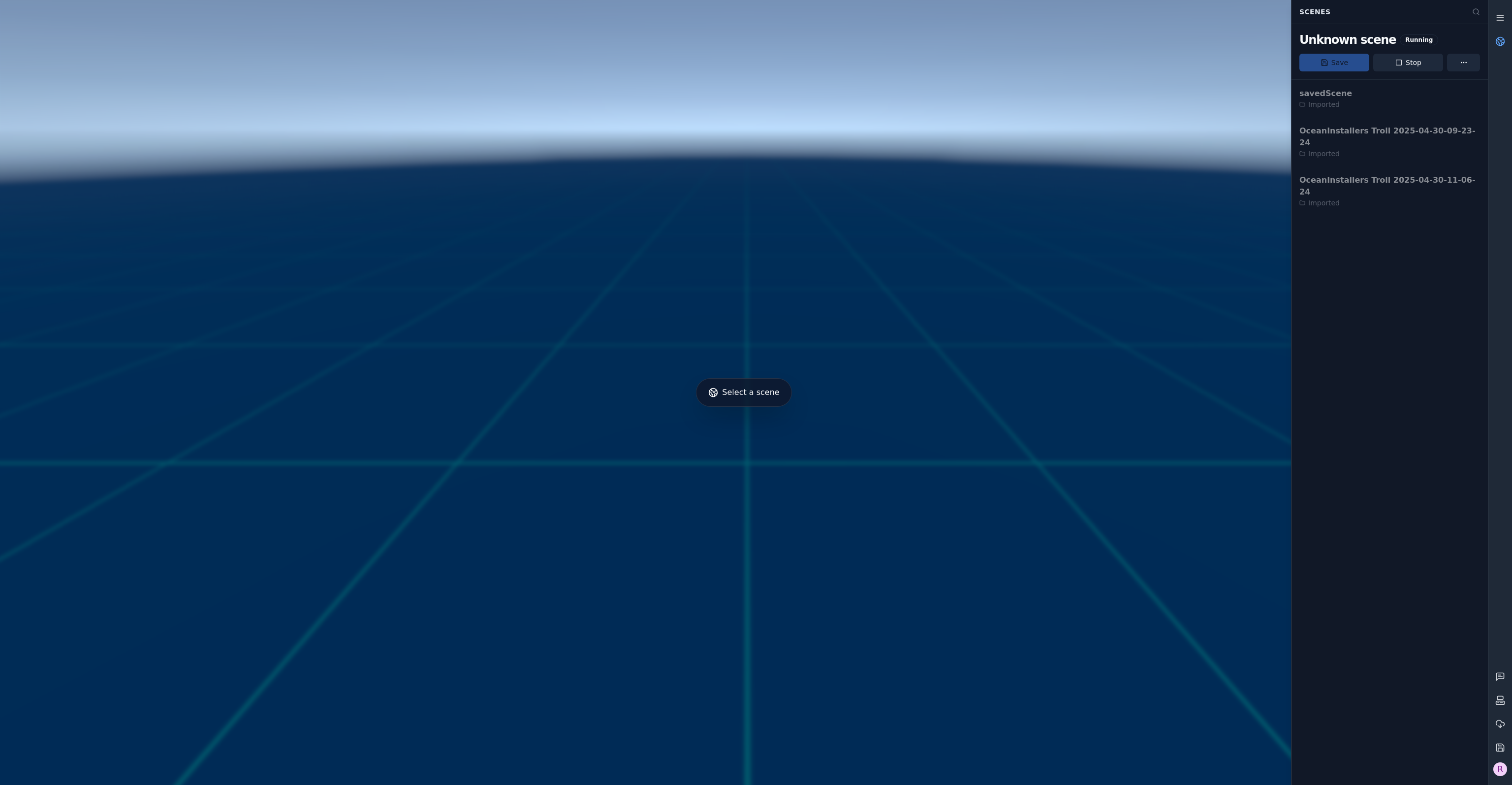
click at [1501, 20] on line at bounding box center [1500, 20] width 6 height 0
click at [1501, 764] on div "R" at bounding box center [1500, 769] width 14 height 14
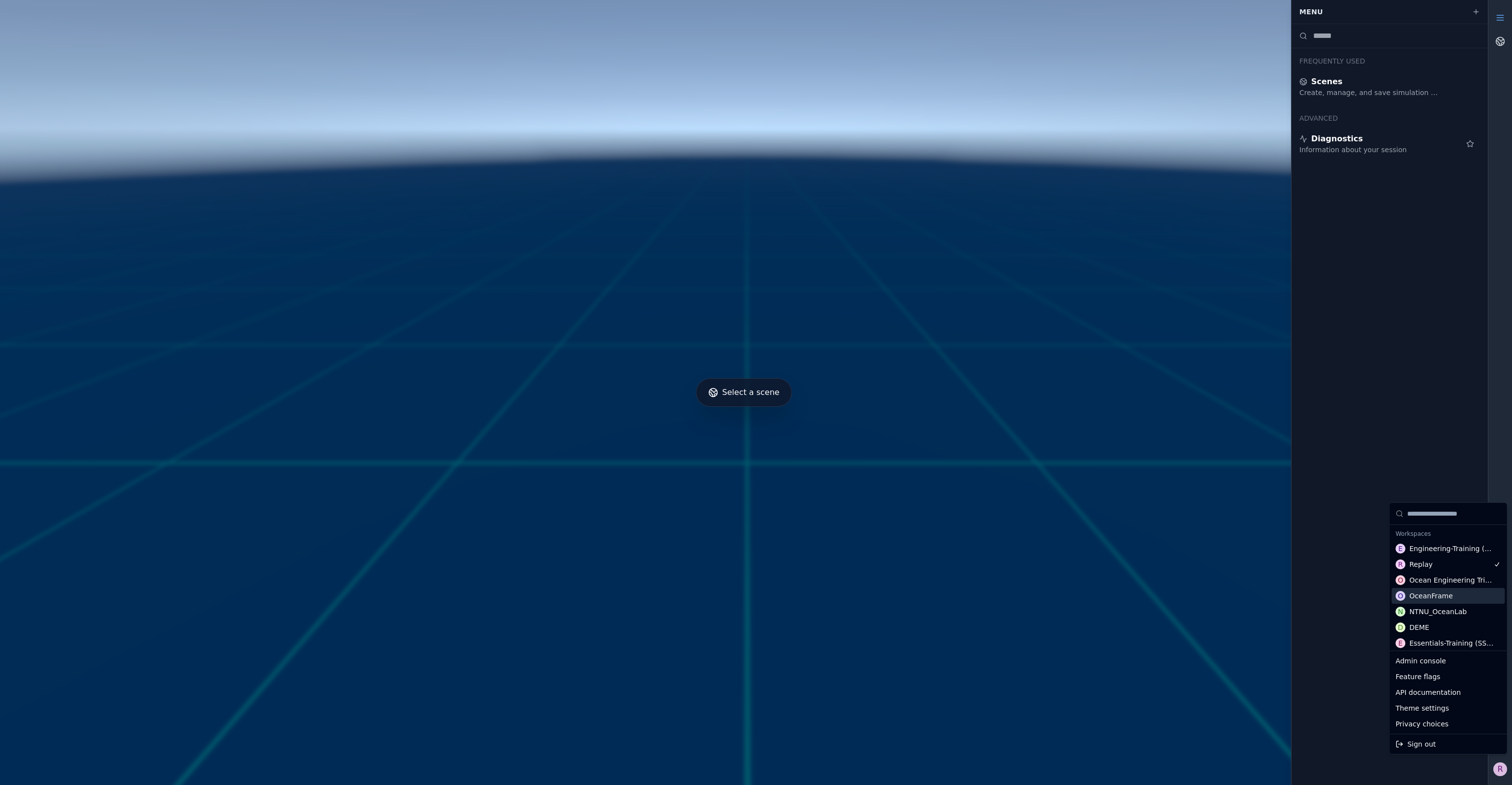
click at [1431, 598] on div "OceanFrame" at bounding box center [1431, 595] width 43 height 10
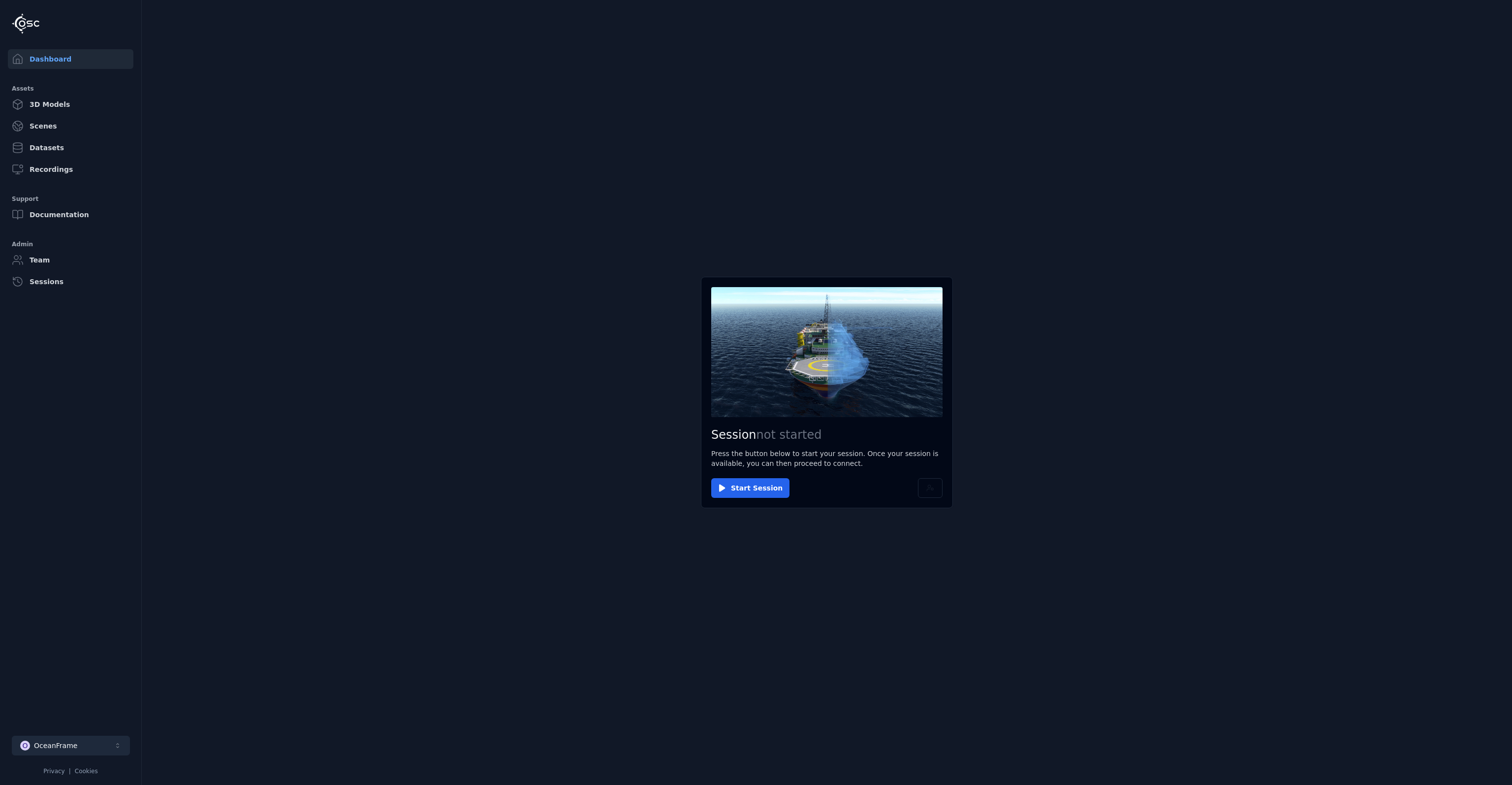
click at [63, 752] on button "O OceanFrame" at bounding box center [70, 746] width 118 height 20
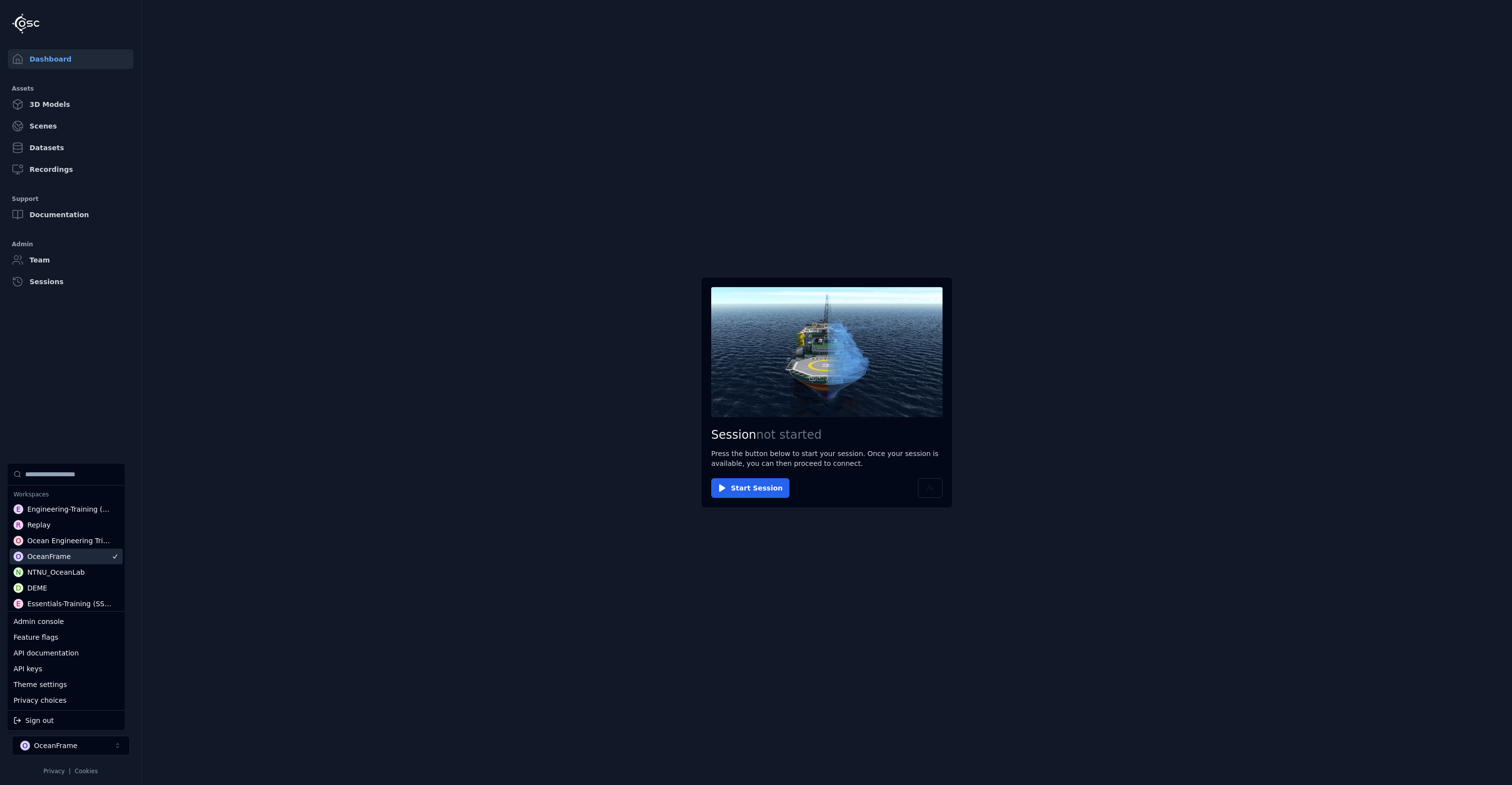
scroll to position [2, 0]
click at [935, 490] on html "Support Dashboard Assets 3D Models Scenes Datasets Recordings Support Documenta…" at bounding box center [756, 392] width 1512 height 785
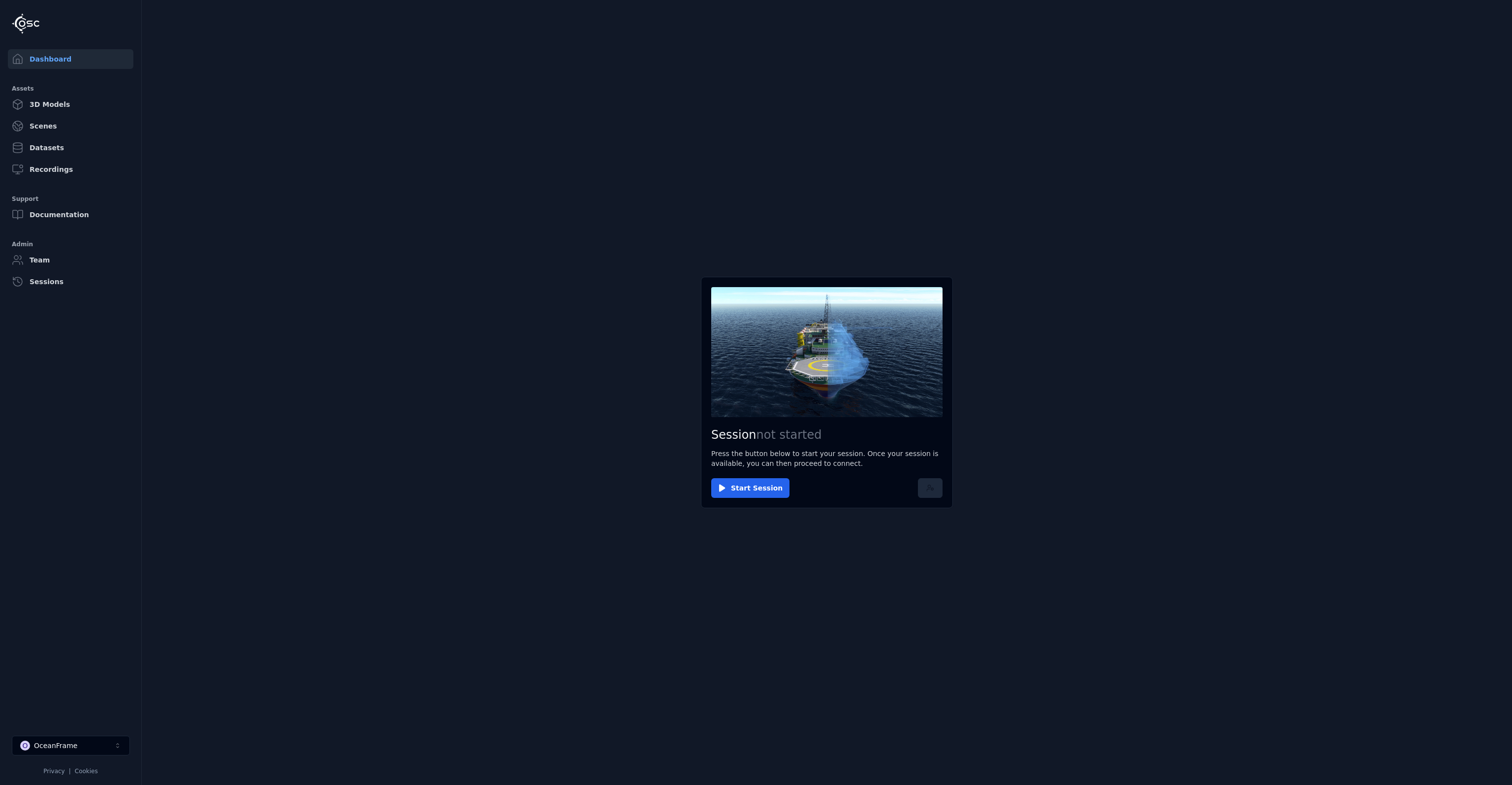
click at [934, 490] on icon at bounding box center [930, 487] width 8 height 8
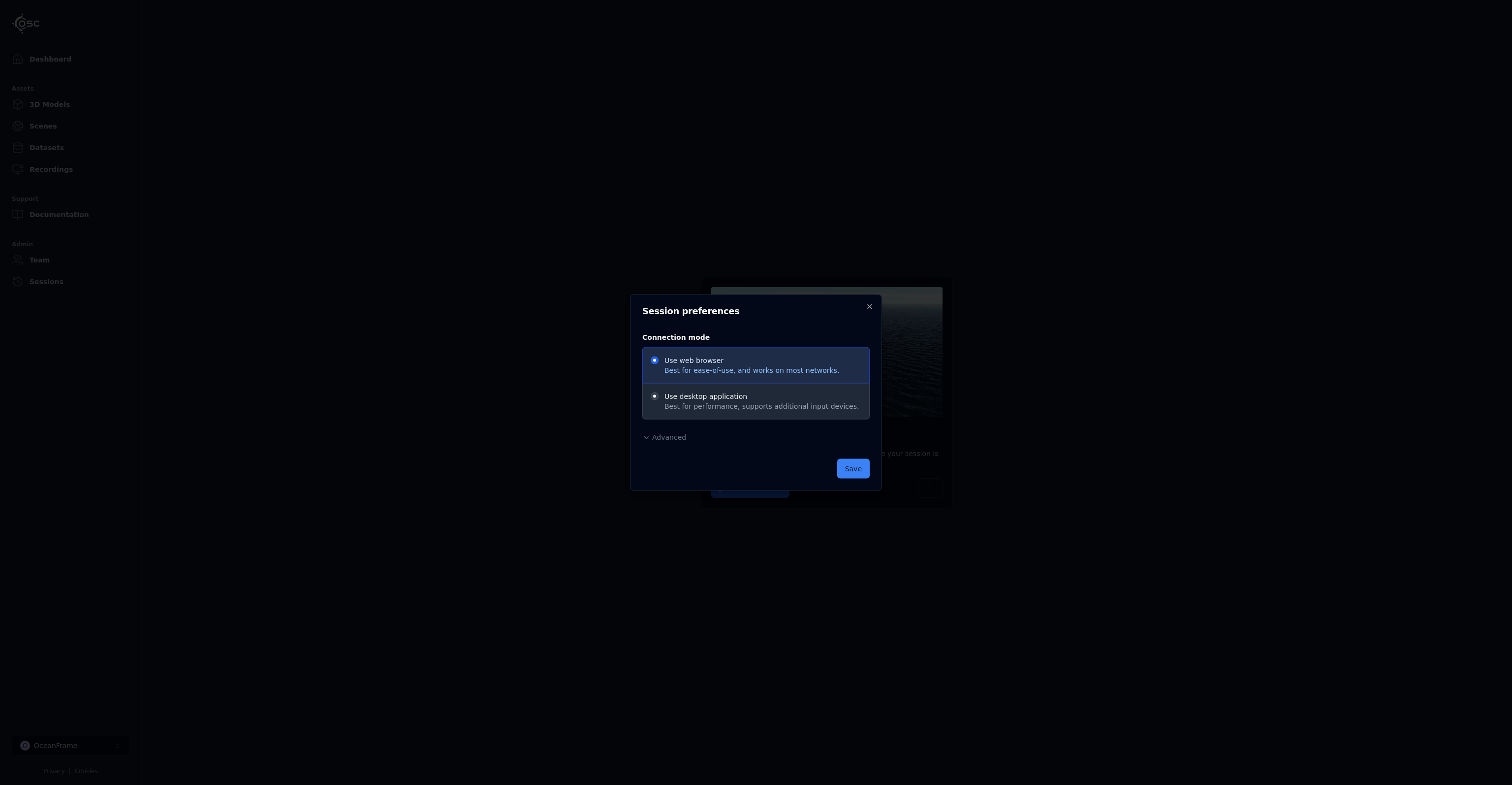
click at [676, 439] on span "Advanced" at bounding box center [669, 437] width 34 height 8
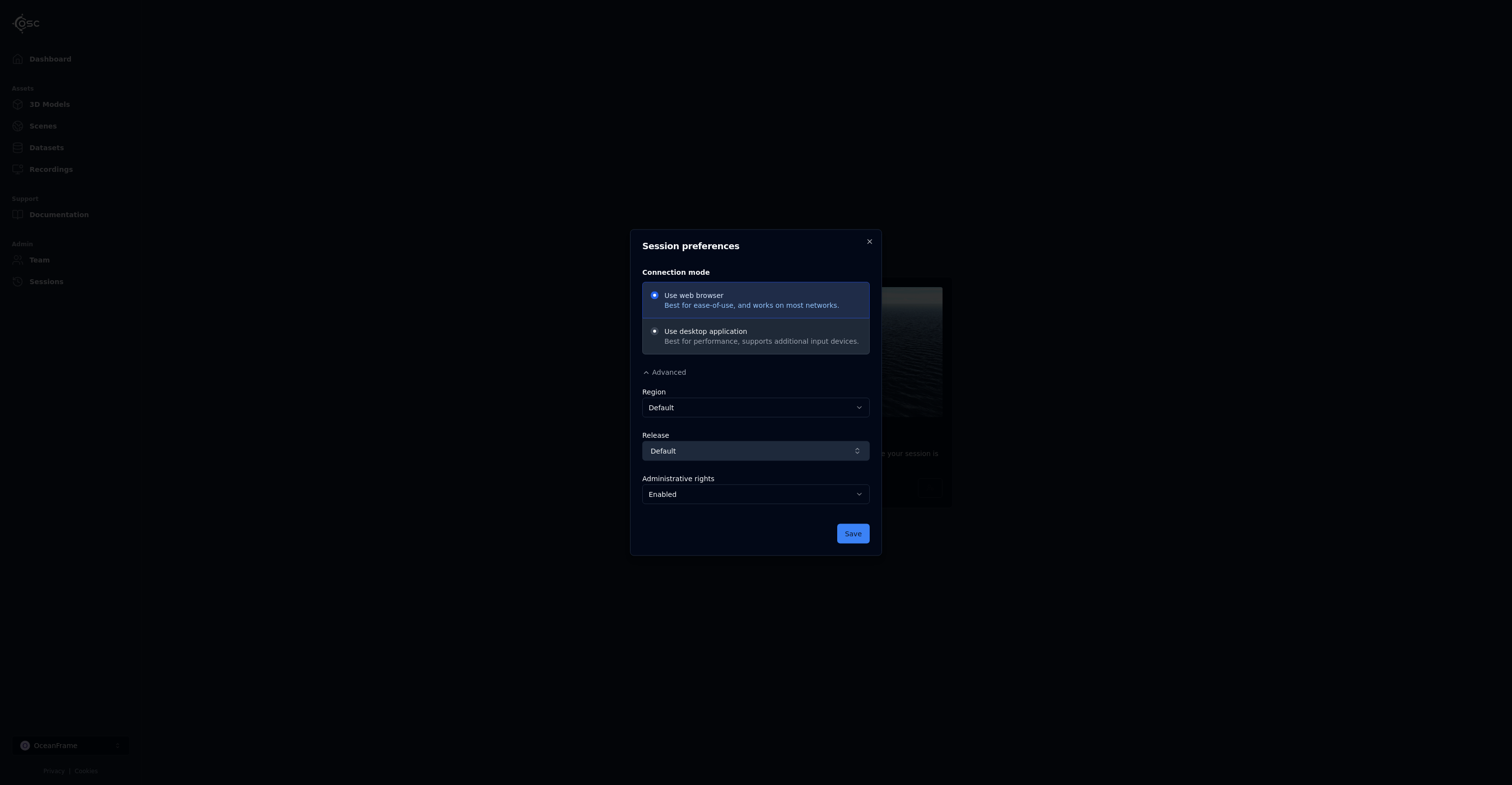
click at [707, 446] on span "Default" at bounding box center [750, 451] width 199 height 10
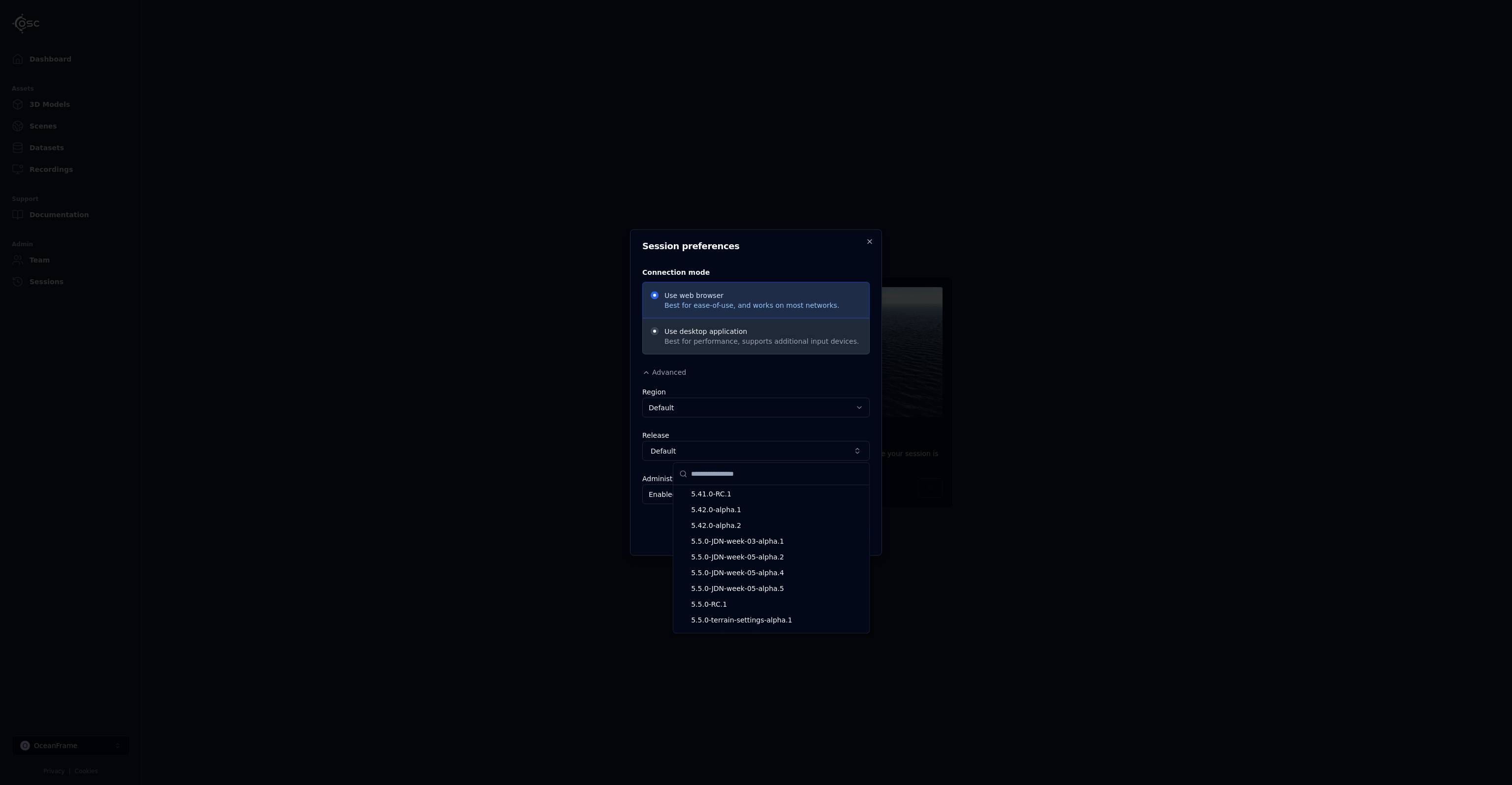
scroll to position [7484, 0]
click at [785, 570] on span "5.42.0-alpha.2" at bounding box center [777, 574] width 172 height 10
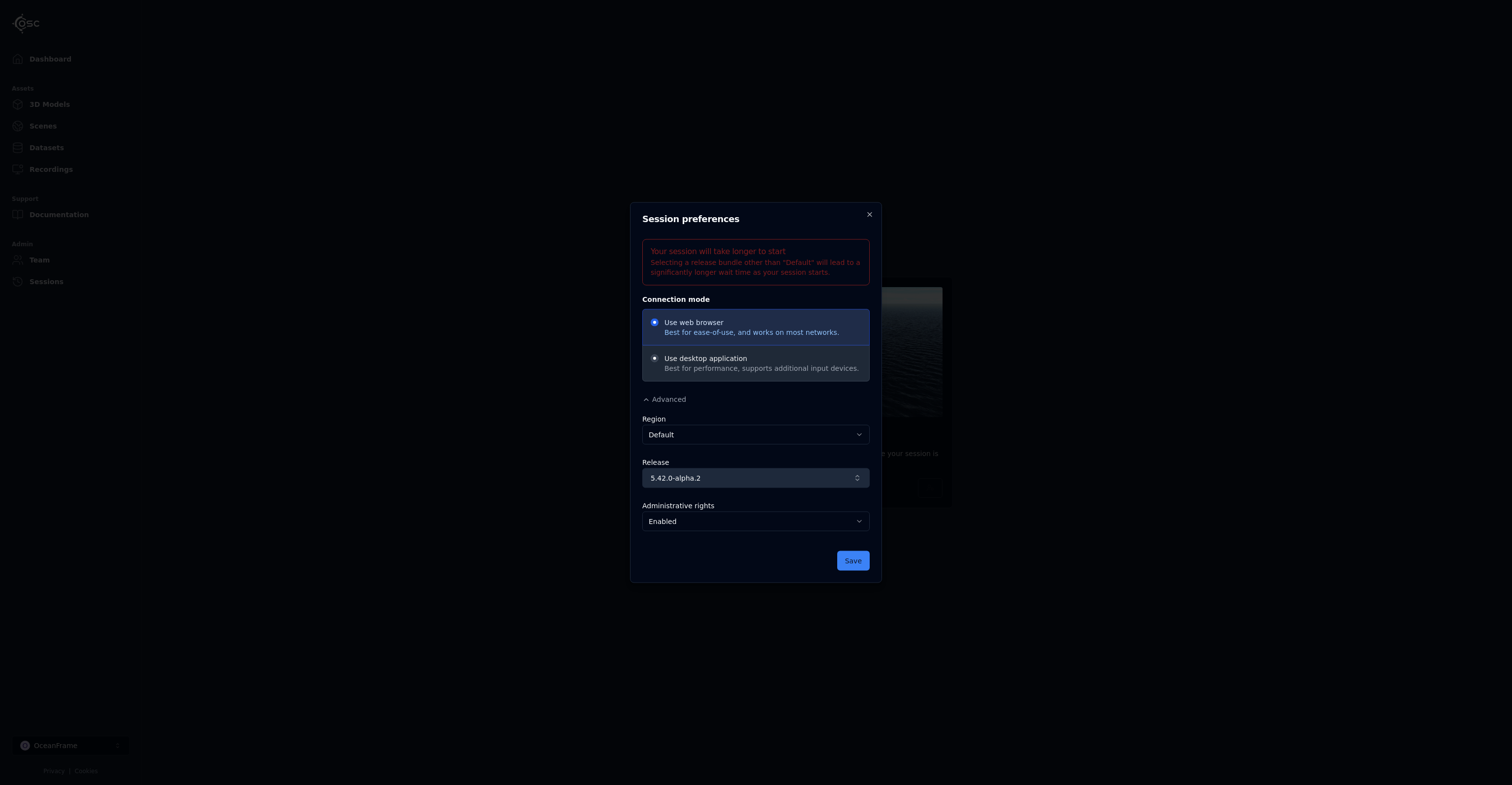
click at [778, 481] on span "5.42.0-alpha.2" at bounding box center [750, 478] width 199 height 10
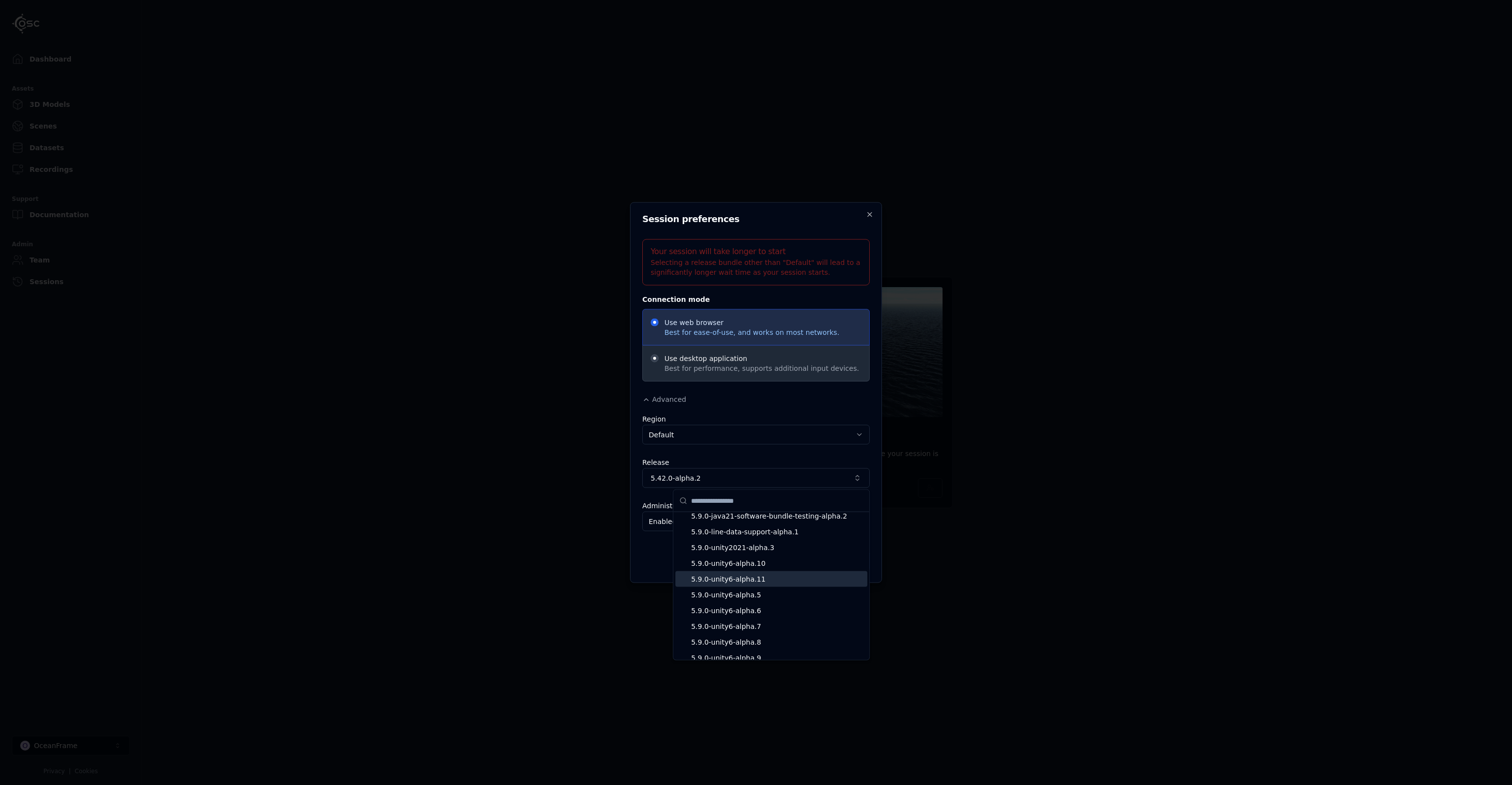
scroll to position [8370, 0]
click at [849, 479] on div at bounding box center [756, 392] width 1512 height 785
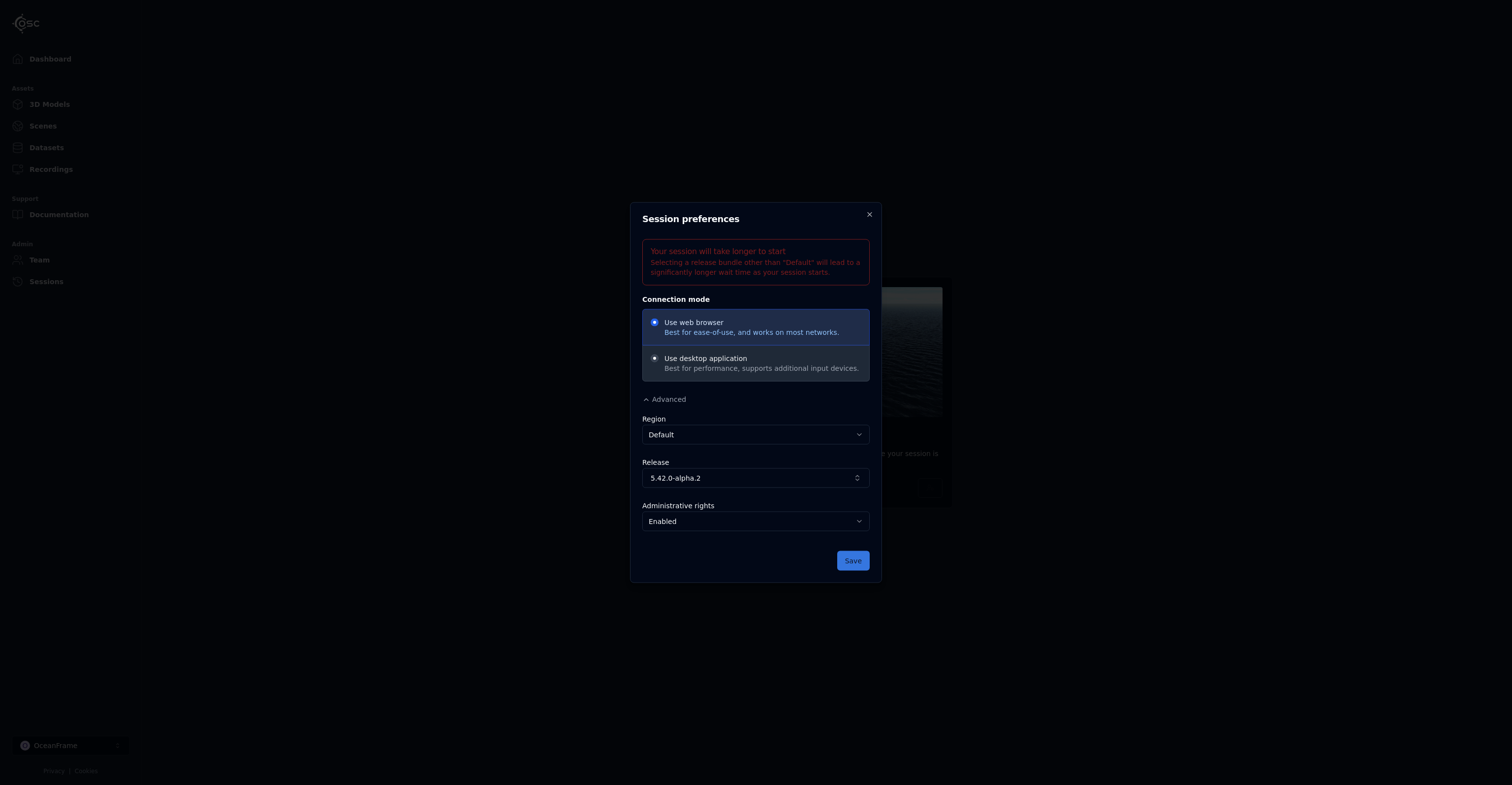
click at [849, 559] on button "Save" at bounding box center [853, 561] width 32 height 20
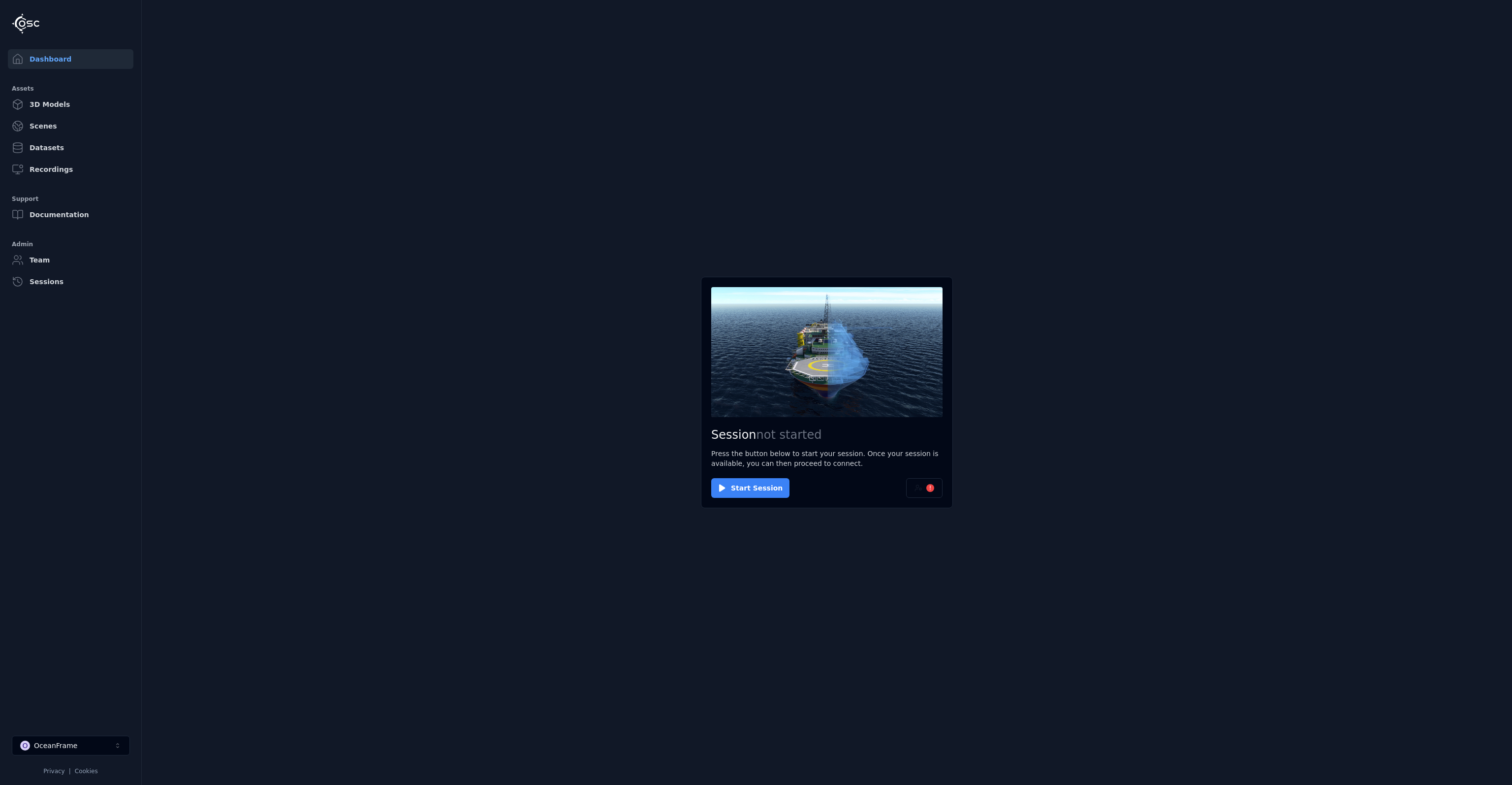
click at [758, 481] on button "Start Session" at bounding box center [750, 488] width 78 height 20
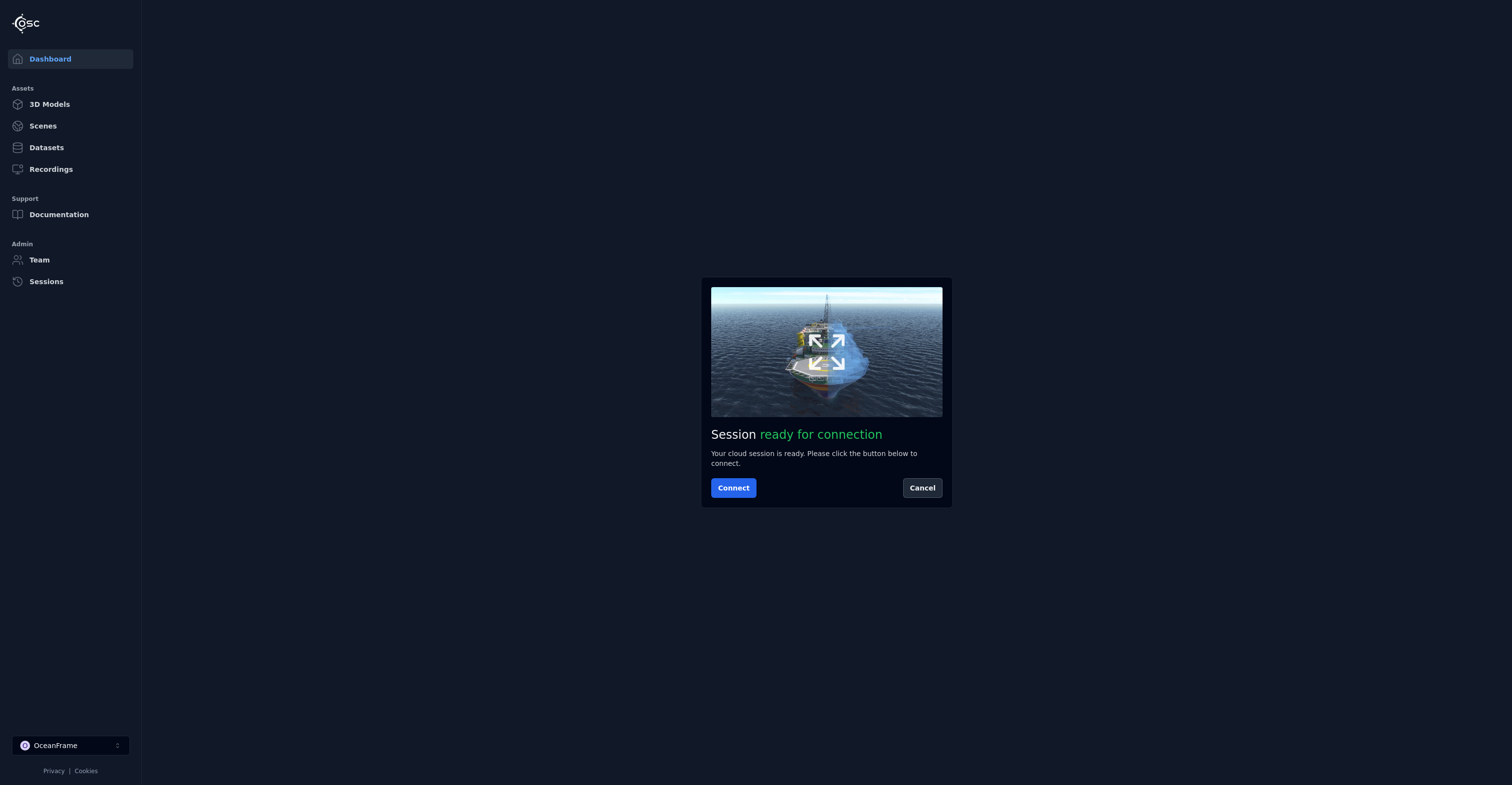
click at [838, 366] on icon at bounding box center [827, 352] width 35 height 35
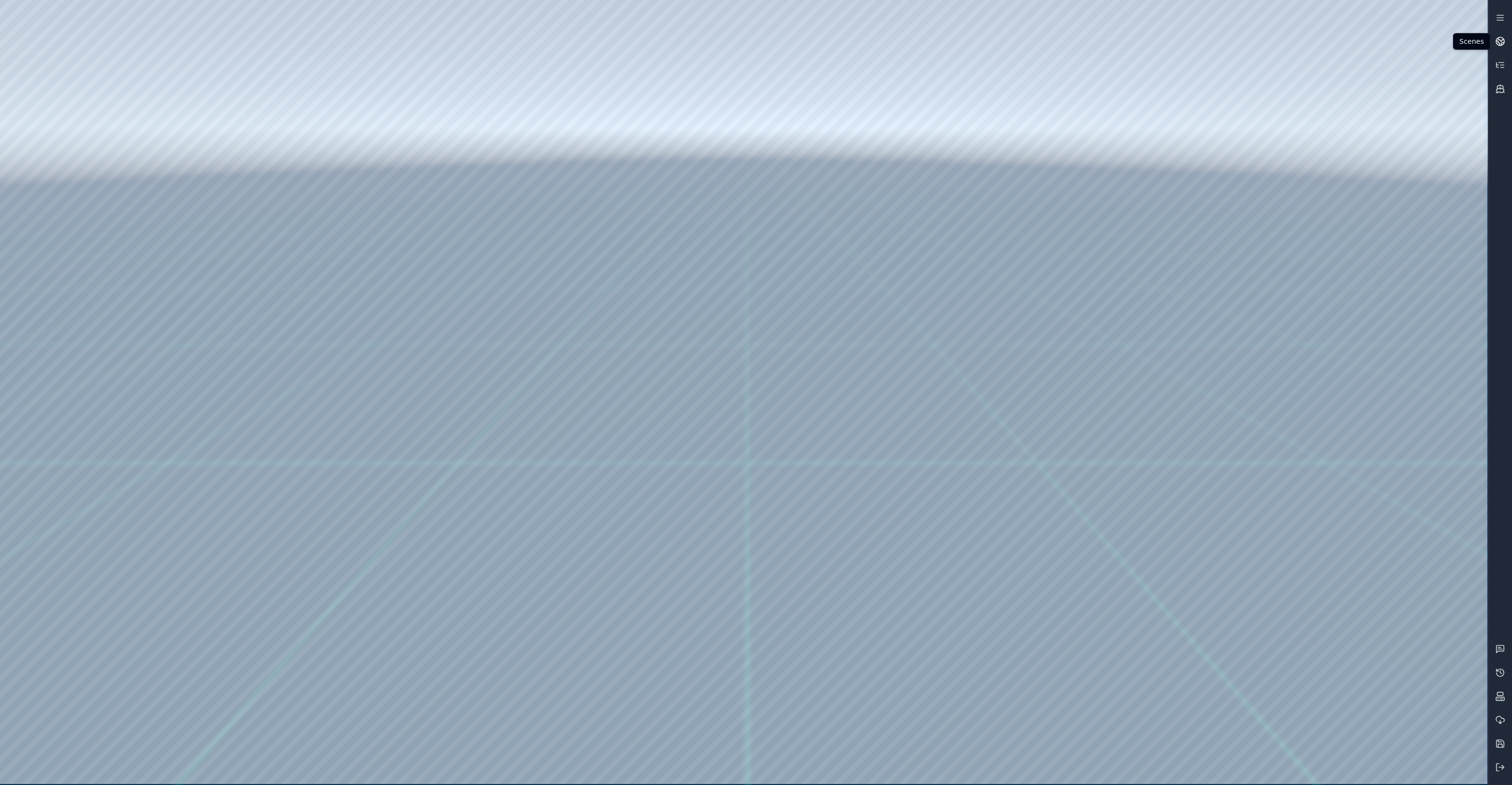
click at [1503, 44] on icon at bounding box center [1500, 41] width 10 height 10
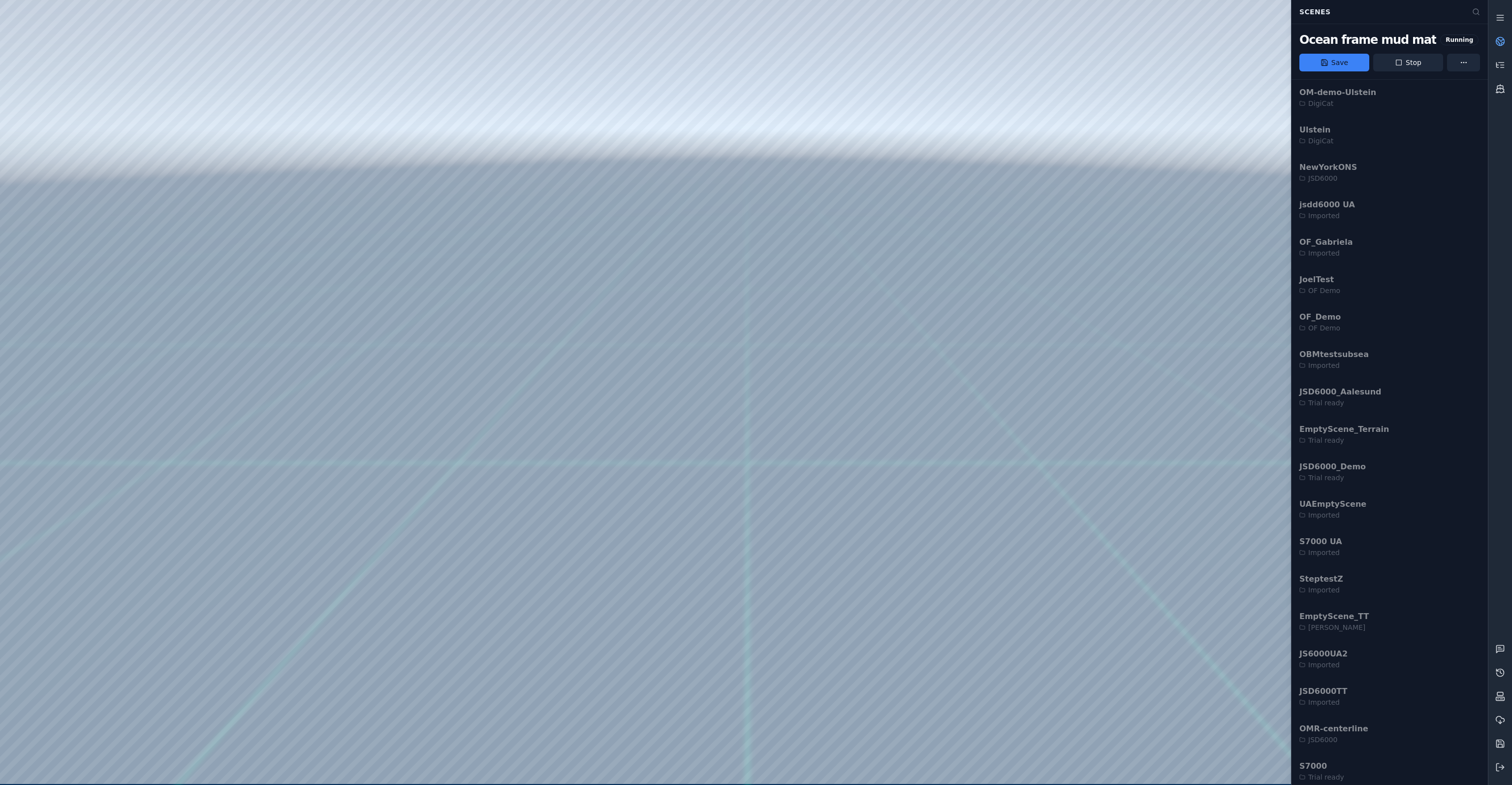
scroll to position [530, 0]
click at [1406, 65] on button "Stop" at bounding box center [1408, 62] width 70 height 18
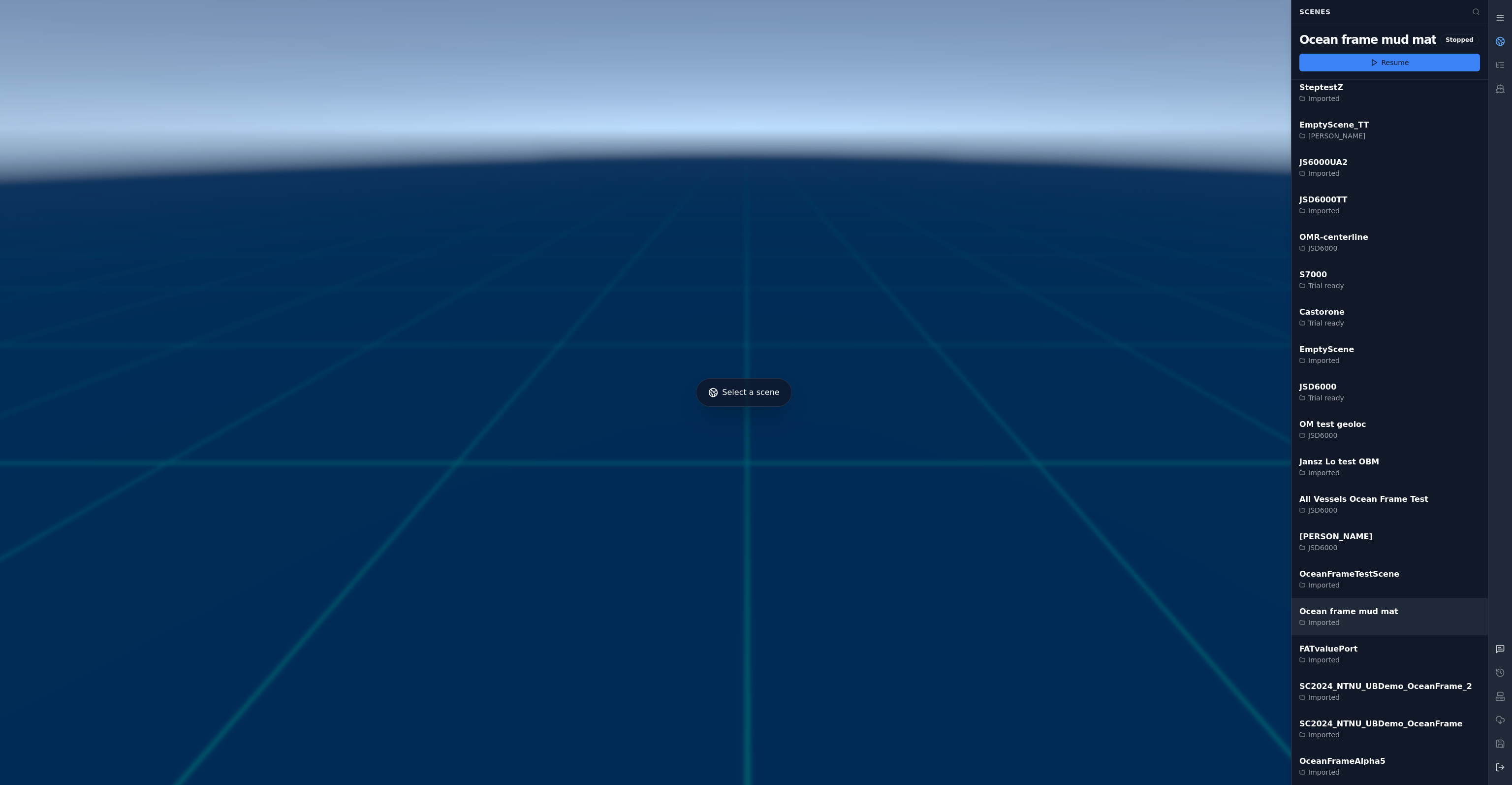
click at [1388, 601] on div "Ocean frame mud mat Imported" at bounding box center [1389, 616] width 197 height 38
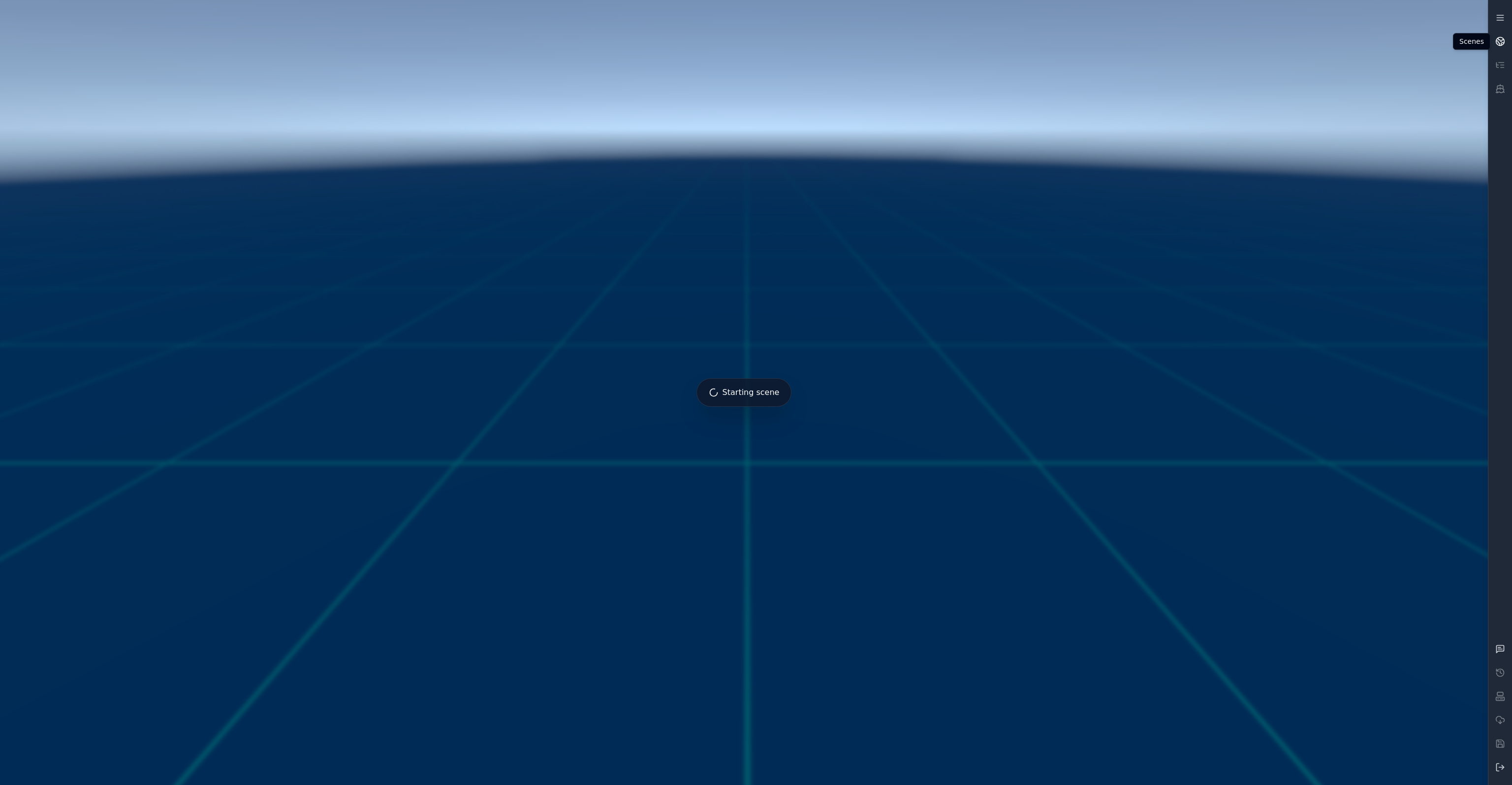
click at [1499, 44] on icon at bounding box center [1498, 43] width 4 height 5
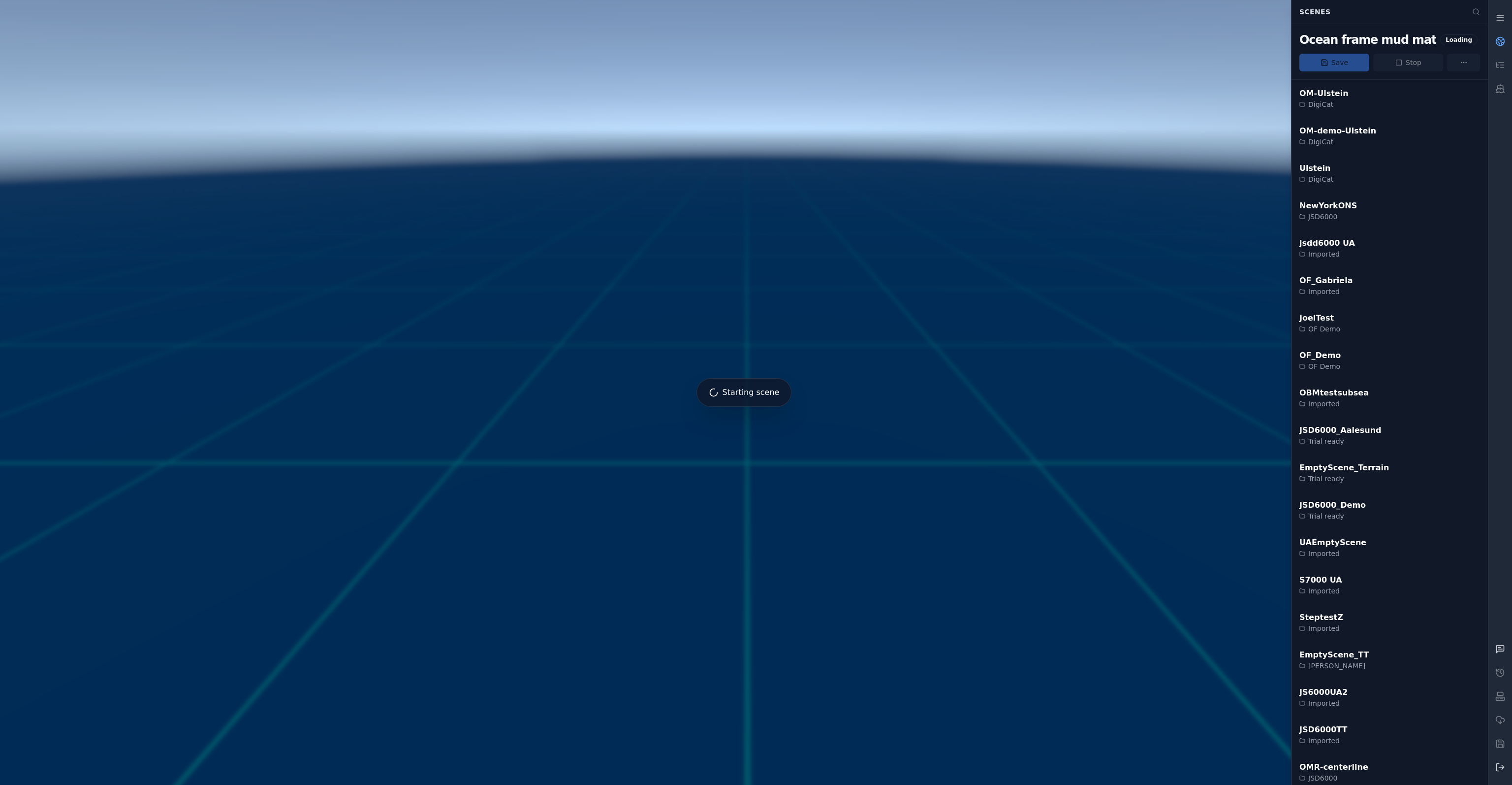
click at [1500, 44] on icon at bounding box center [1498, 43] width 4 height 5
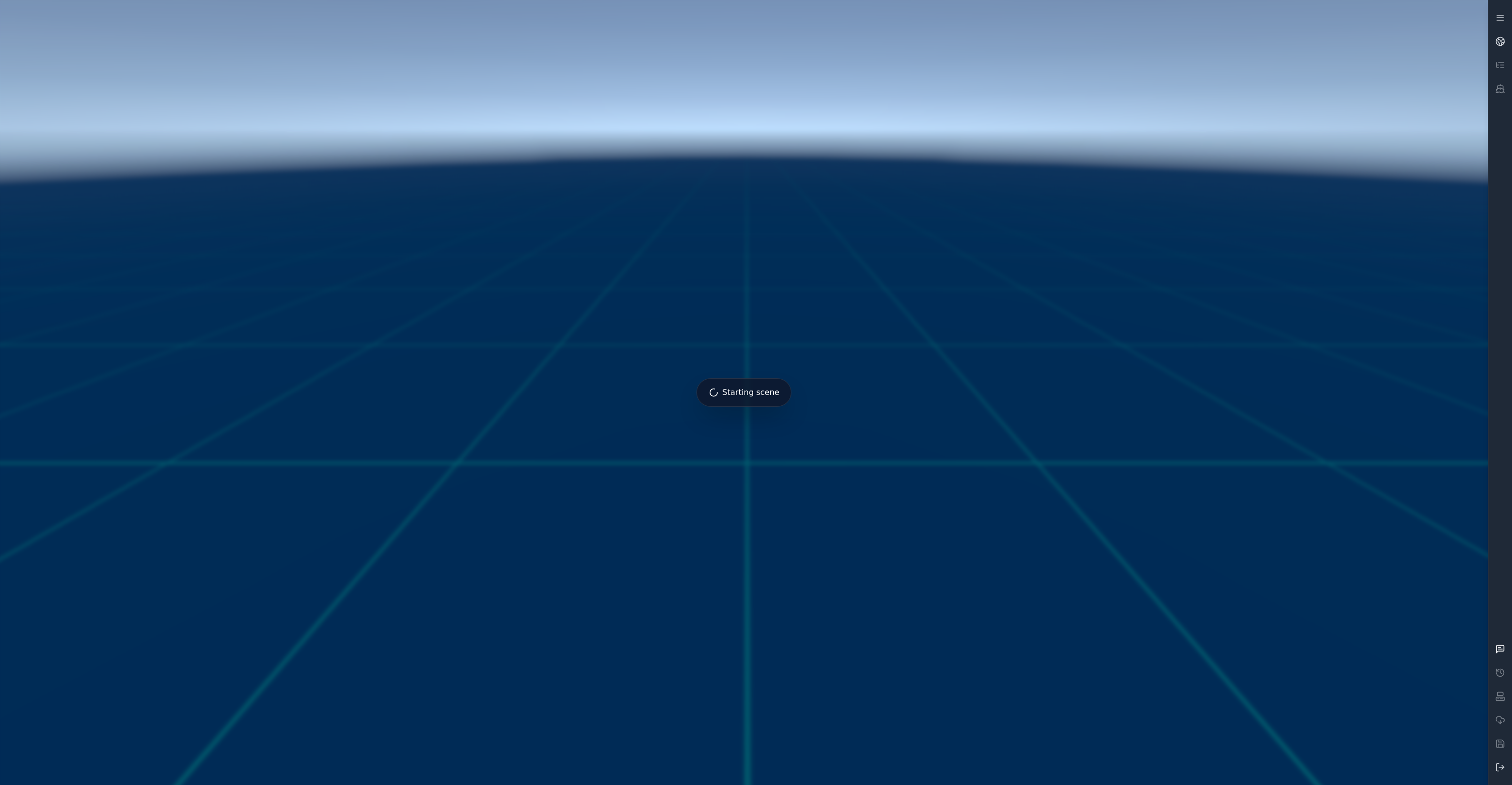
click at [1500, 648] on icon at bounding box center [1500, 649] width 10 height 10
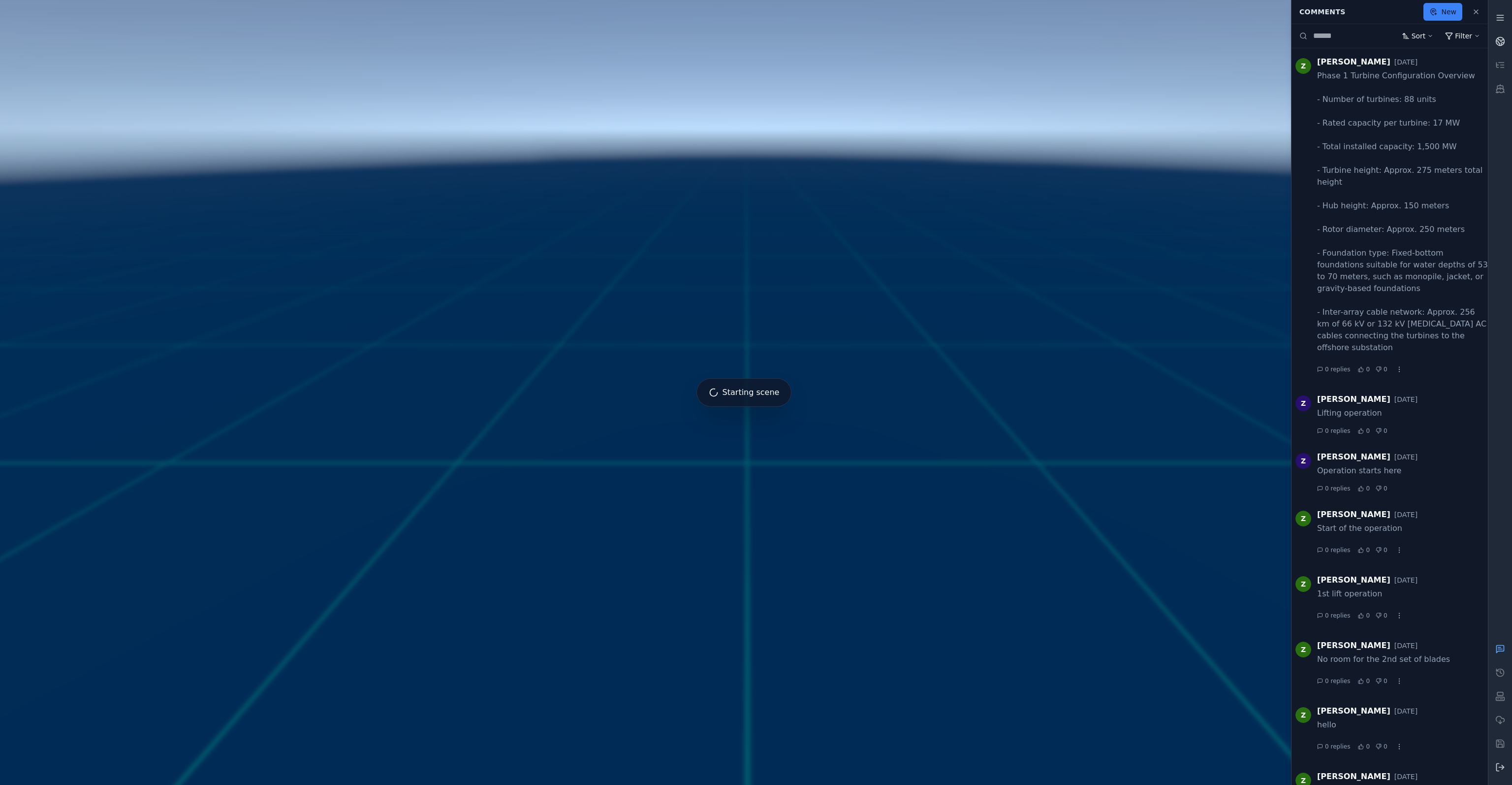
click at [1499, 648] on icon at bounding box center [1500, 649] width 10 height 10
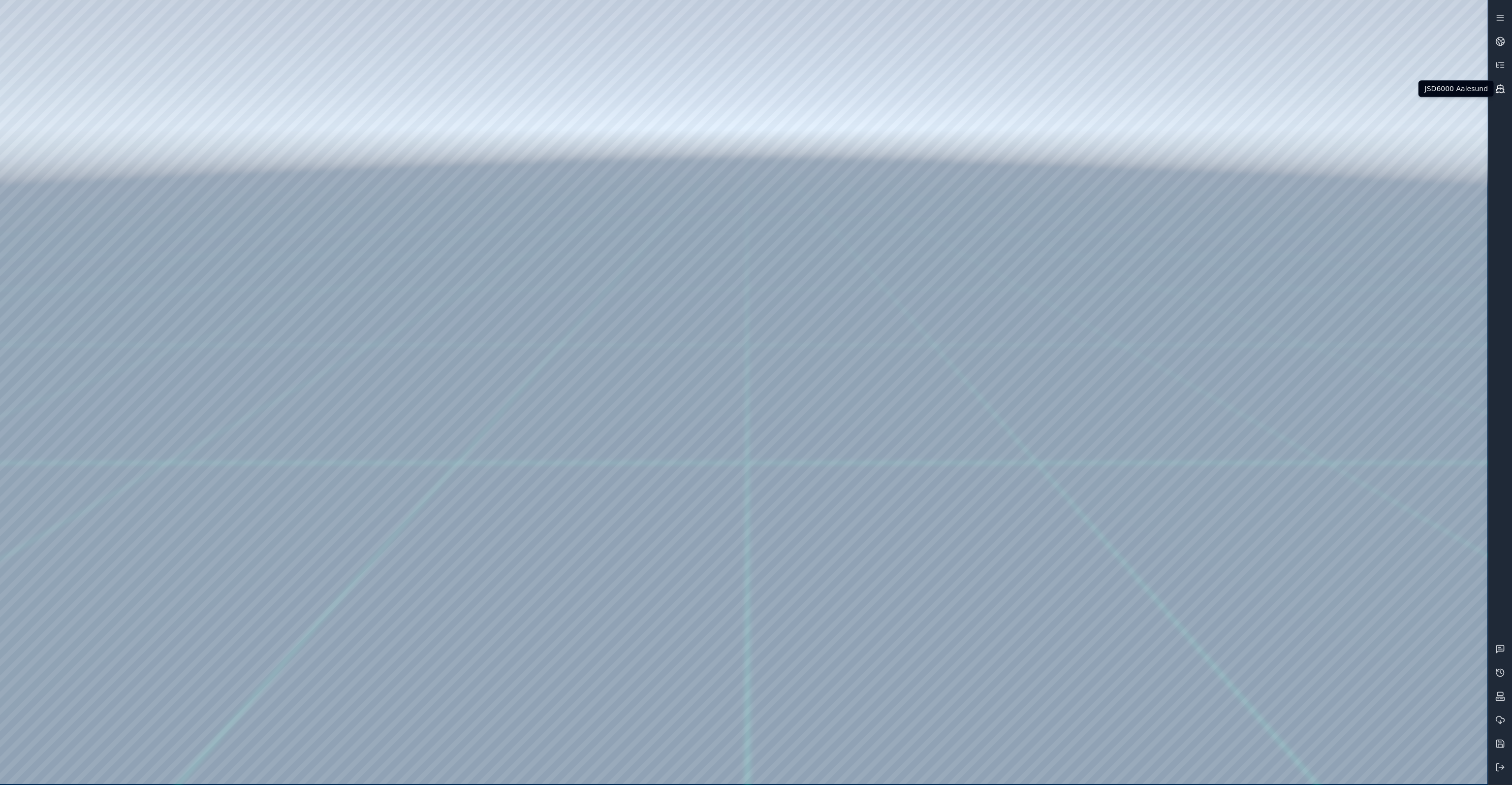
click at [1500, 92] on icon at bounding box center [1500, 93] width 8 height 1
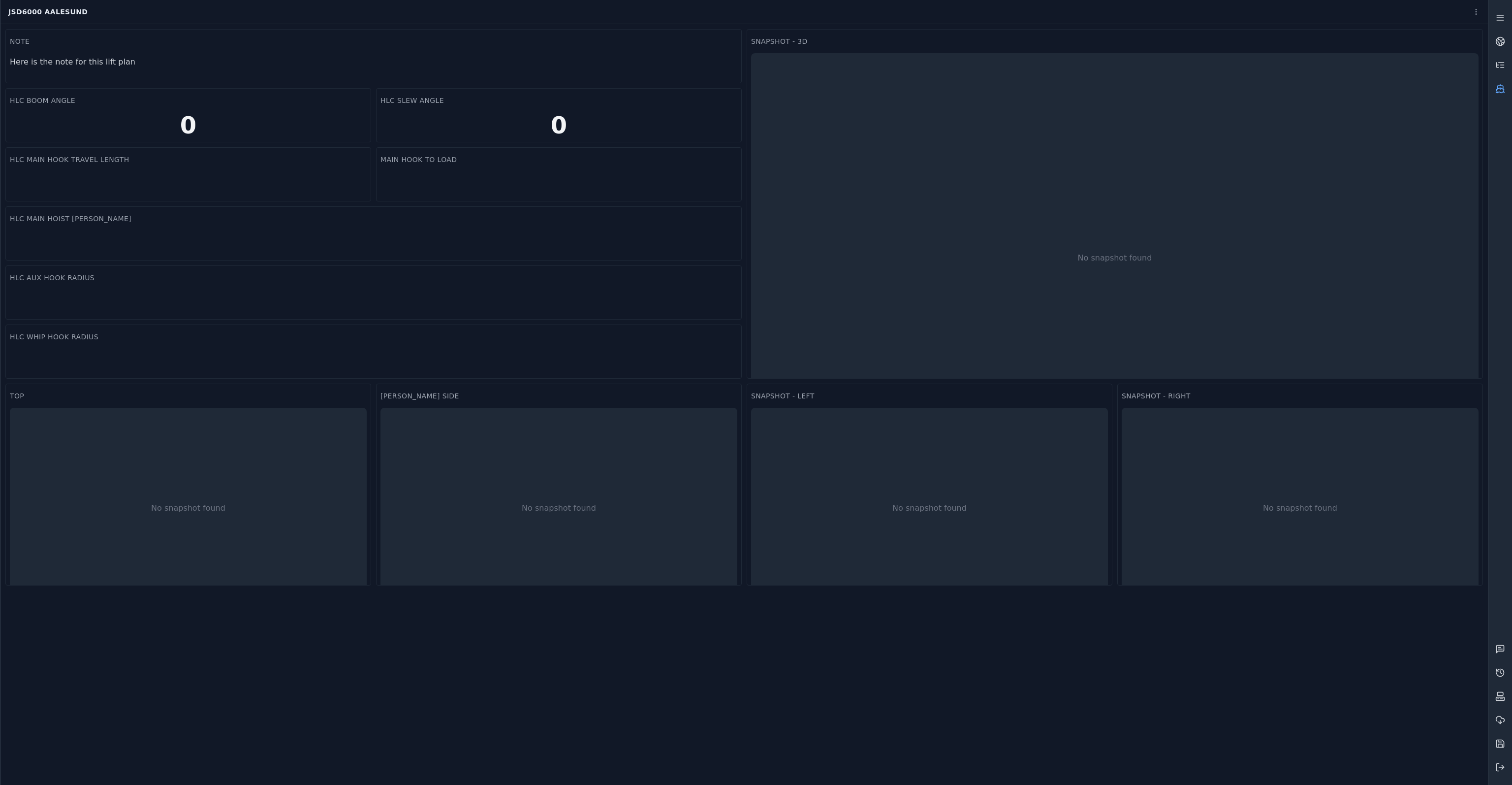
click at [1500, 92] on icon at bounding box center [1500, 93] width 8 height 1
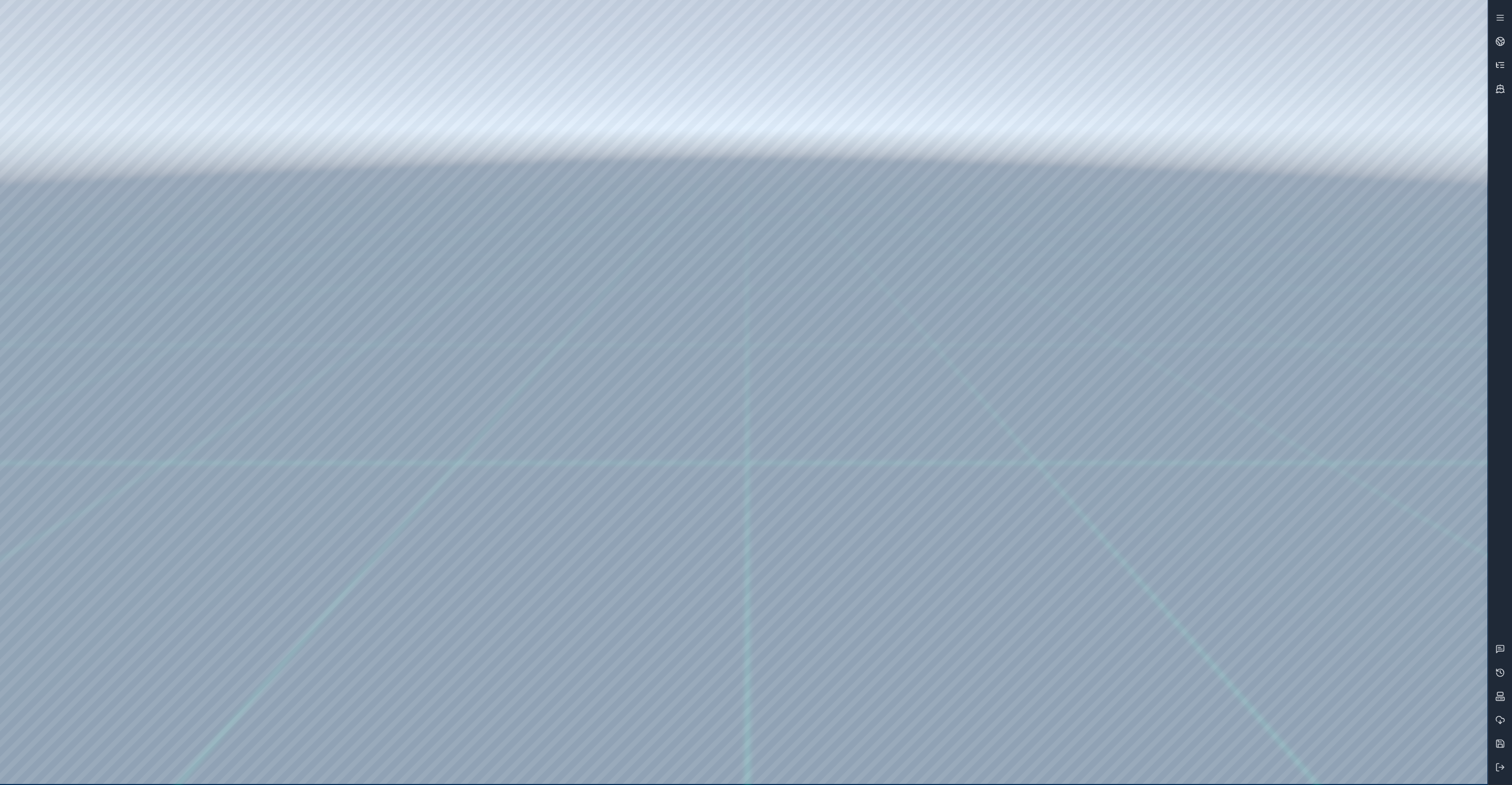
click at [1502, 70] on link at bounding box center [1500, 65] width 23 height 23
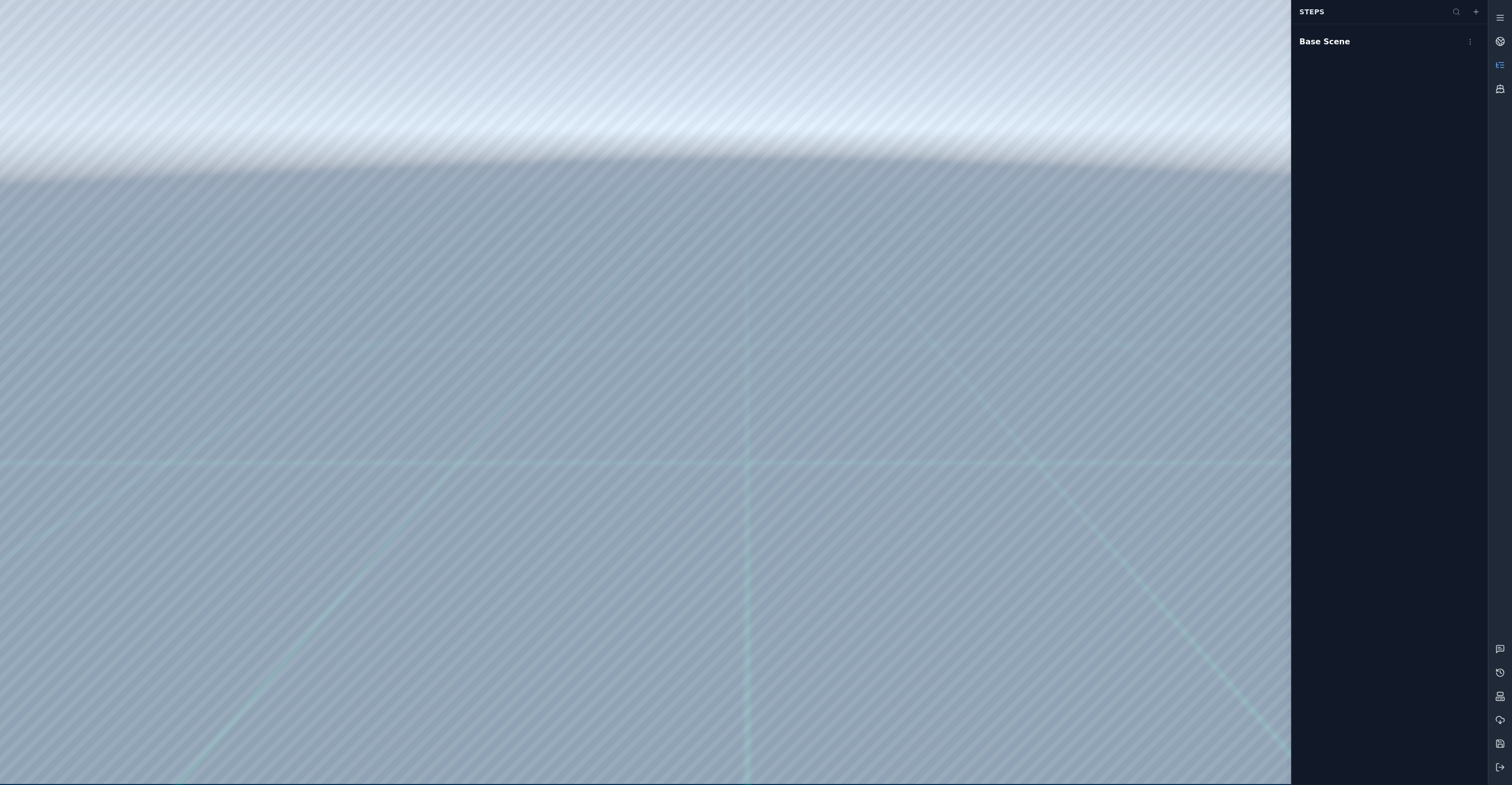
click at [1501, 69] on icon at bounding box center [1500, 65] width 10 height 10
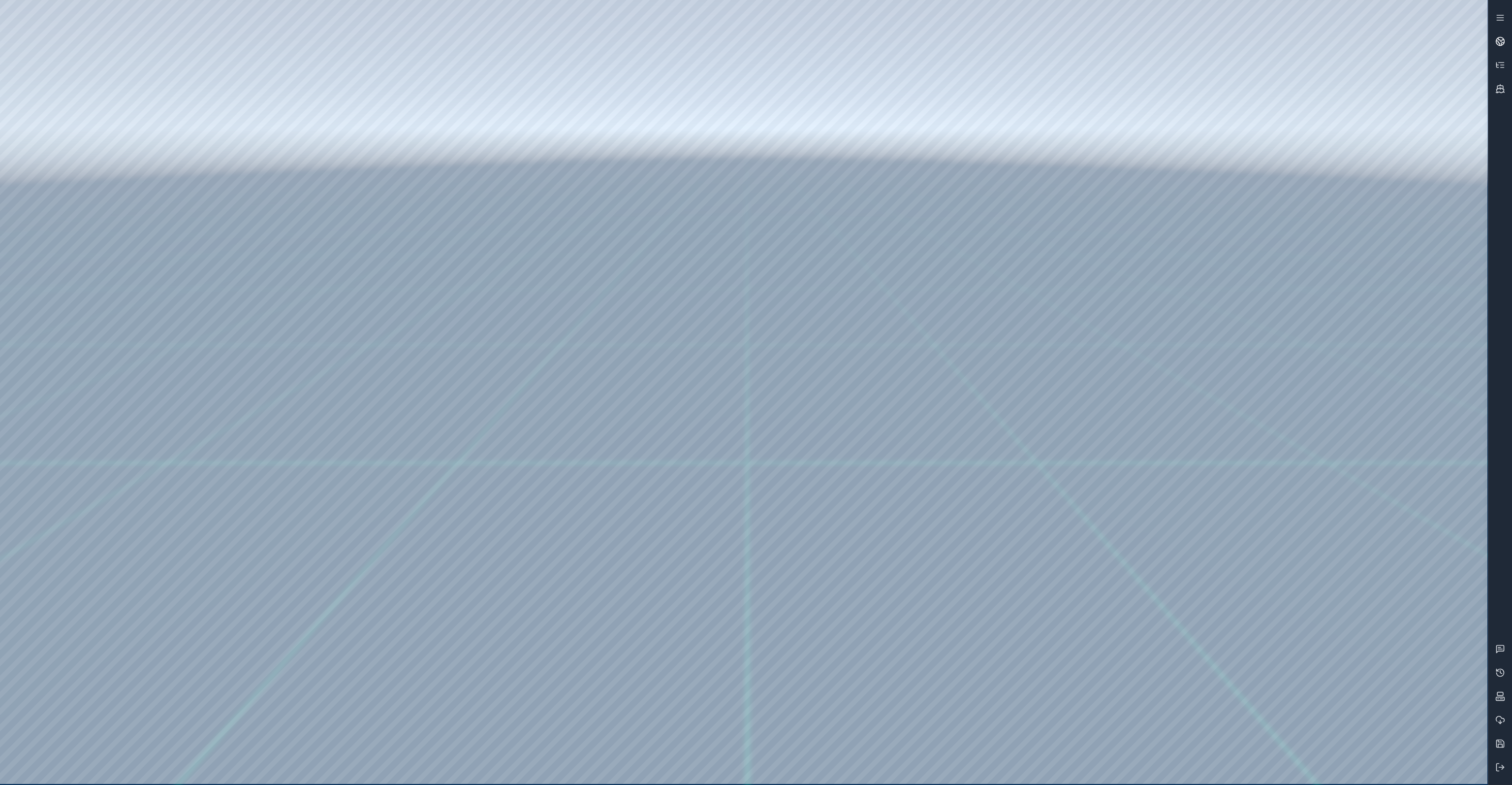
click at [1500, 45] on icon at bounding box center [1500, 41] width 10 height 10
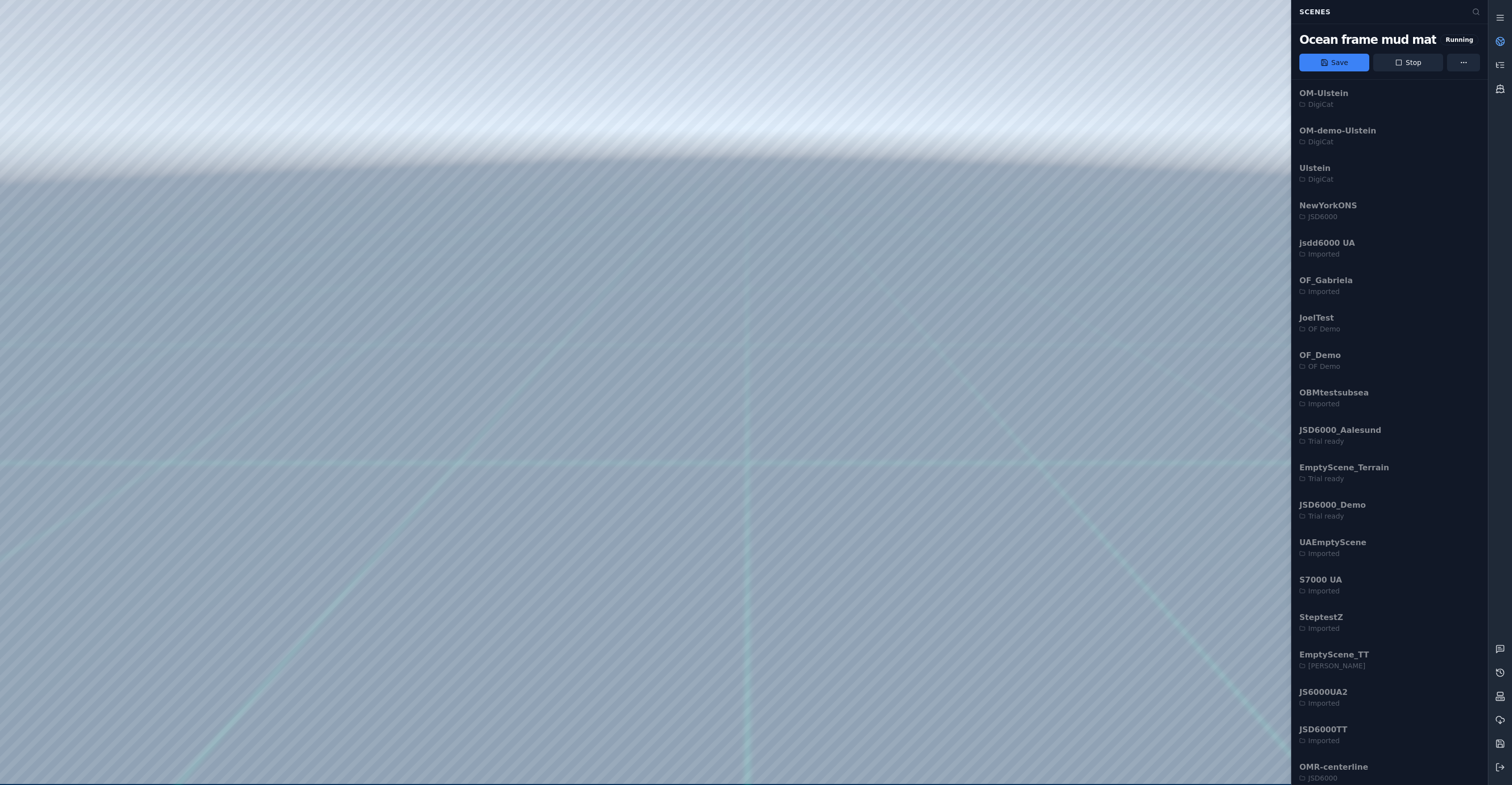
scroll to position [530, 0]
click at [1496, 20] on icon at bounding box center [1500, 18] width 10 height 10
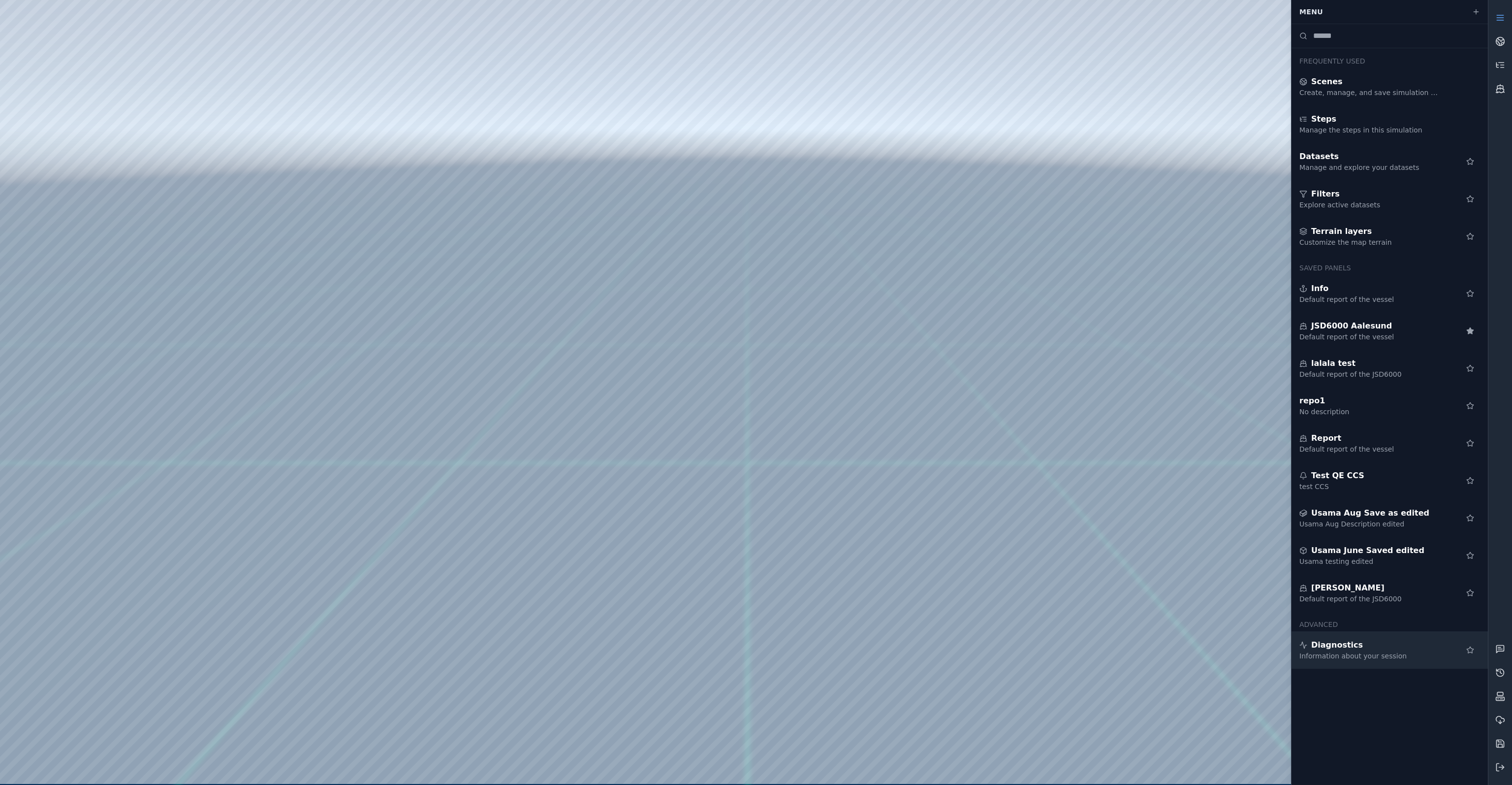
click at [1342, 656] on div "Information about your session" at bounding box center [1371, 656] width 142 height 10
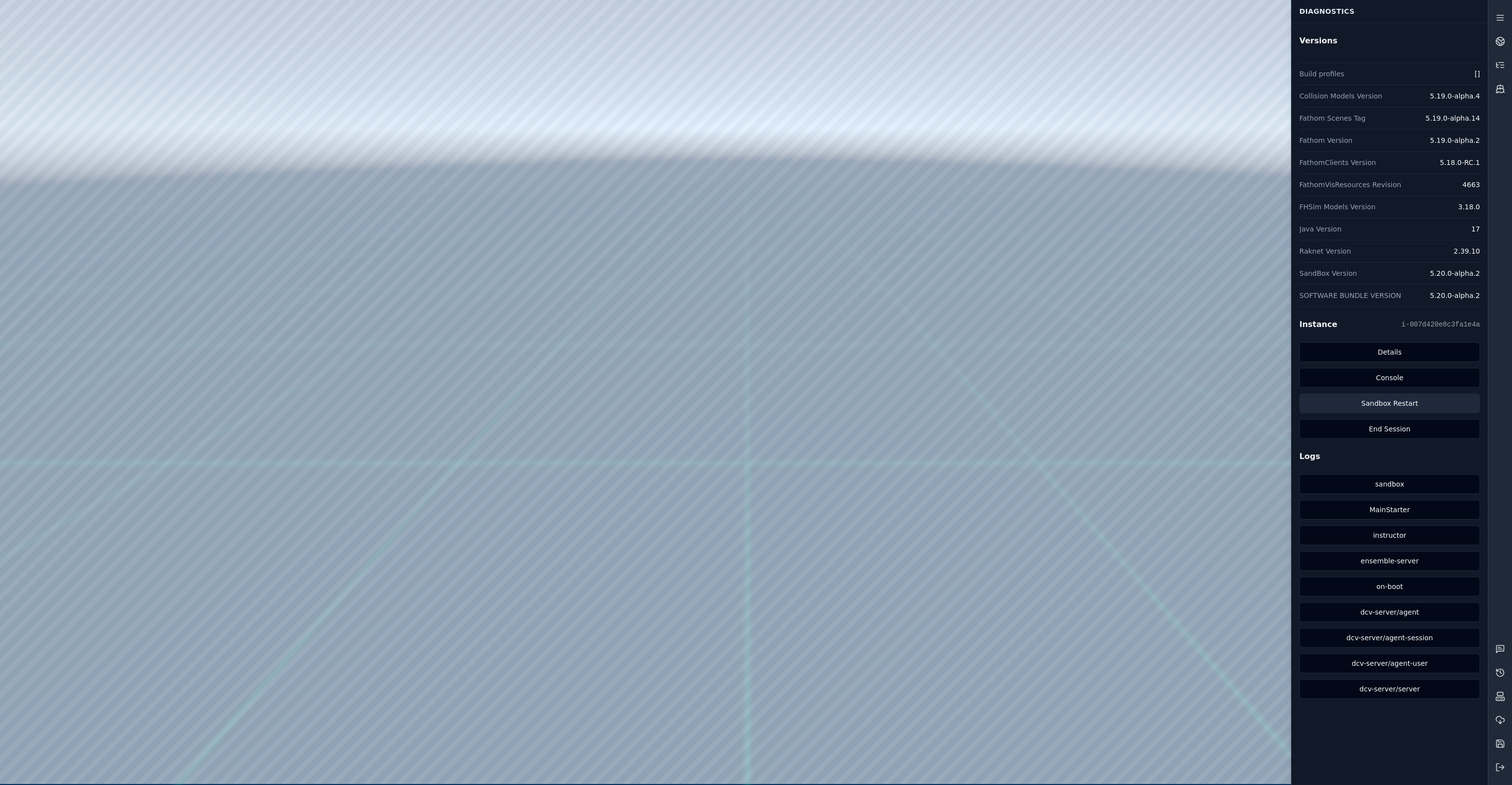
click at [1380, 400] on button "Sandbox Restart" at bounding box center [1390, 403] width 181 height 20
click at [1507, 42] on link at bounding box center [1500, 41] width 23 height 23
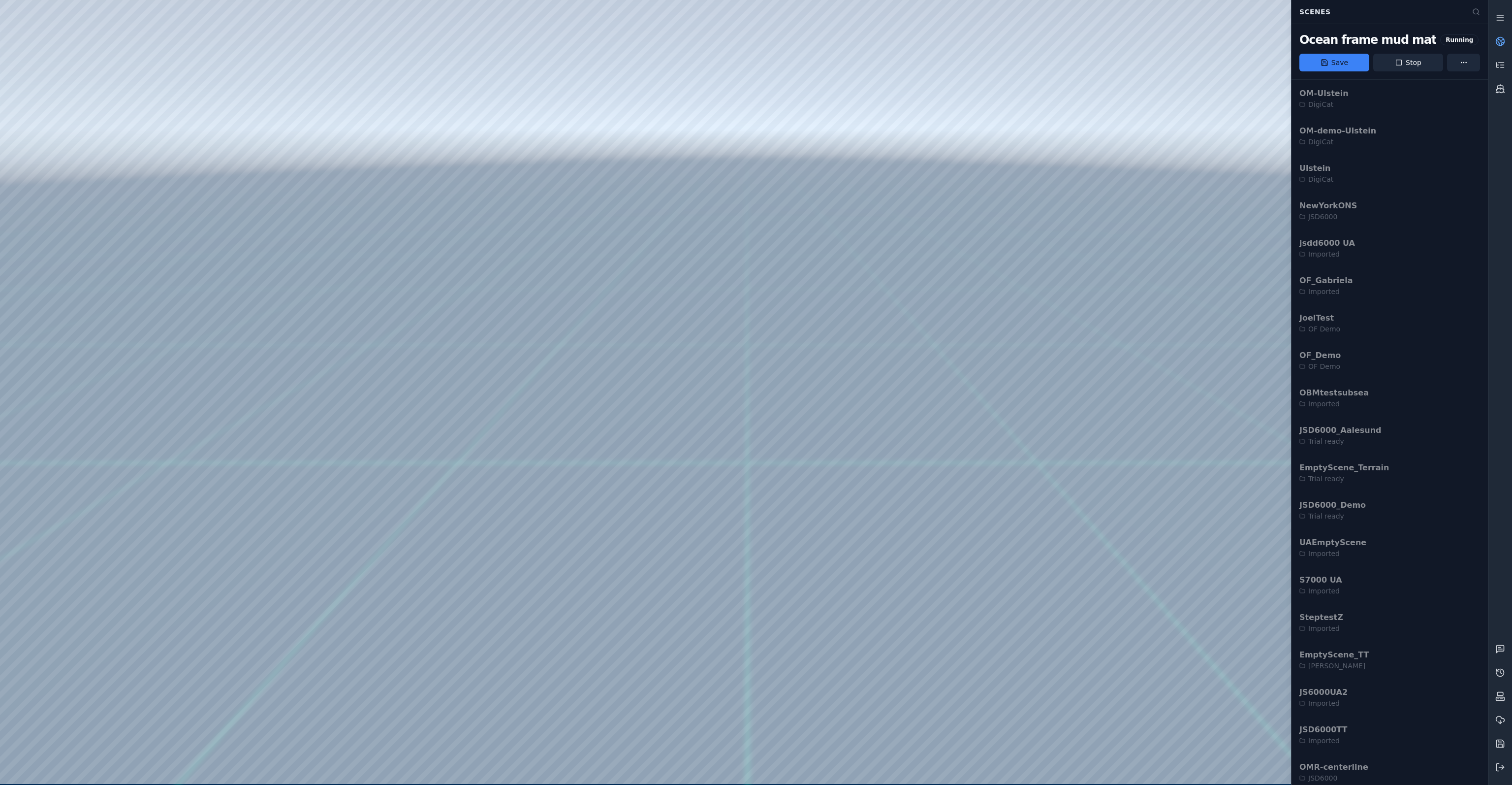
click at [1507, 42] on link at bounding box center [1500, 41] width 23 height 23
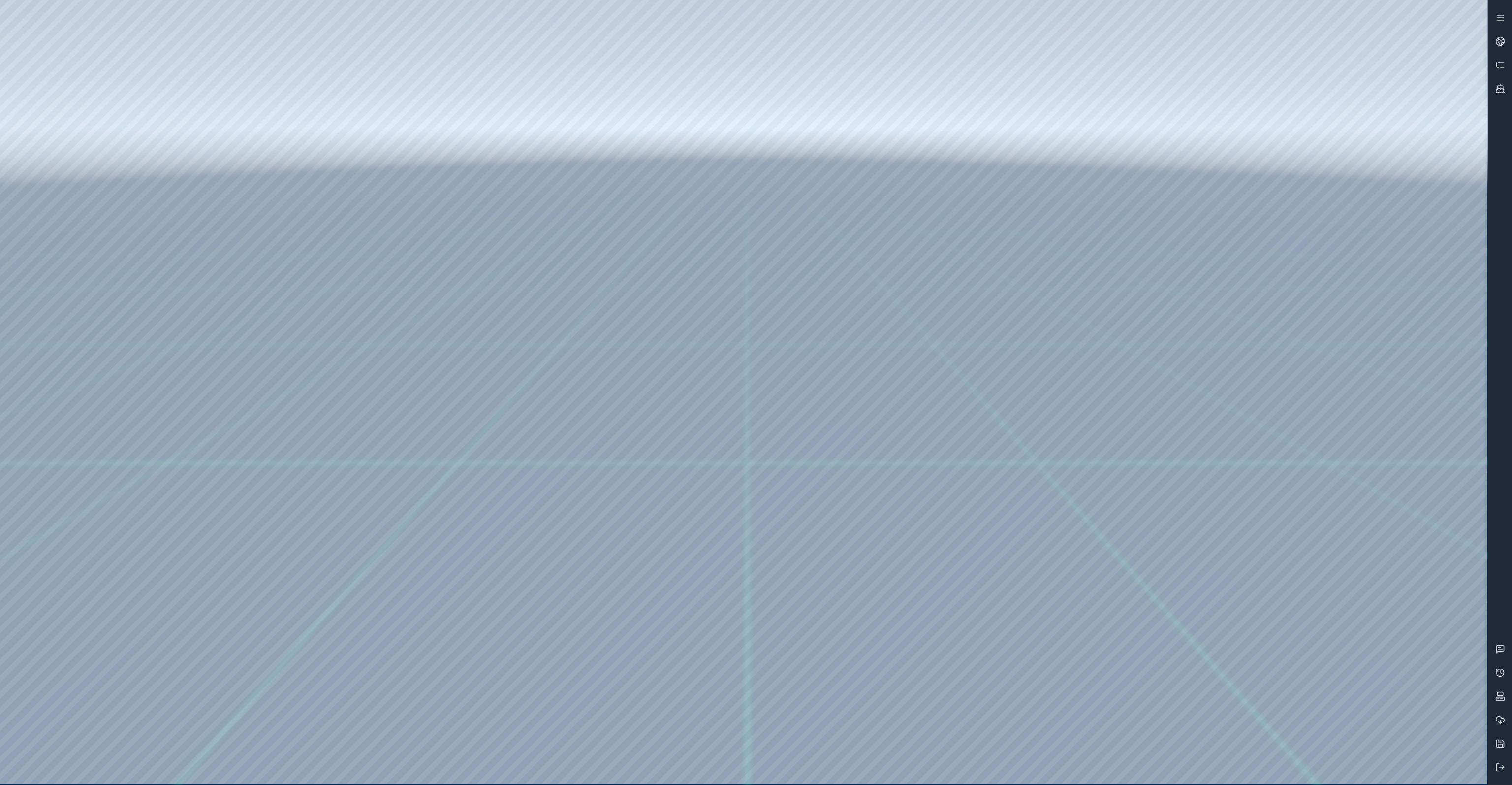
click at [984, 154] on div at bounding box center [744, 392] width 1487 height 784
click at [840, 766] on div at bounding box center [744, 392] width 1487 height 784
drag, startPoint x: 745, startPoint y: 222, endPoint x: 538, endPoint y: 266, distance: 211.6
drag, startPoint x: 547, startPoint y: 244, endPoint x: 552, endPoint y: 218, distance: 26.5
drag, startPoint x: 547, startPoint y: 316, endPoint x: 556, endPoint y: 339, distance: 24.7
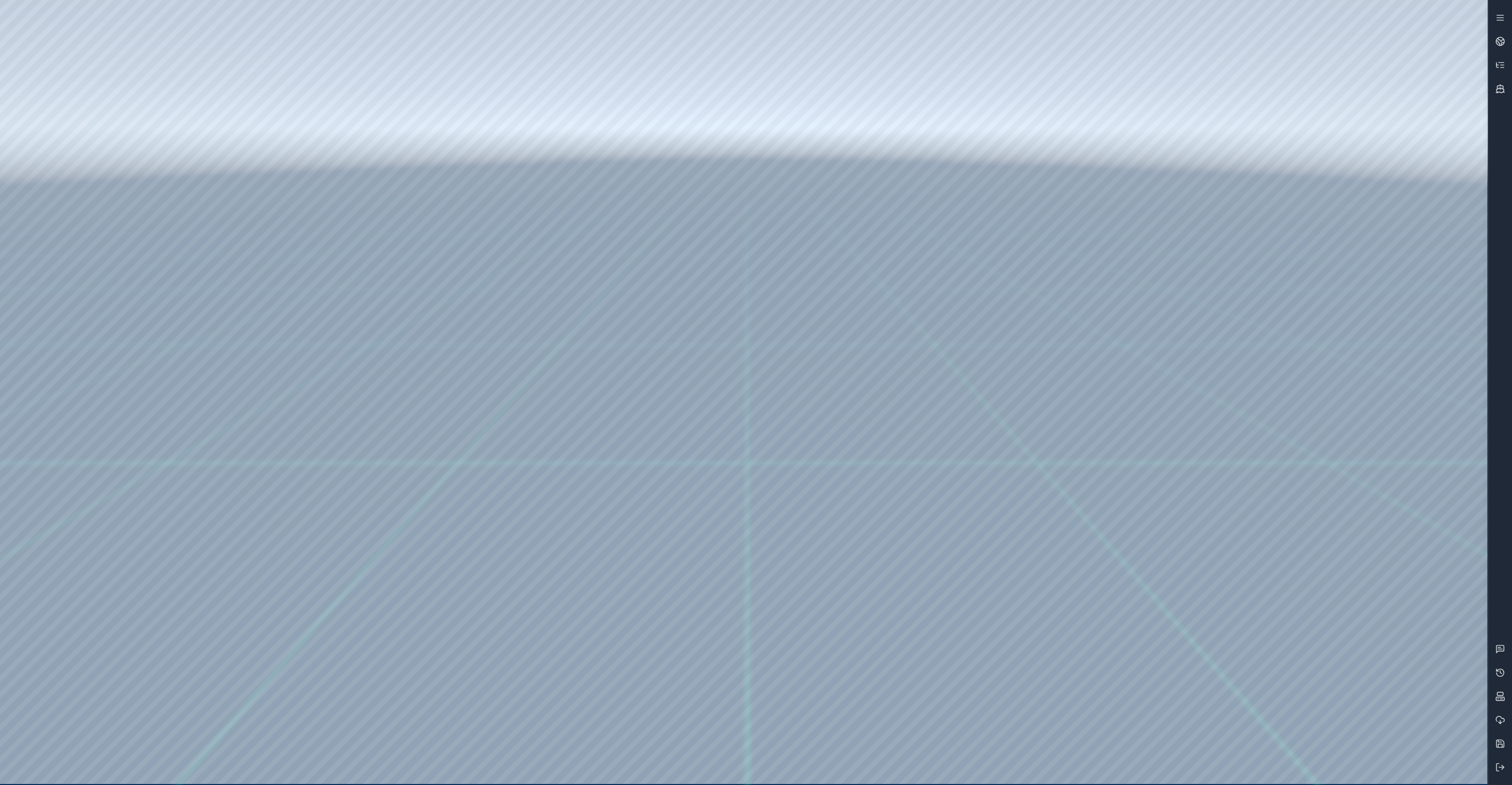
click at [648, 456] on div at bounding box center [744, 392] width 1487 height 784
click at [1044, 273] on div at bounding box center [744, 392] width 1487 height 784
click at [71, 202] on div at bounding box center [744, 392] width 1487 height 784
click at [72, 227] on div at bounding box center [744, 392] width 1487 height 784
click at [316, 127] on div at bounding box center [744, 392] width 1487 height 784
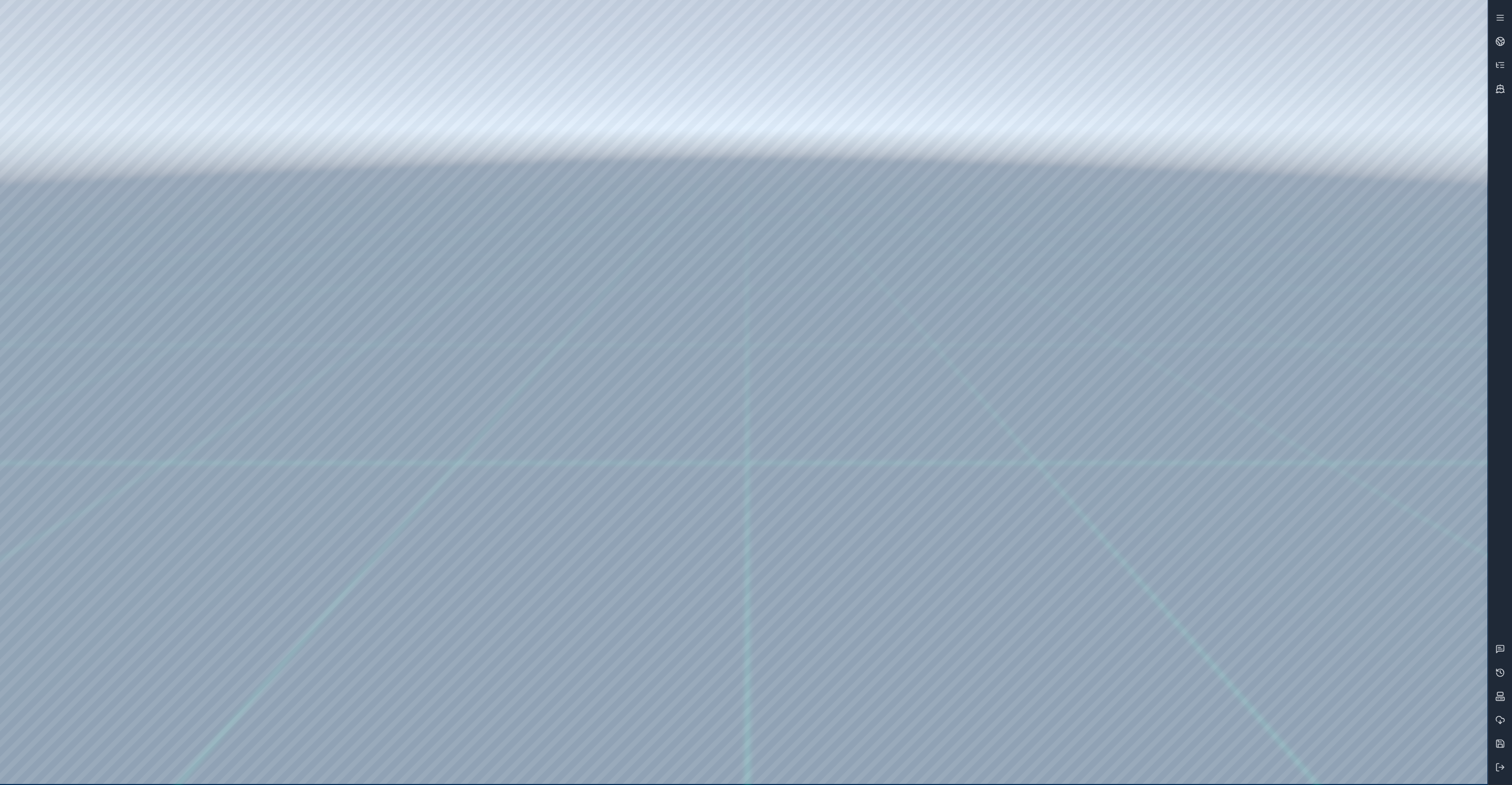
click at [158, 54] on div at bounding box center [744, 392] width 1487 height 784
click at [250, 110] on div at bounding box center [744, 392] width 1487 height 784
drag, startPoint x: 184, startPoint y: 208, endPoint x: 607, endPoint y: 717, distance: 661.8
click at [607, 717] on div at bounding box center [744, 392] width 1487 height 784
click at [1025, 766] on div at bounding box center [744, 392] width 1487 height 784
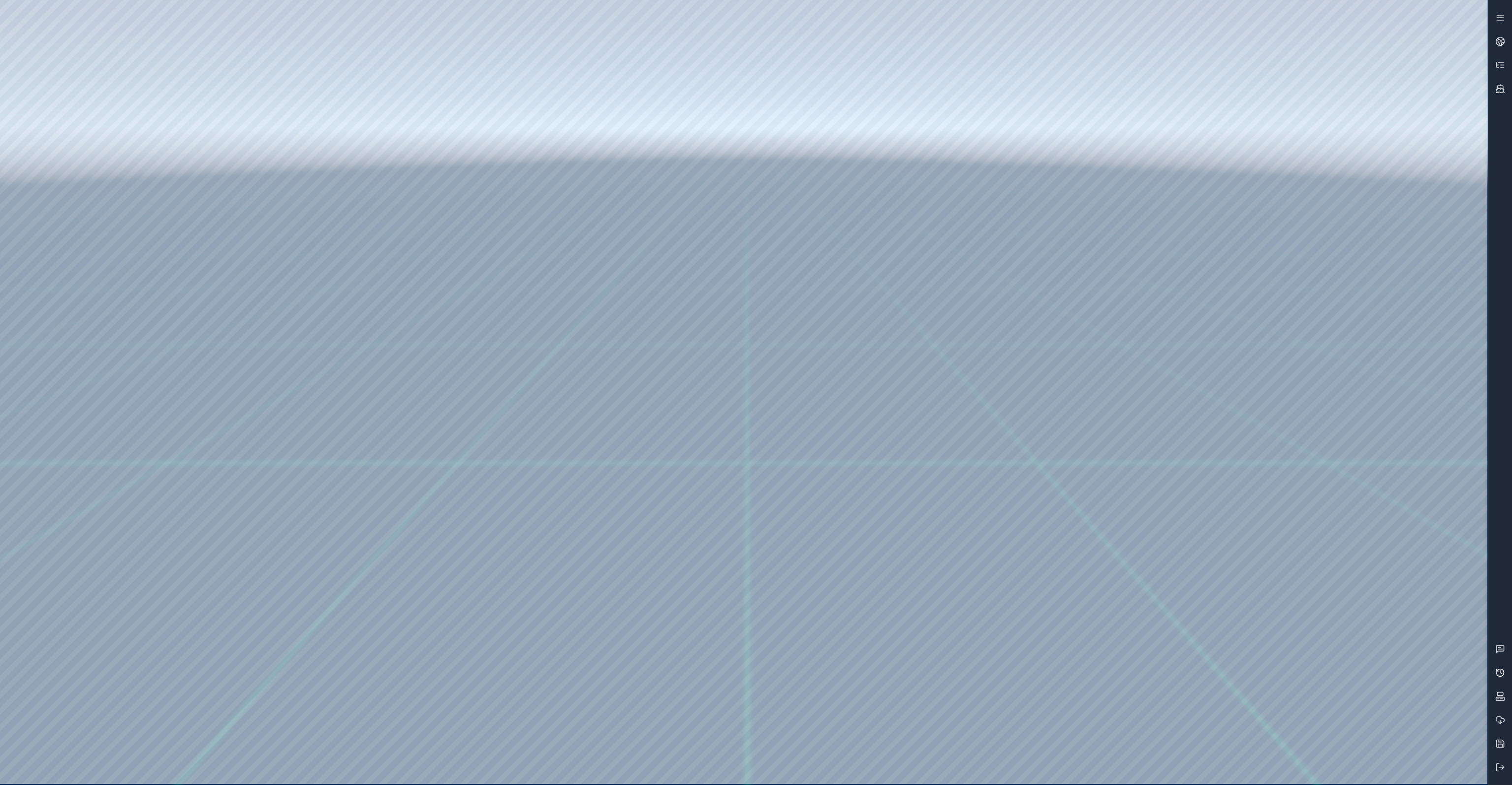
click at [1511, 673] on link at bounding box center [1500, 672] width 23 height 23
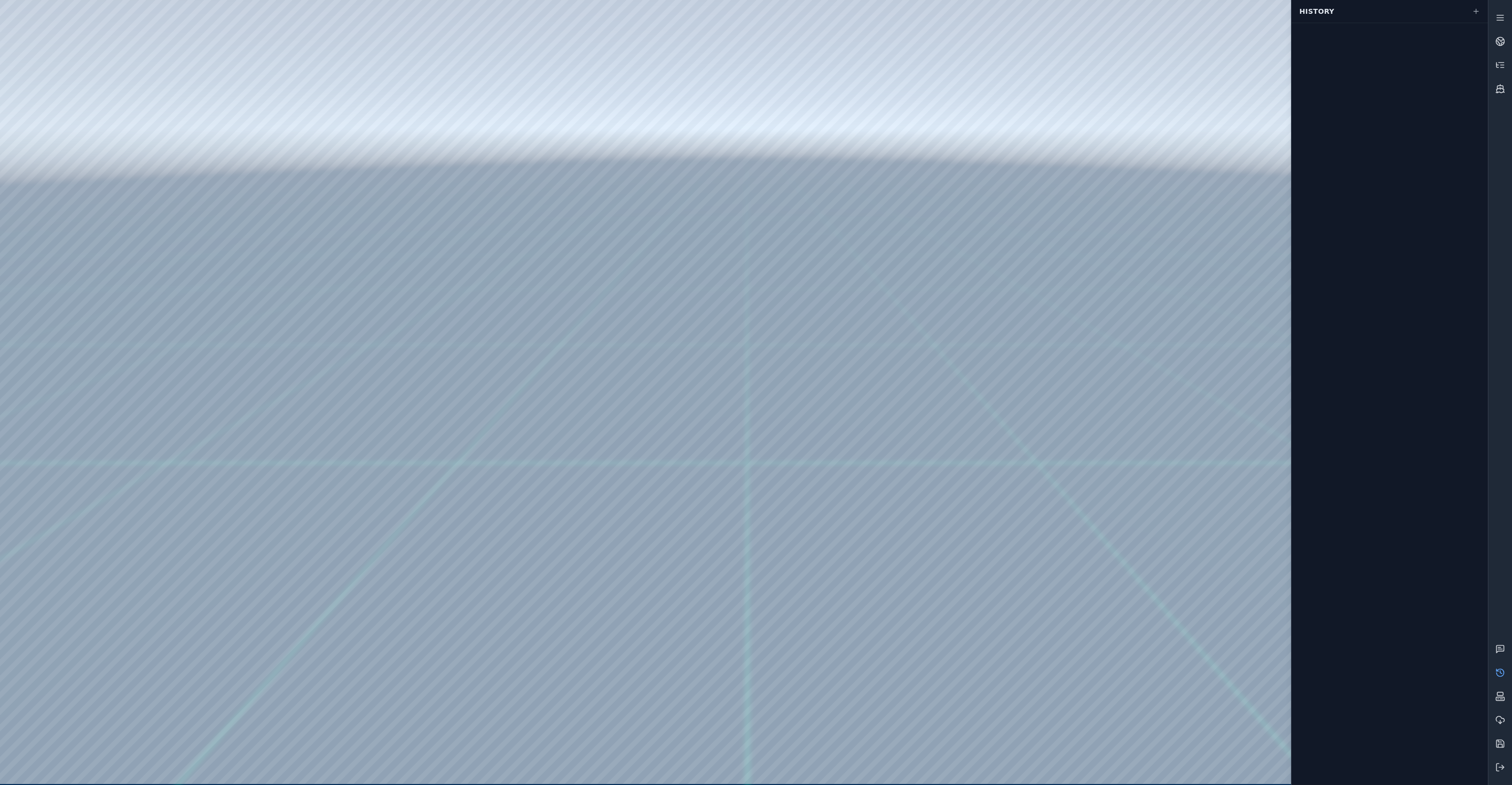
click at [608, 666] on div at bounding box center [744, 392] width 1487 height 784
click at [984, 297] on div at bounding box center [744, 392] width 1487 height 784
click at [983, 112] on div at bounding box center [744, 392] width 1487 height 784
drag, startPoint x: 959, startPoint y: 309, endPoint x: 974, endPoint y: 304, distance: 15.8
click at [1499, 673] on icon at bounding box center [1500, 672] width 10 height 10
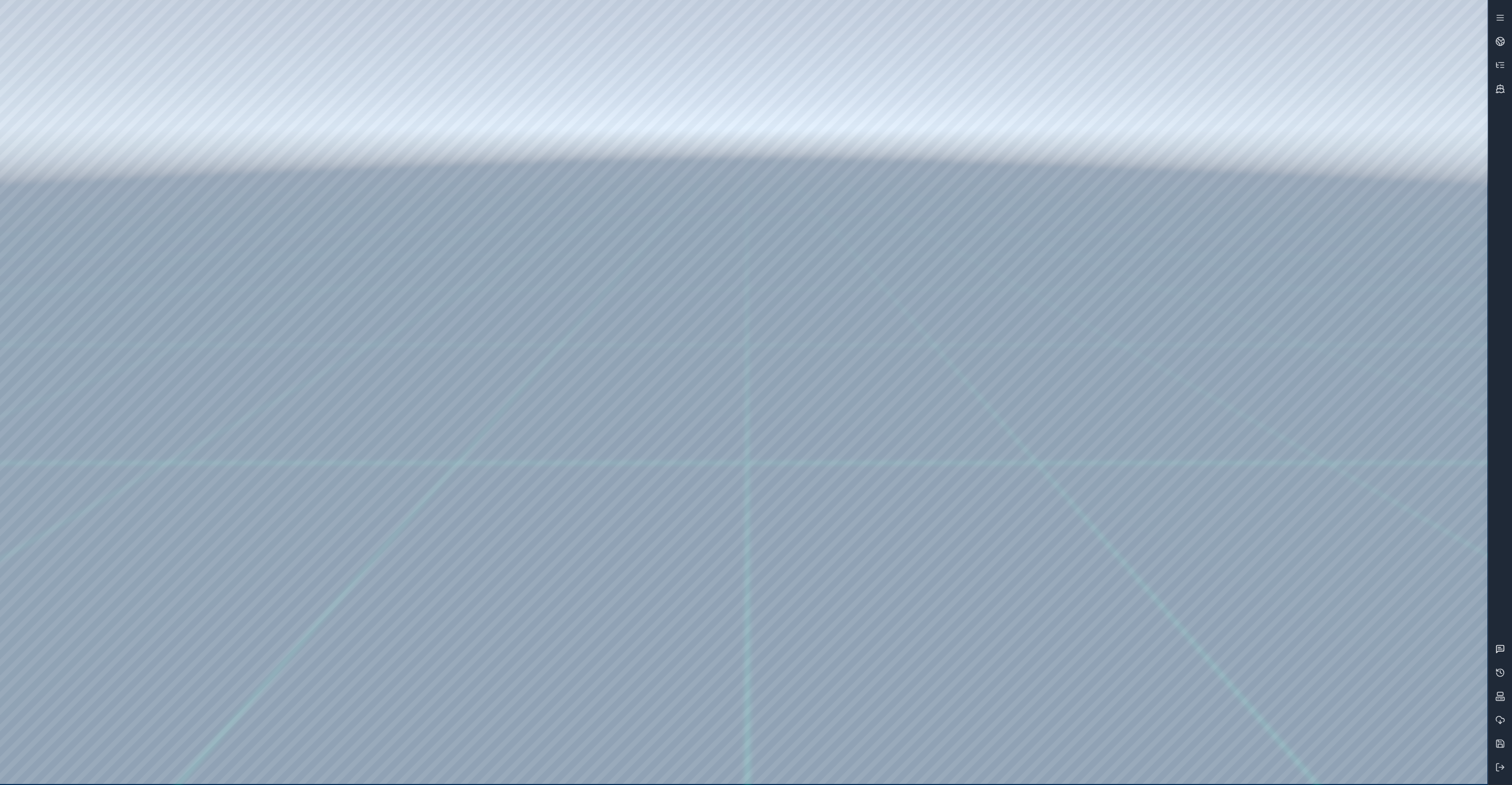
click at [1499, 654] on link at bounding box center [1500, 649] width 23 height 23
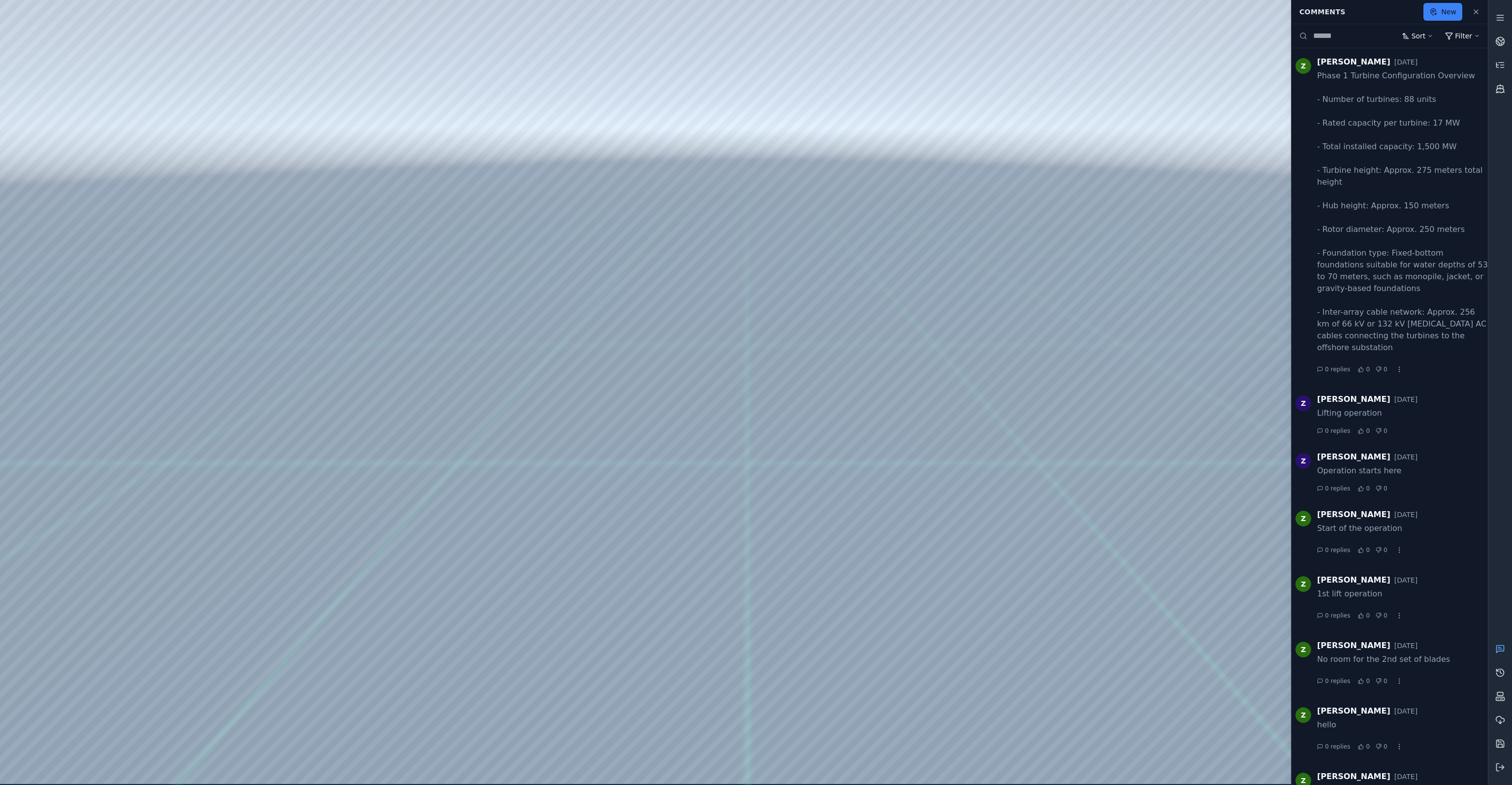
click at [1499, 654] on link at bounding box center [1500, 649] width 23 height 23
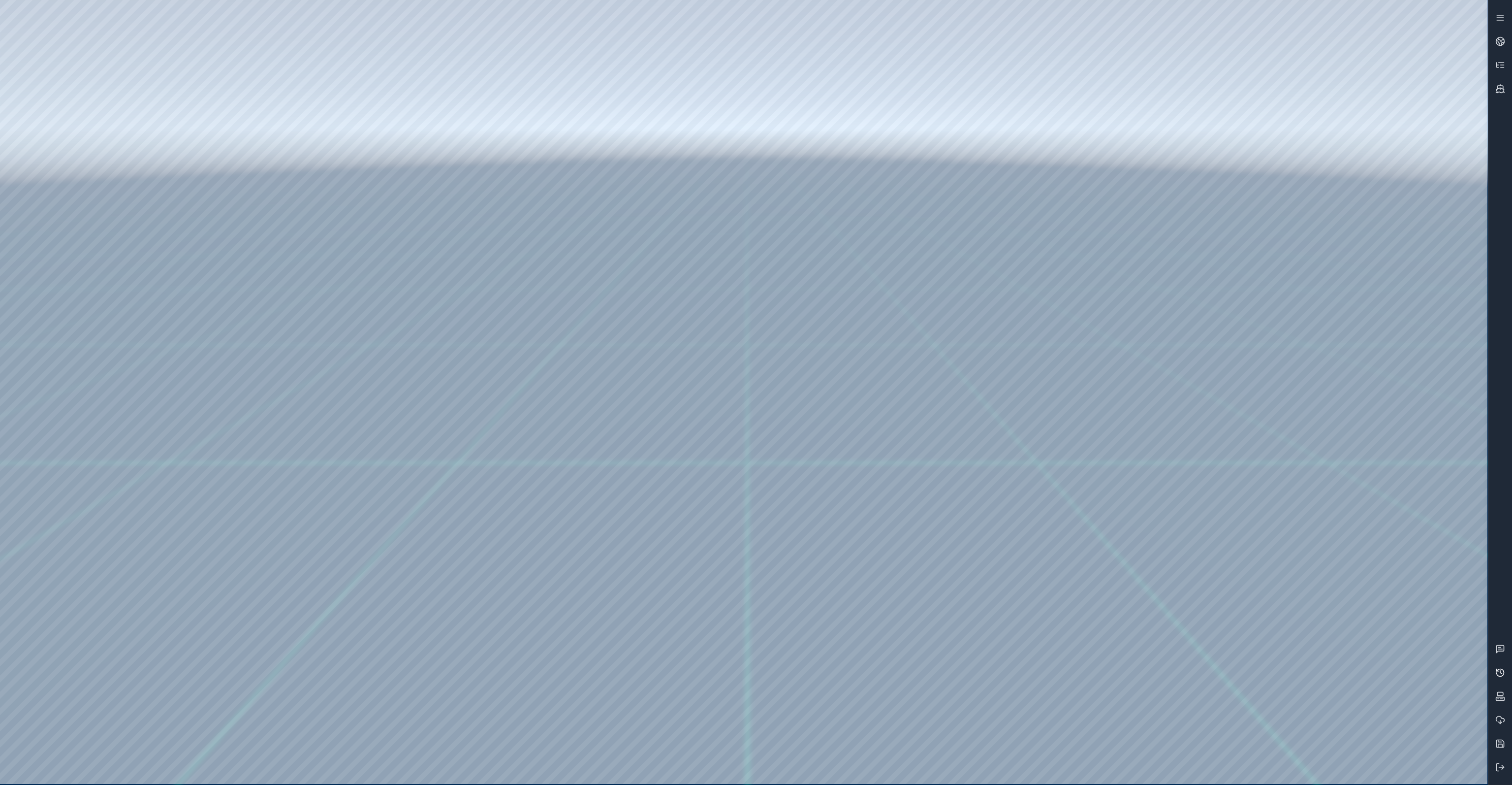
click at [1504, 700] on icon at bounding box center [1500, 696] width 10 height 10
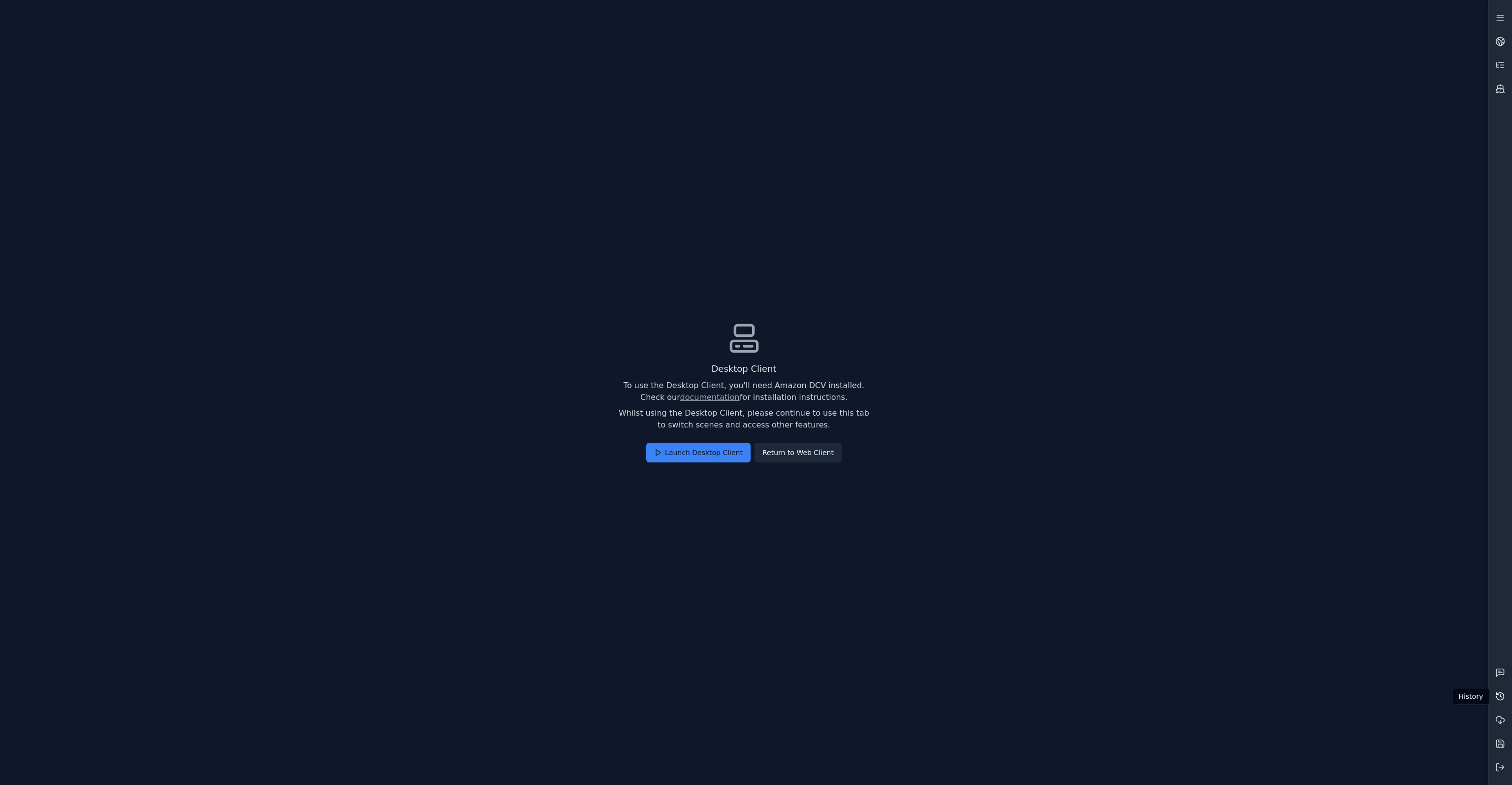
click at [1502, 698] on icon at bounding box center [1500, 696] width 10 height 10
click at [1502, 699] on icon at bounding box center [1500, 696] width 10 height 10
click at [790, 456] on button "Return to Web Client" at bounding box center [798, 453] width 87 height 20
click at [714, 436] on button "Confirm" at bounding box center [722, 444] width 43 height 20
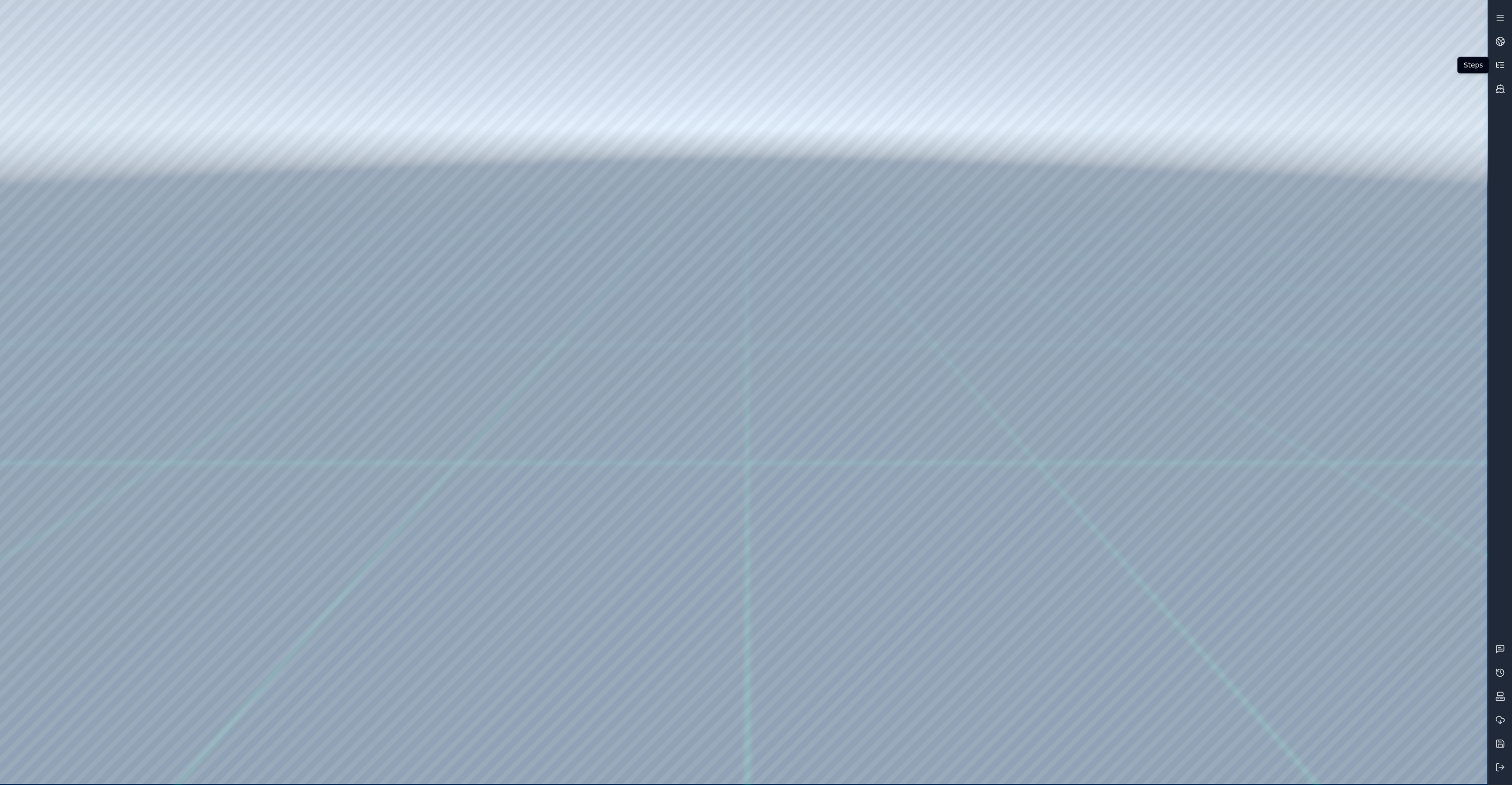
click at [1495, 62] on icon at bounding box center [1500, 65] width 10 height 10
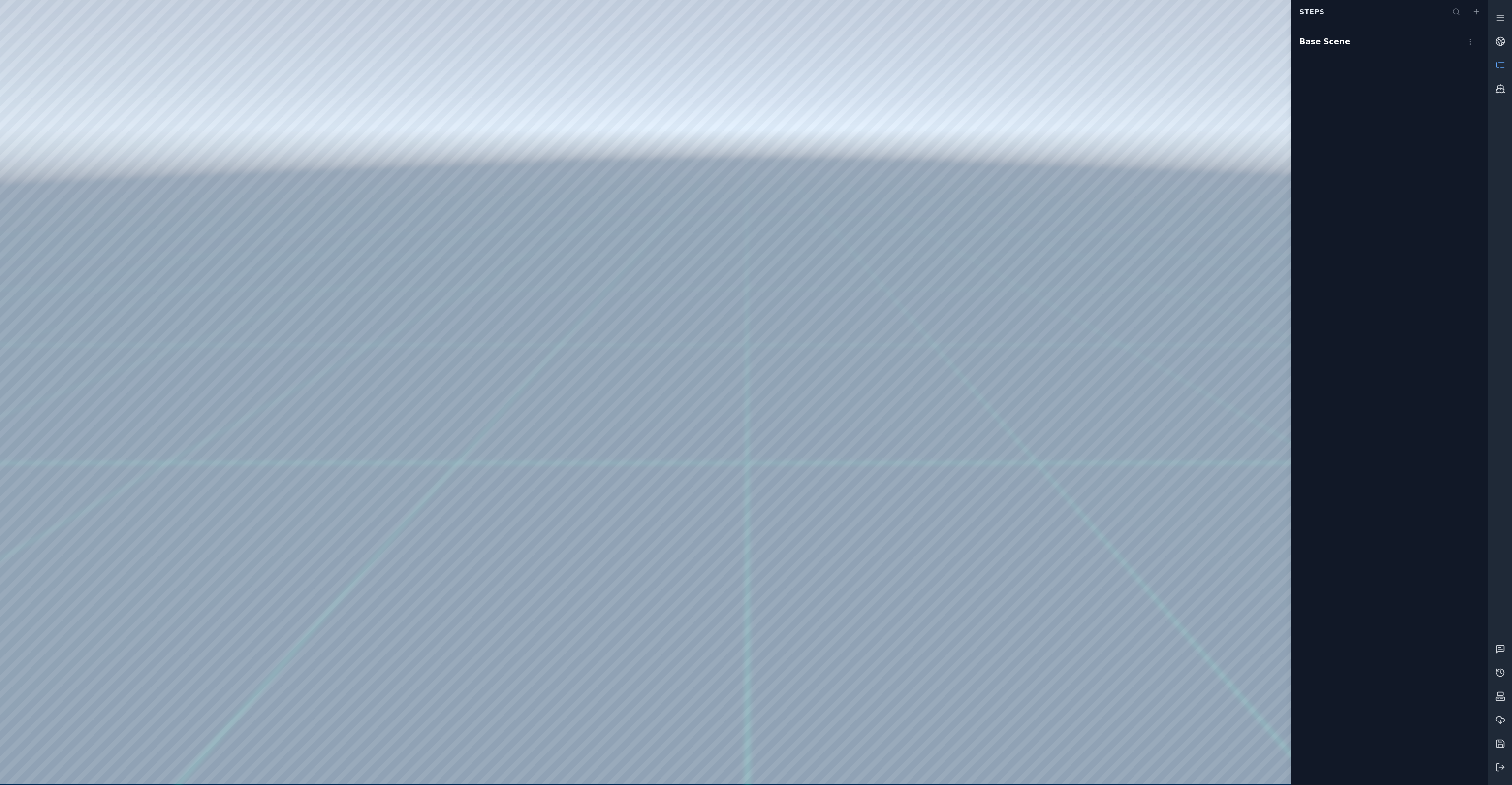
click at [771, 601] on div at bounding box center [744, 392] width 1487 height 784
click at [788, 491] on div at bounding box center [744, 392] width 1487 height 784
click at [1494, 63] on link at bounding box center [1500, 65] width 23 height 23
click at [1499, 46] on icon at bounding box center [1500, 41] width 10 height 10
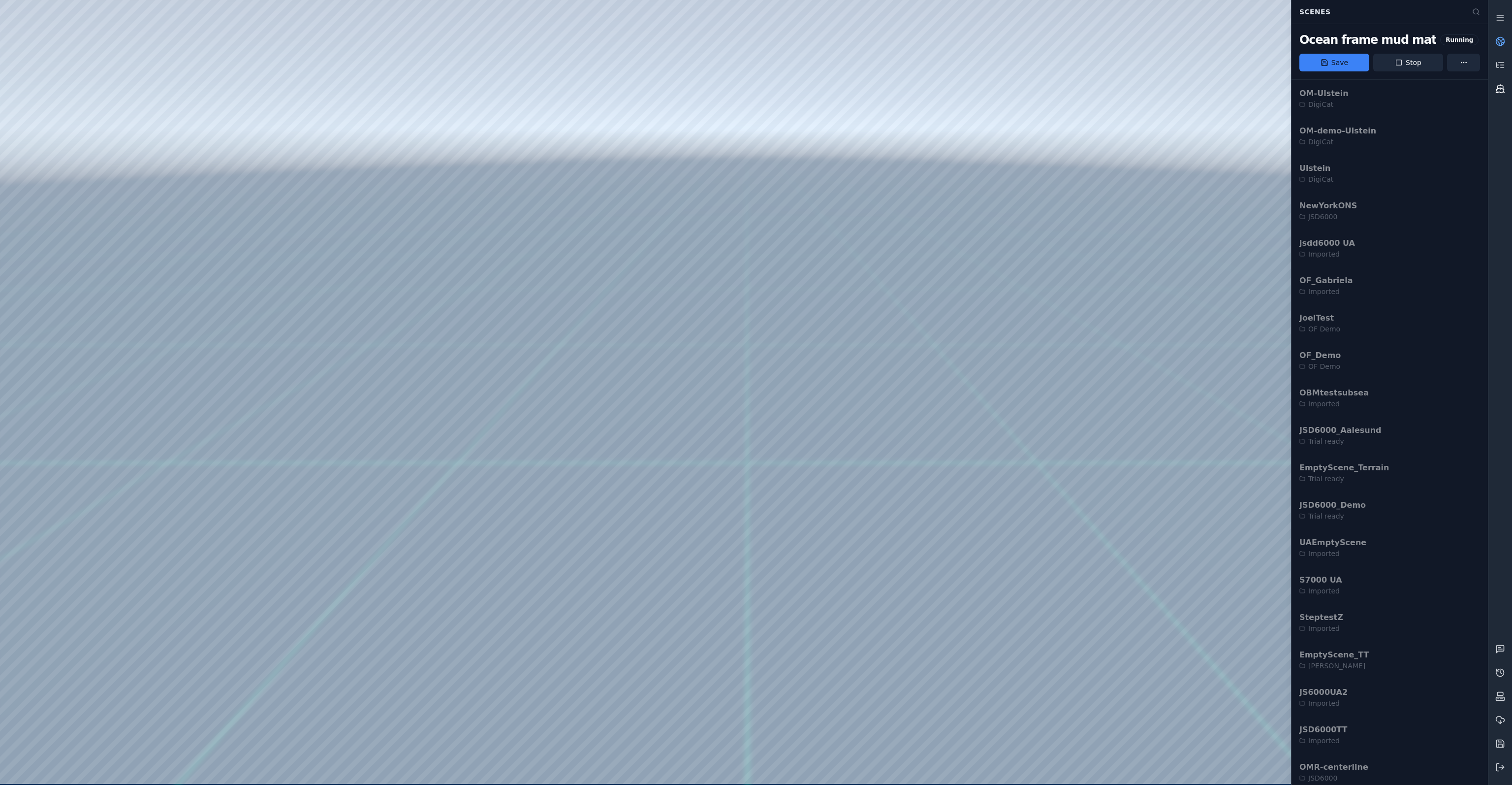
click at [1499, 85] on icon at bounding box center [1500, 89] width 10 height 10
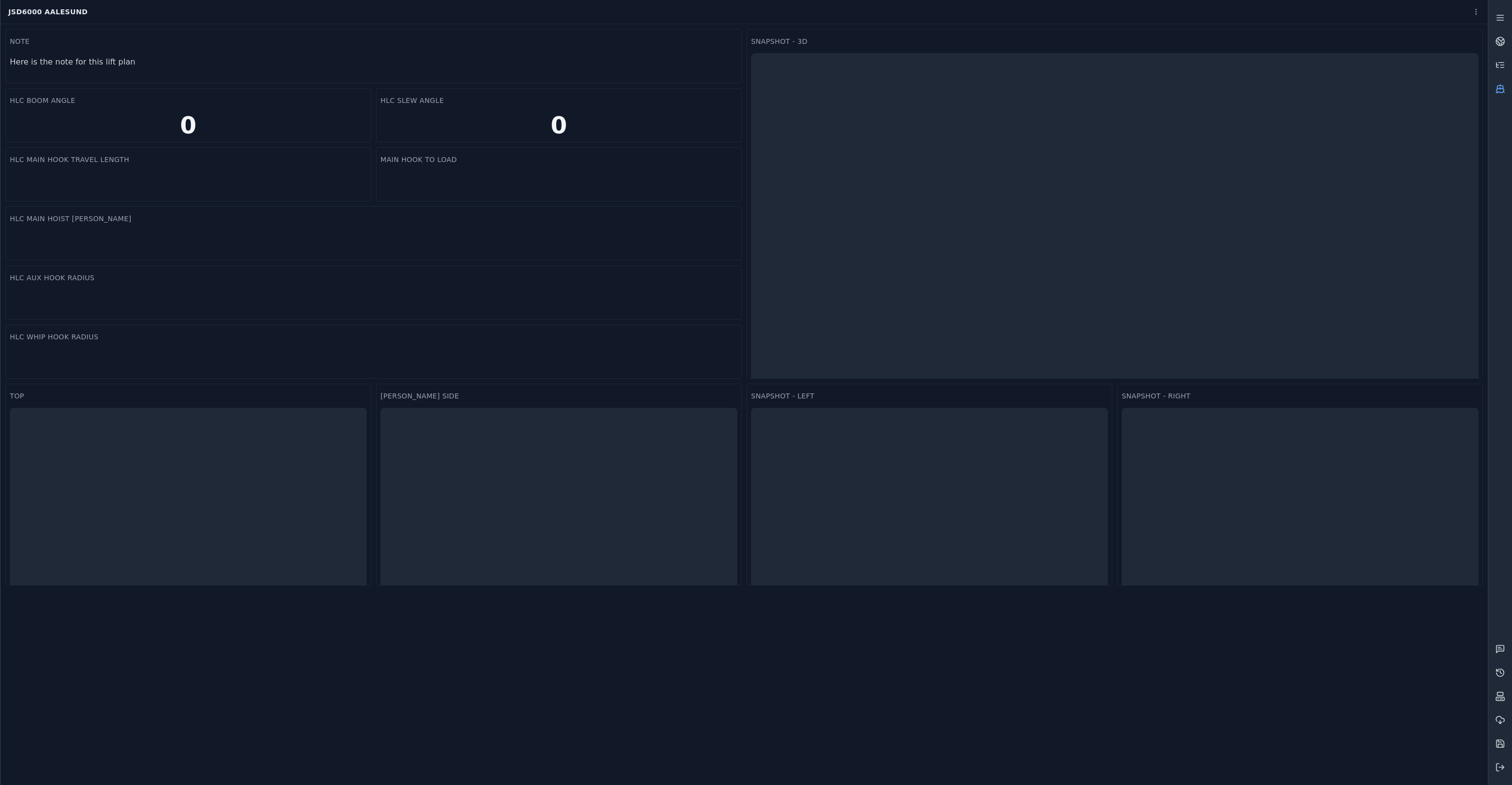
click at [1499, 85] on icon at bounding box center [1500, 89] width 10 height 10
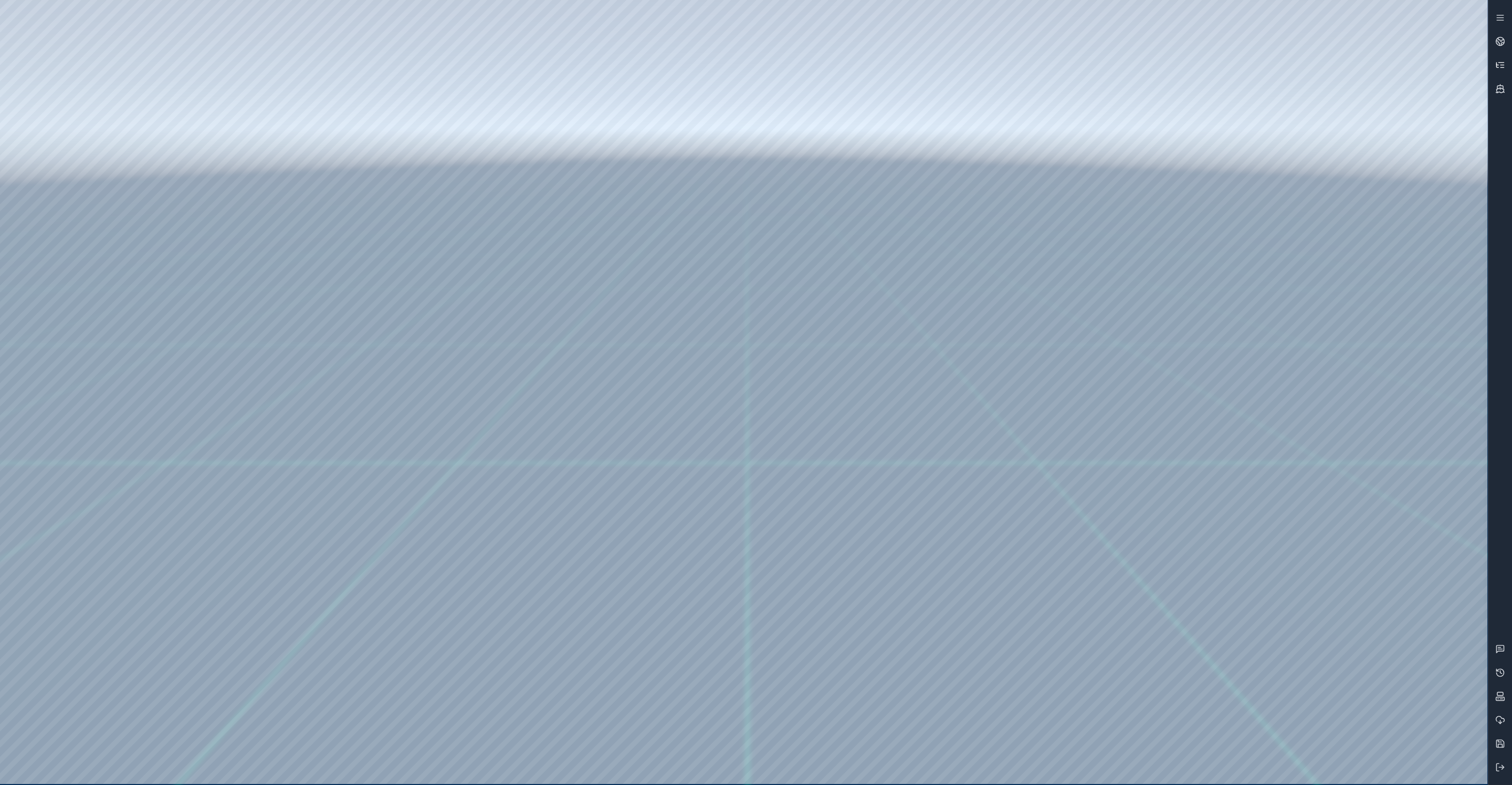
click at [1503, 68] on icon at bounding box center [1503, 68] width 4 height 0
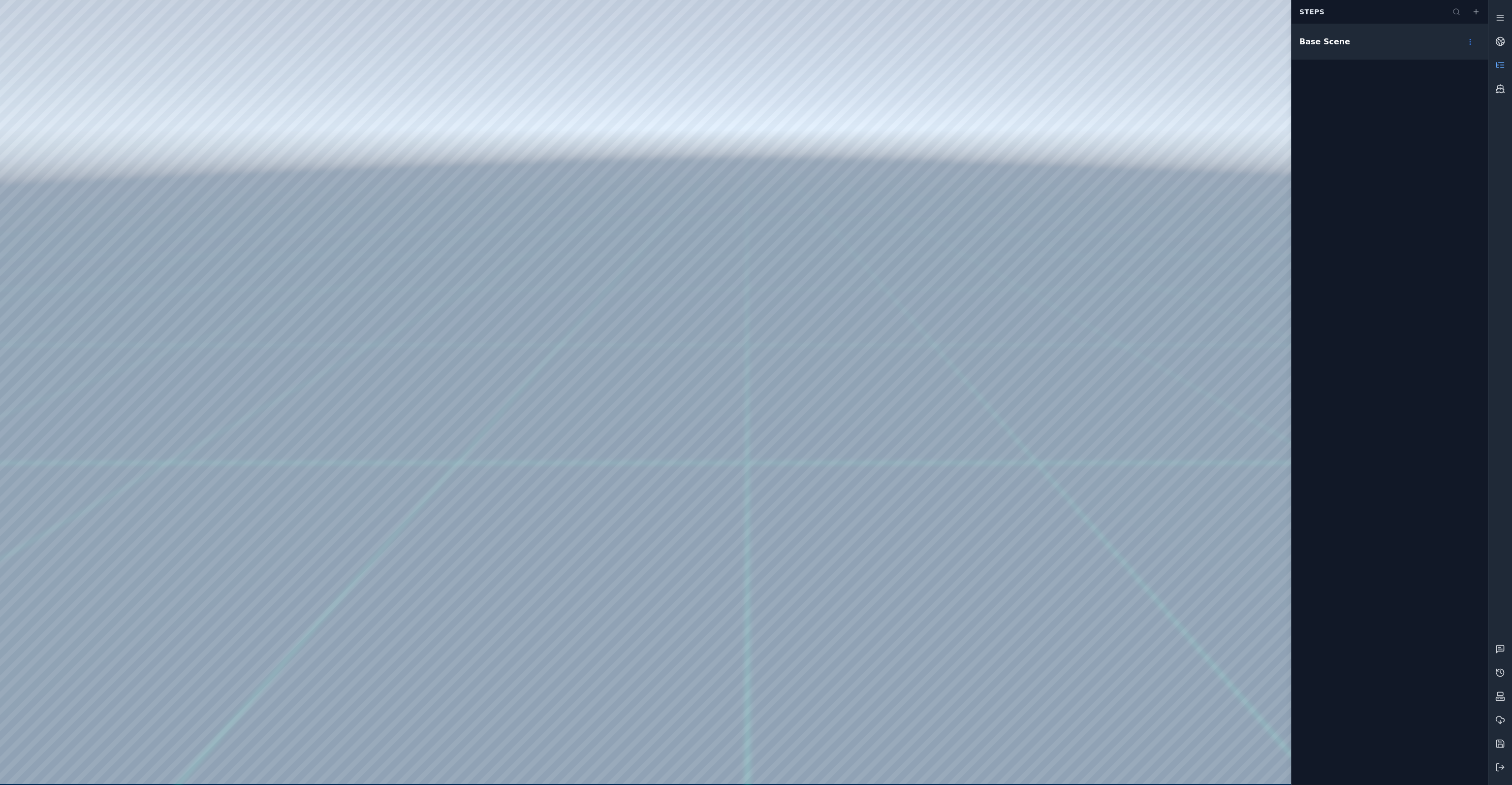
click at [1467, 42] on html "Support Steps Base Scene" at bounding box center [756, 392] width 1512 height 785
click at [1494, 727] on html "Support Steps Base Scene Open" at bounding box center [756, 392] width 1512 height 785
click at [1496, 721] on icon at bounding box center [1500, 720] width 10 height 10
click at [1469, 36] on html "Support Recent Exports Snapshot Just now" at bounding box center [756, 392] width 1512 height 785
click at [1392, 153] on html "Support Recent Exports Snapshot Just now Download Delete" at bounding box center [756, 392] width 1512 height 785
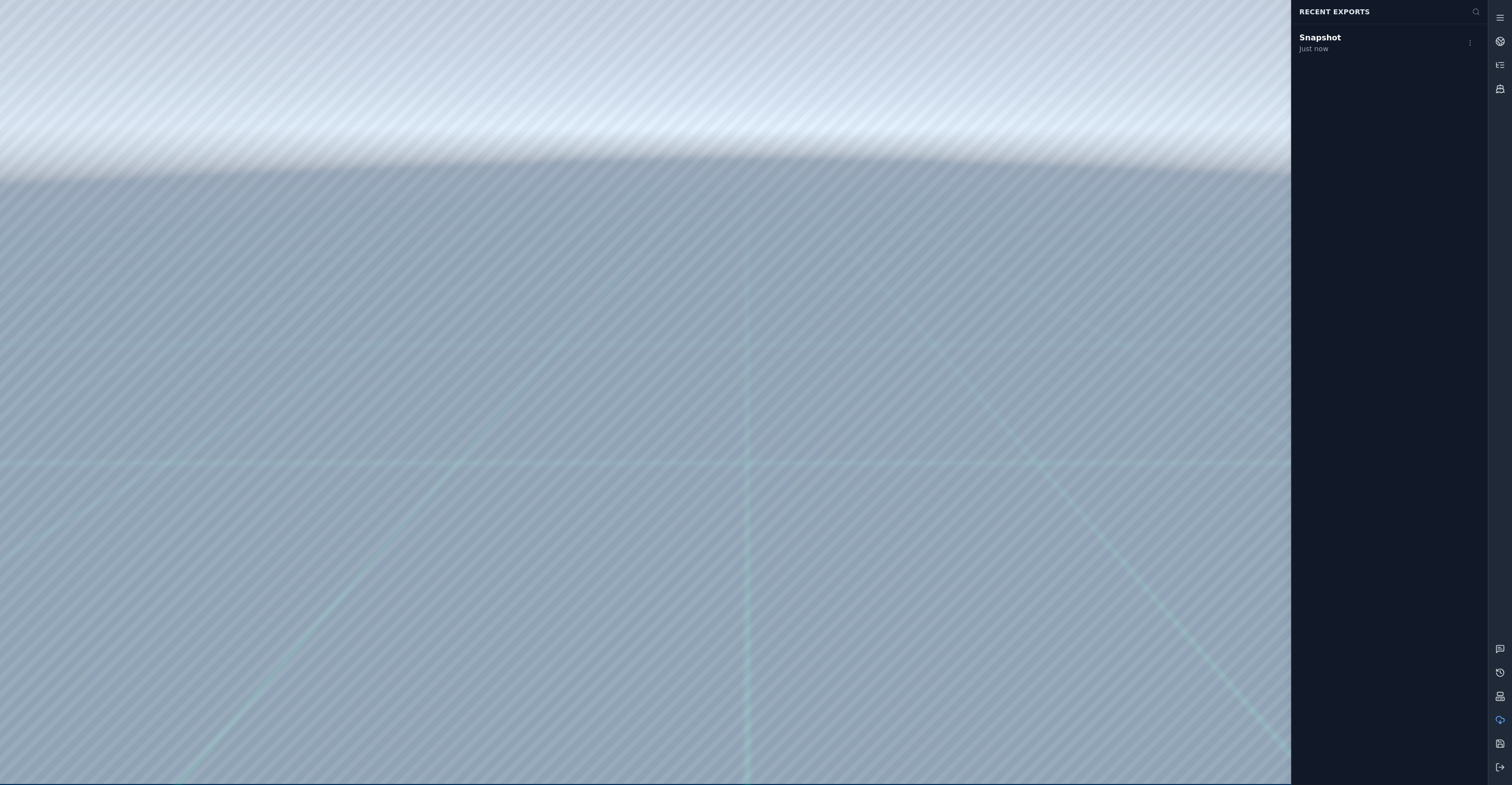
click at [1066, 171] on div at bounding box center [744, 392] width 1487 height 784
click at [1497, 22] on link at bounding box center [1500, 18] width 23 height 23
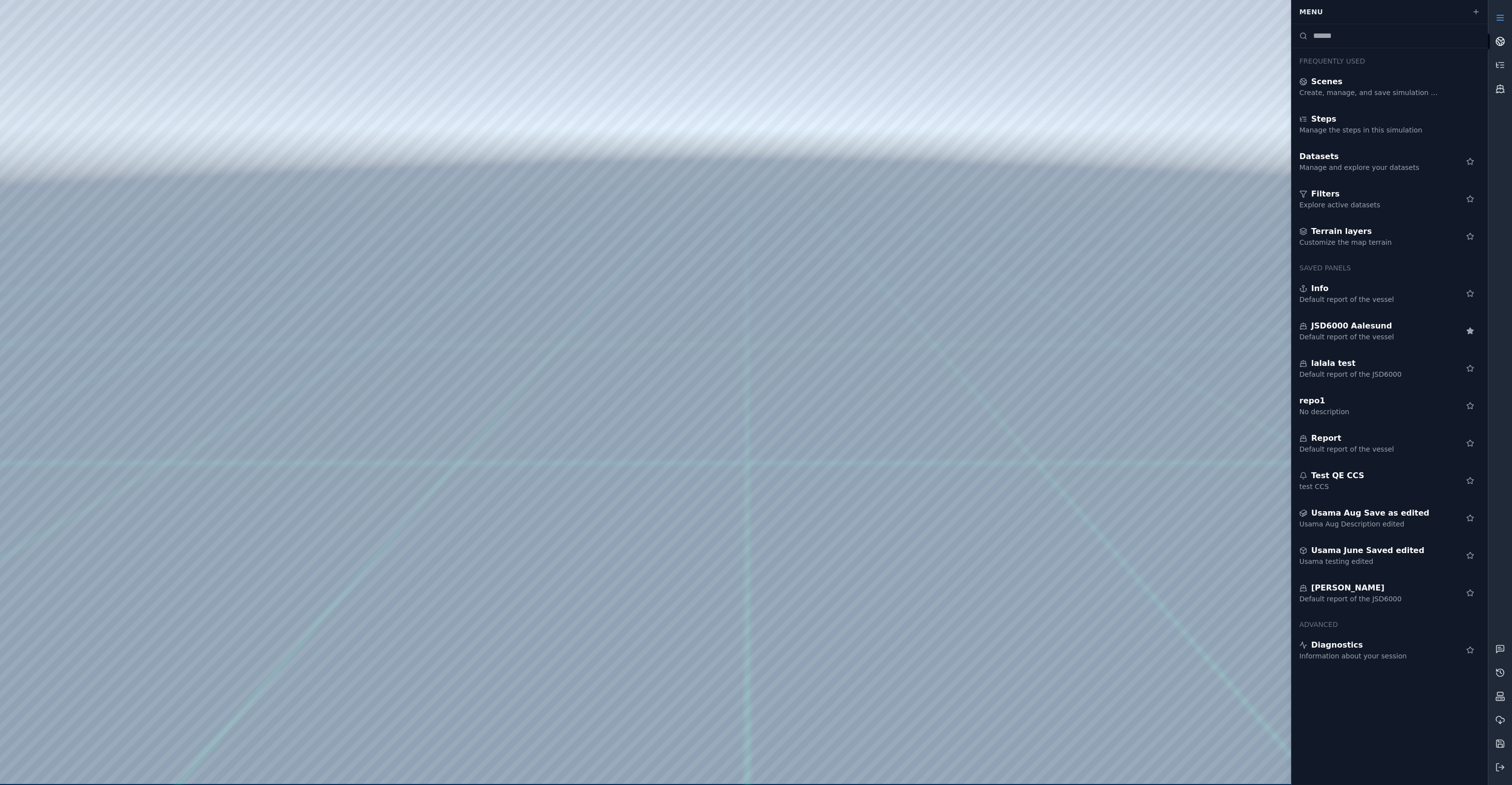
click at [1497, 39] on icon at bounding box center [1500, 41] width 10 height 10
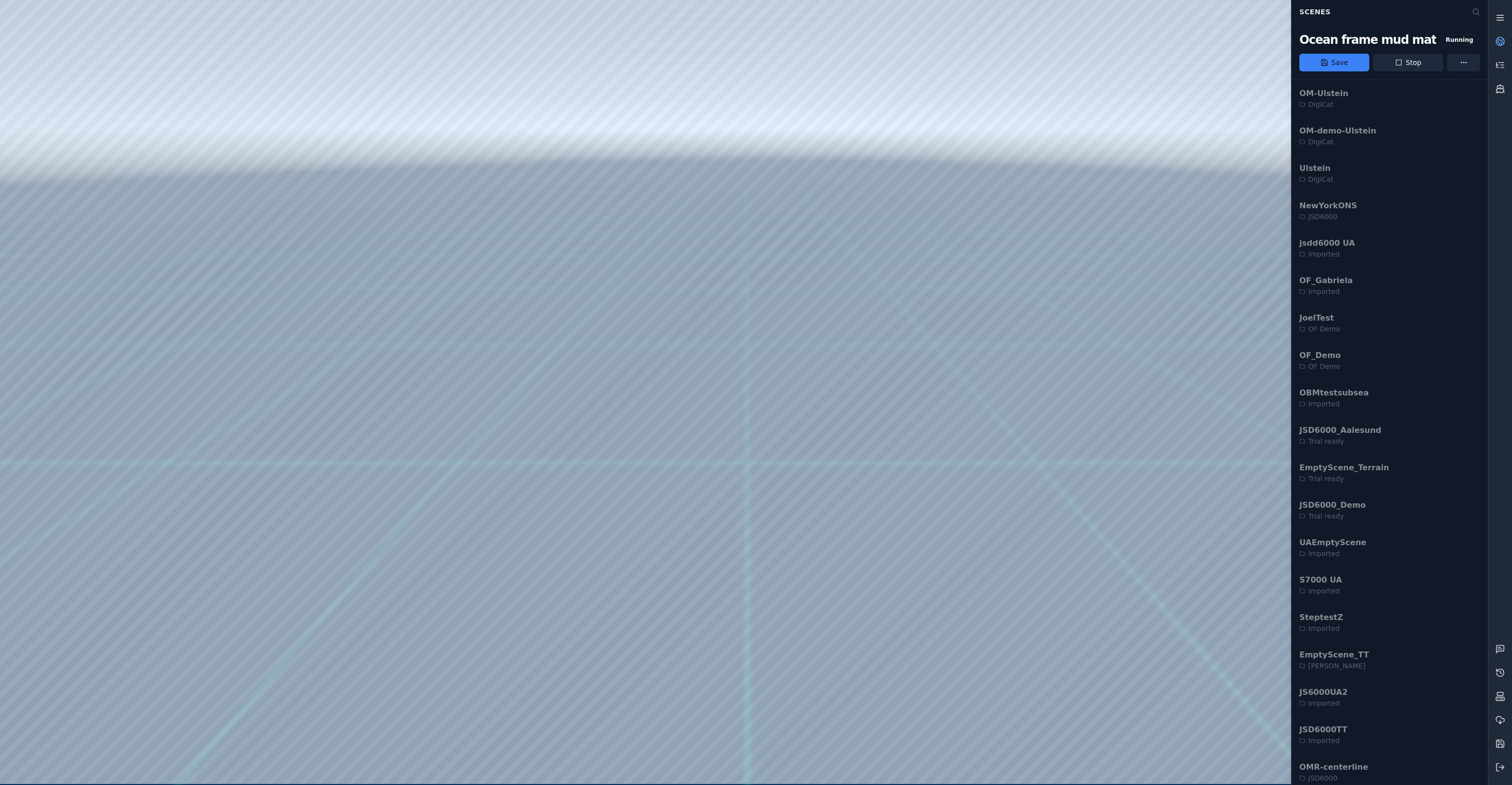
click at [1499, 25] on link at bounding box center [1500, 18] width 23 height 23
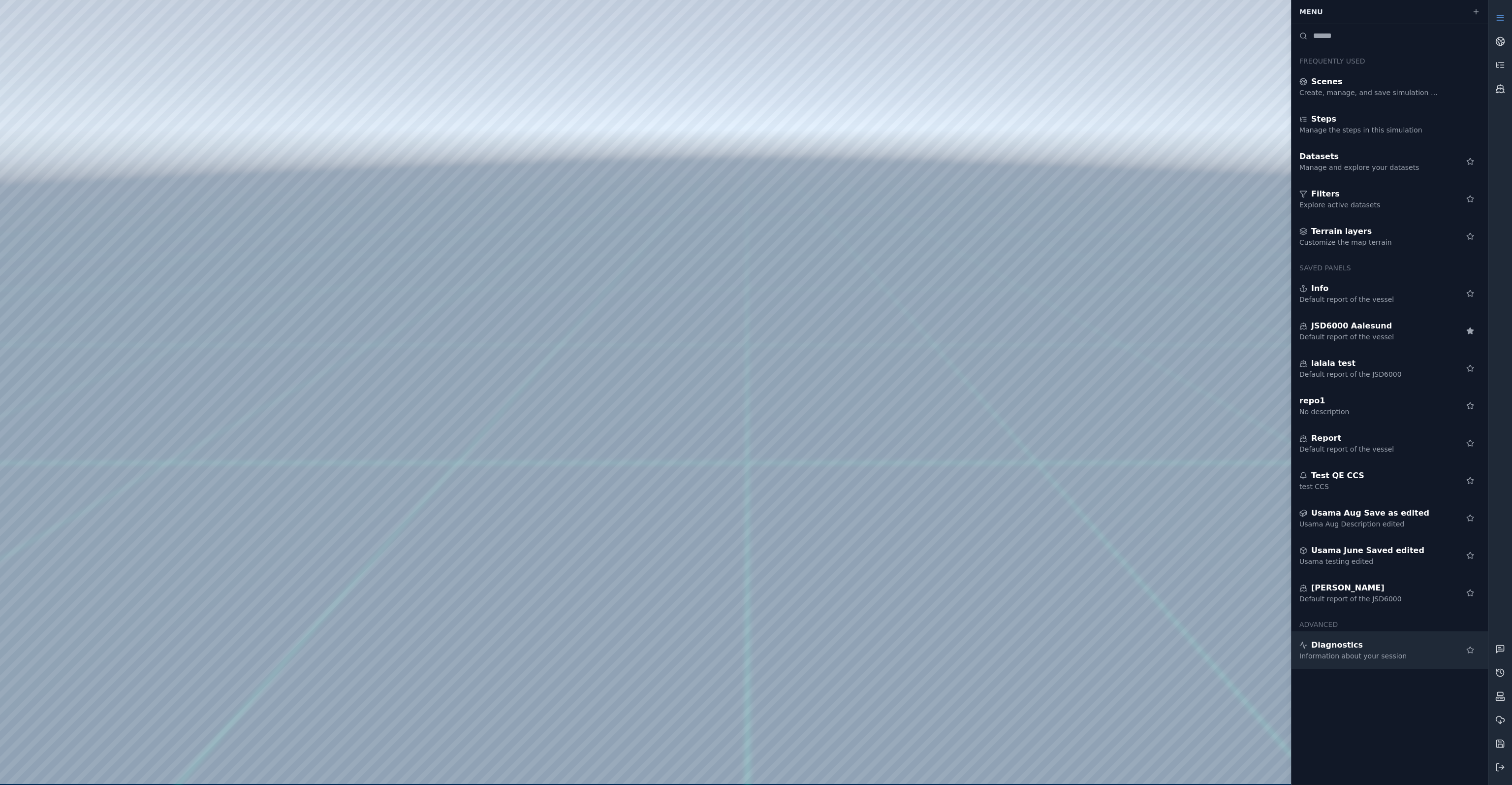
click at [1350, 655] on div "Information about your session" at bounding box center [1371, 656] width 142 height 10
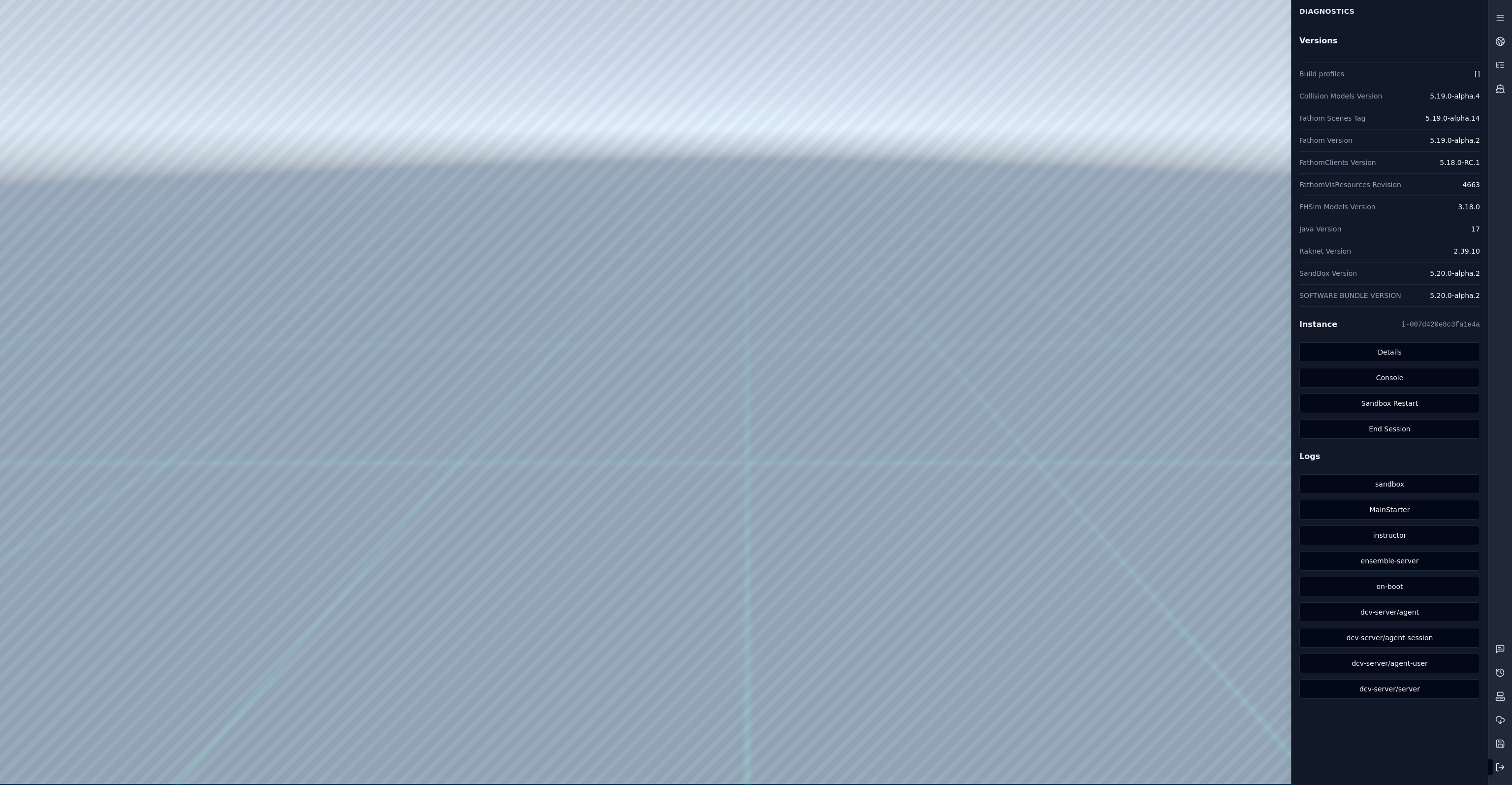
click at [1500, 768] on icon at bounding box center [1500, 767] width 10 height 10
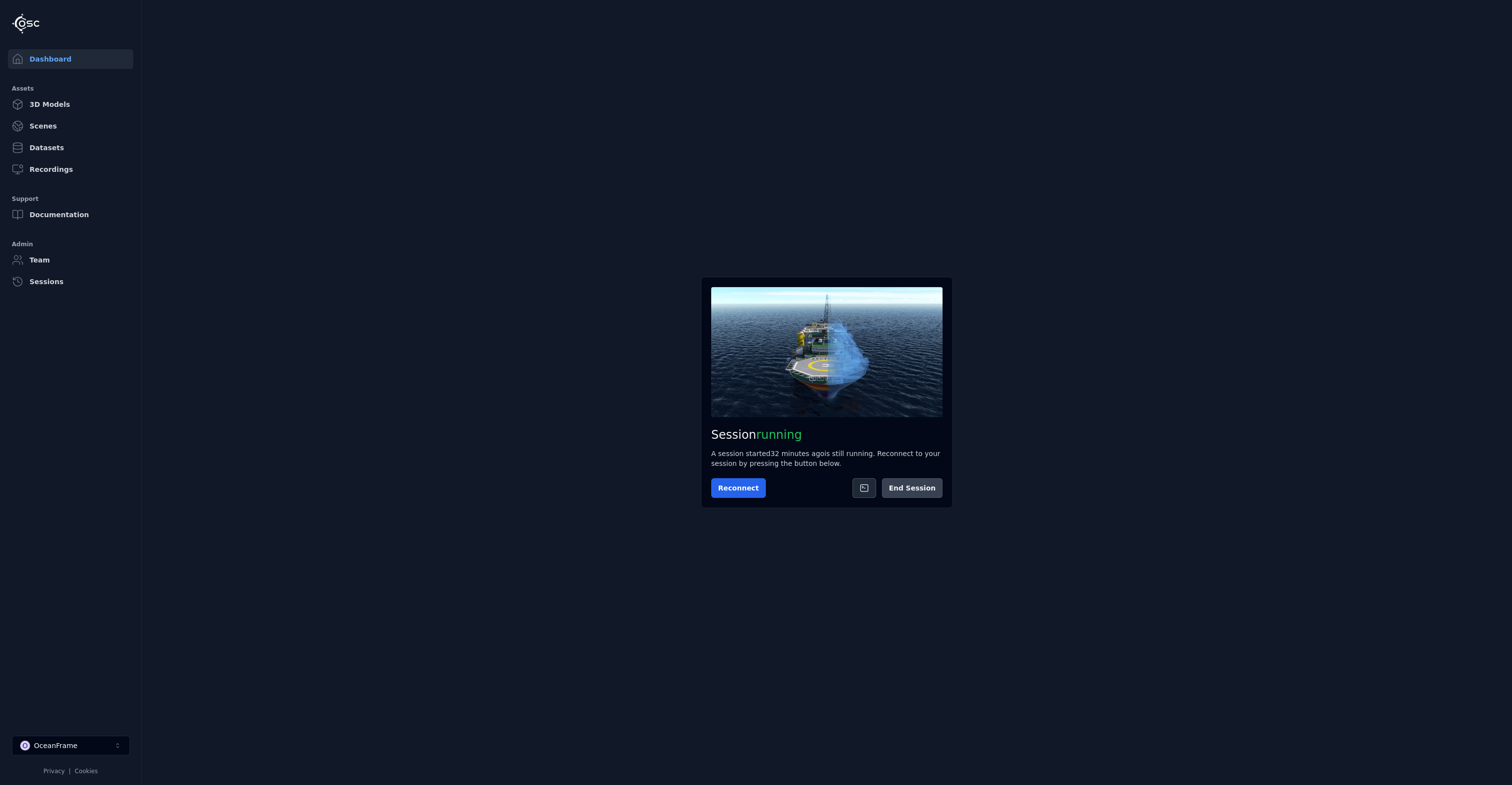
click at [919, 488] on button "End Session" at bounding box center [912, 488] width 60 height 20
click at [919, 491] on icon at bounding box center [918, 487] width 8 height 8
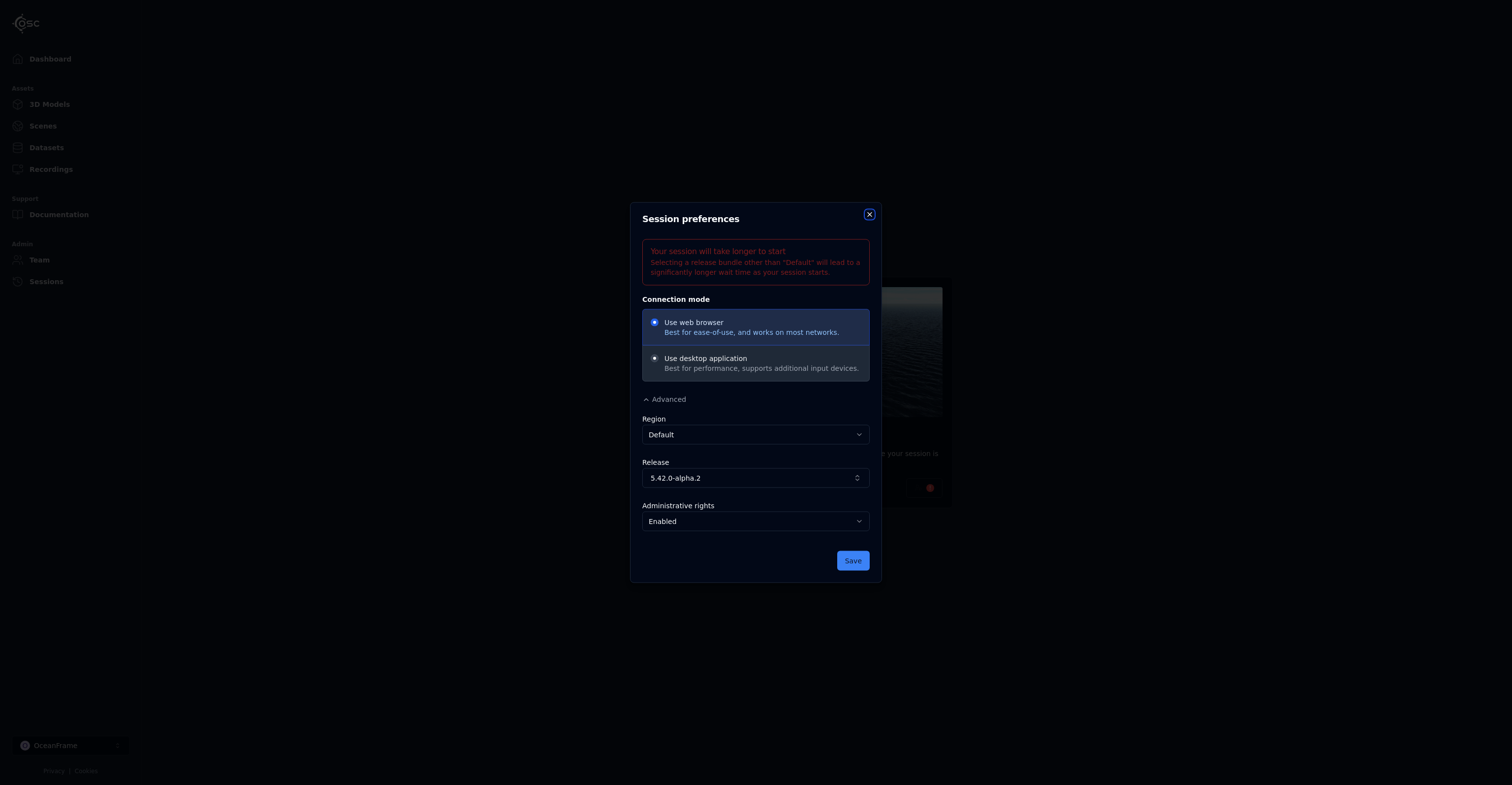
click at [868, 213] on icon "button" at bounding box center [869, 214] width 8 height 8
